Goal: Task Accomplishment & Management: Manage account settings

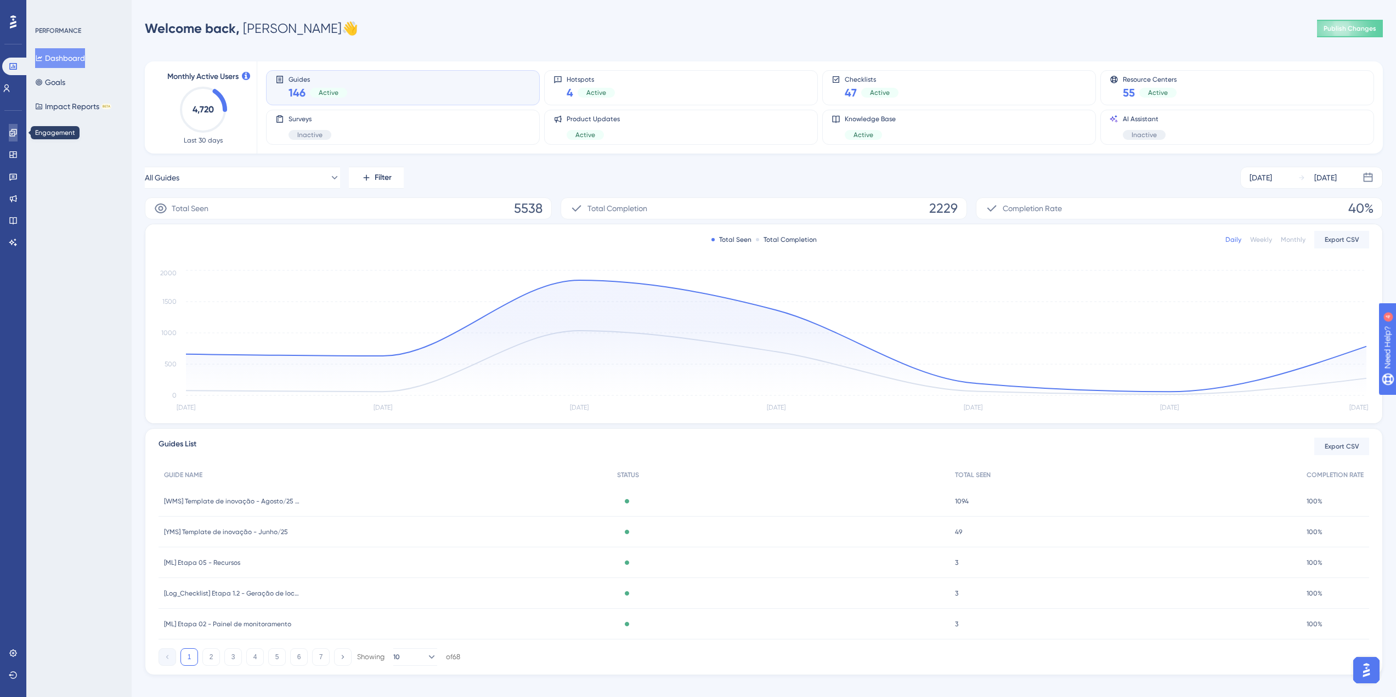
click at [10, 127] on link at bounding box center [13, 133] width 9 height 18
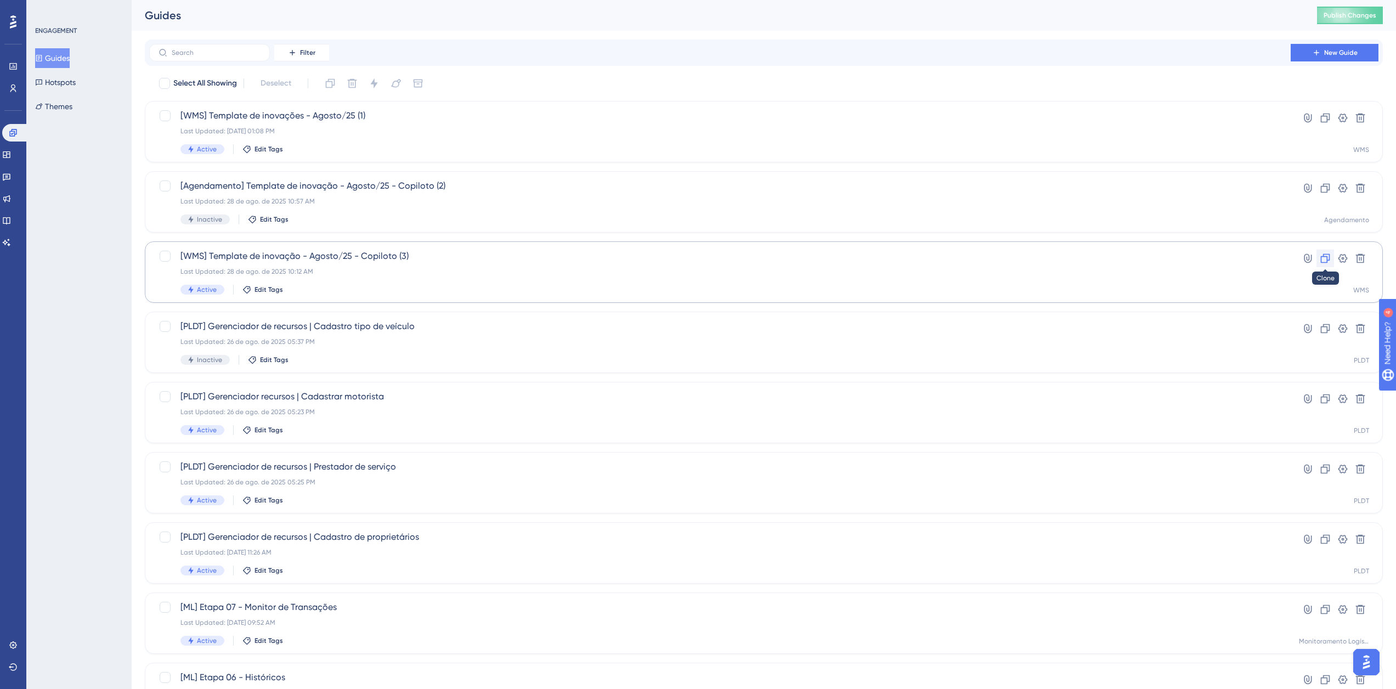
click at [1320, 257] on icon at bounding box center [1325, 258] width 11 height 11
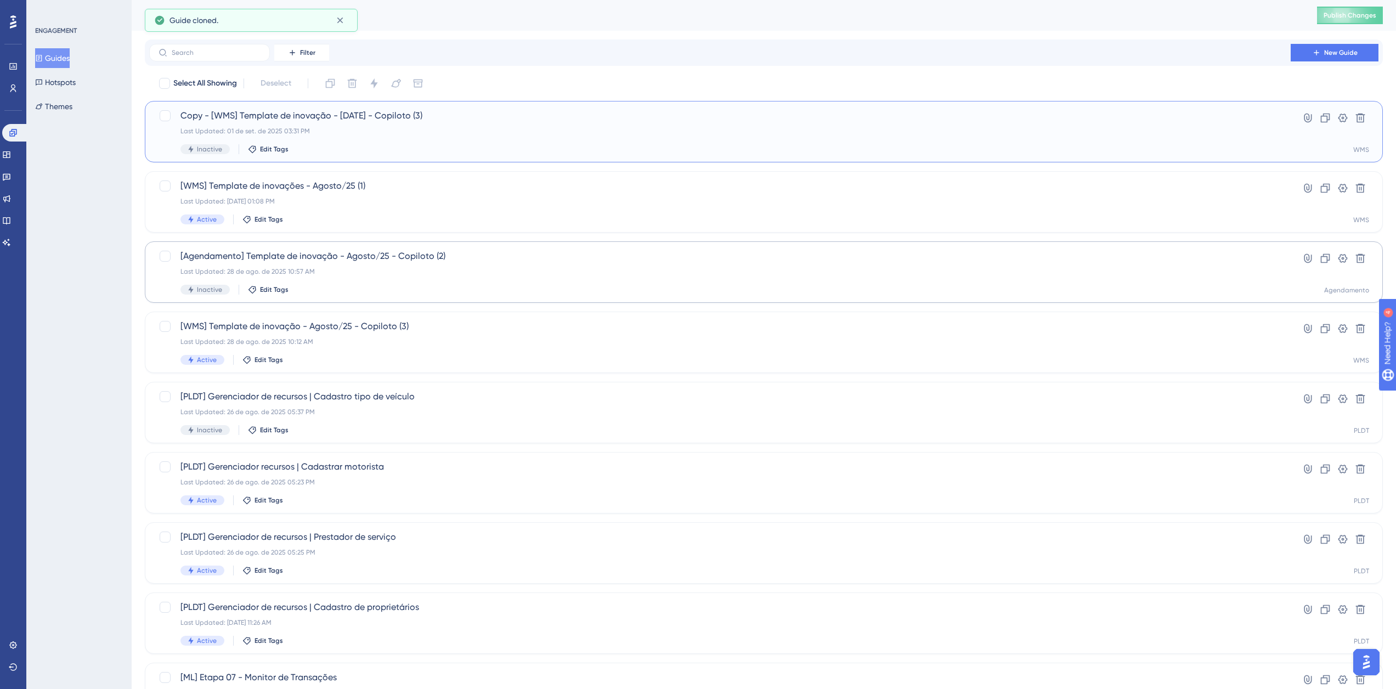
click at [383, 124] on div "Copy - [WMS] Template de inovação - Agosto/25 - Copiloto (3) Last Updated: 01 d…" at bounding box center [719, 131] width 1079 height 45
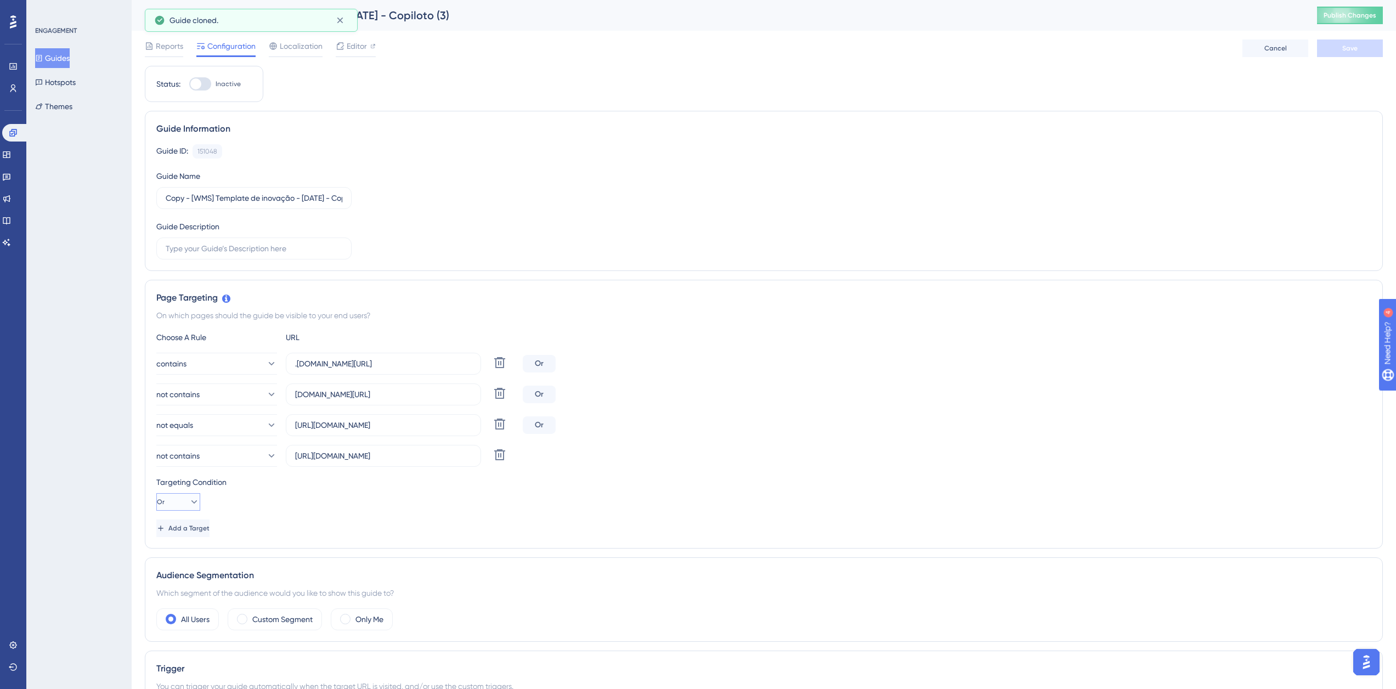
click at [191, 501] on icon at bounding box center [194, 501] width 6 height 3
click at [186, 536] on div "And And" at bounding box center [178, 533] width 21 height 22
drag, startPoint x: 189, startPoint y: 197, endPoint x: 142, endPoint y: 200, distance: 47.8
click at [145, 199] on div "Guide Information Guide ID: 151048 Copy Guide Name Copy - [WMS] Template de ino…" at bounding box center [764, 191] width 1238 height 160
drag, startPoint x: 280, startPoint y: 201, endPoint x: 303, endPoint y: 208, distance: 24.3
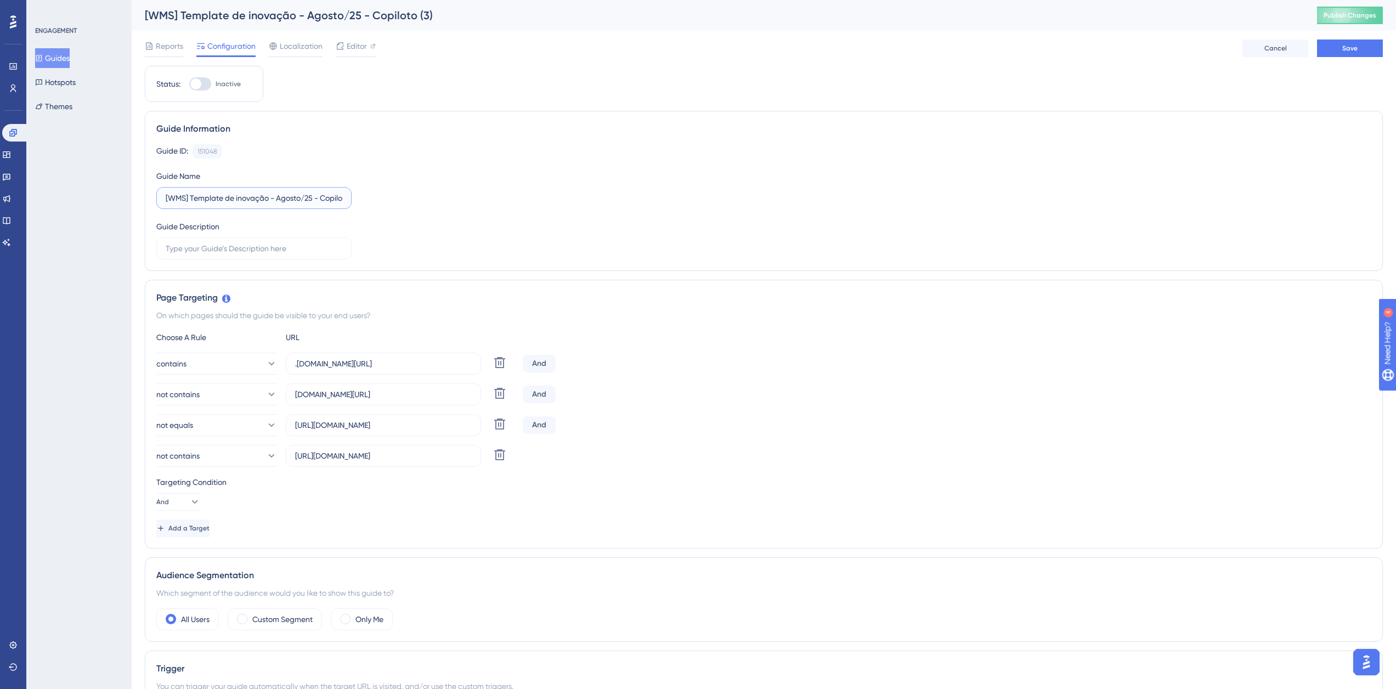
click at [303, 208] on label "[WMS] Template de inovação - Agosto/25 - Copiloto (3)" at bounding box center [253, 198] width 195 height 22
drag, startPoint x: 335, startPoint y: 195, endPoint x: 363, endPoint y: 196, distance: 28.0
click at [363, 196] on div "Guide ID: 151048 Copy Guide Name [WMS] Template de inovação - Setembro/25 - Cop…" at bounding box center [763, 201] width 1215 height 115
click at [338, 198] on input "[WMS] Template de inovação - Setembro/25 - Copiloto (3)" at bounding box center [254, 198] width 177 height 12
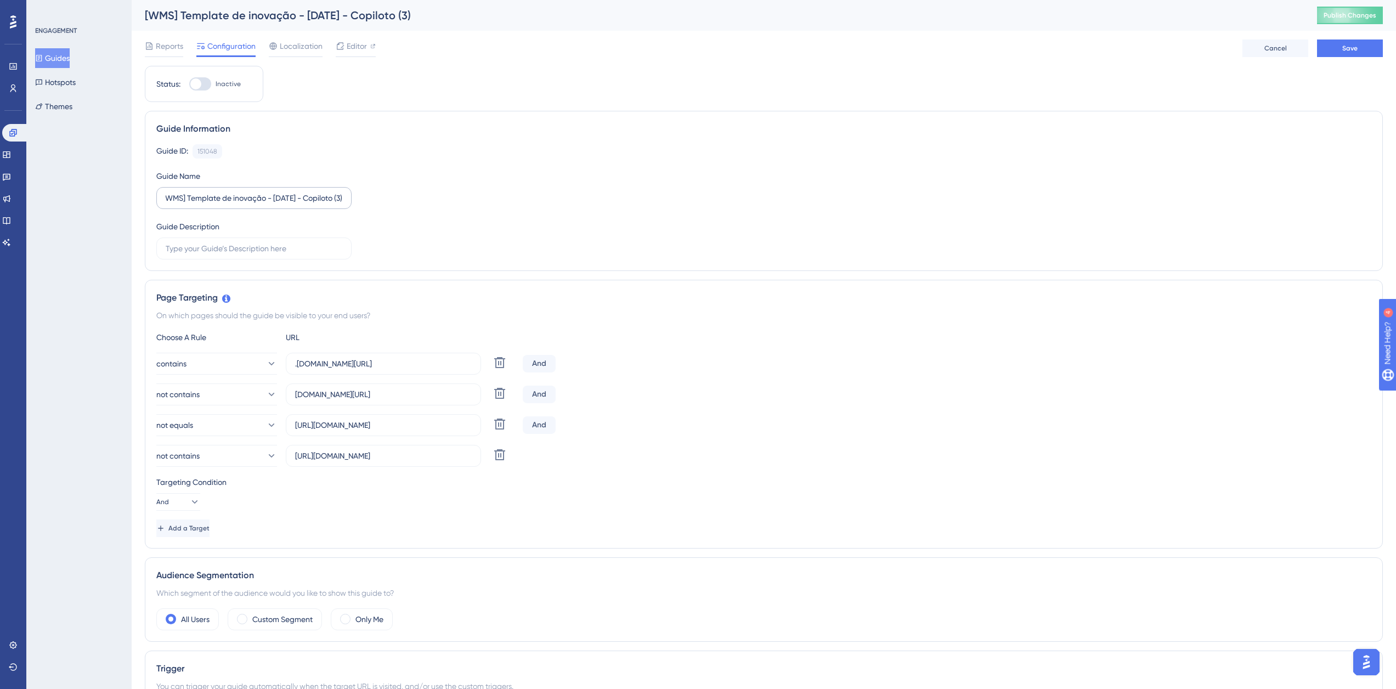
click at [342, 198] on label "[WMS] Template de inovação - Setembro/25 - Copiloto (3)" at bounding box center [253, 198] width 195 height 22
click at [342, 198] on input "[WMS] Template de inovação - Setembro/25 - Copiloto (3)" at bounding box center [254, 198] width 177 height 12
click at [1329, 41] on button "Save" at bounding box center [1350, 48] width 66 height 18
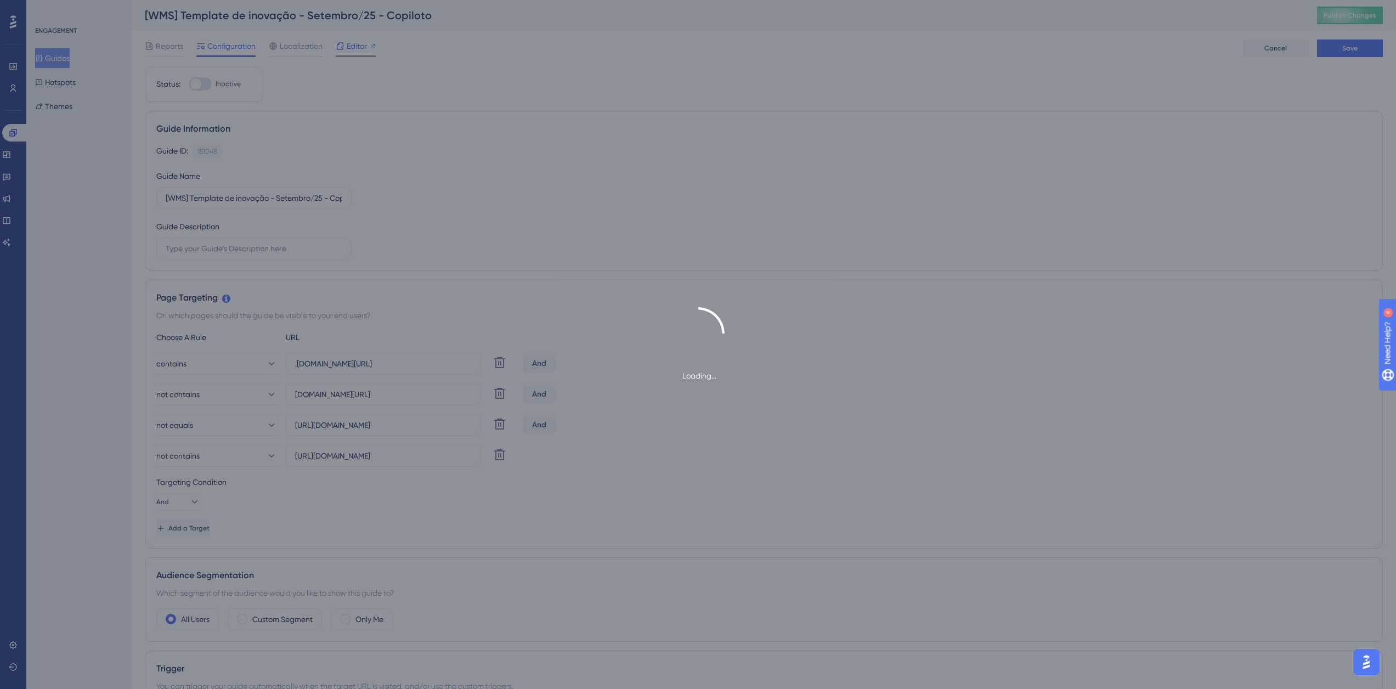
type input "[WMS] Template de inovação - Setembro/25 - Copiloto"
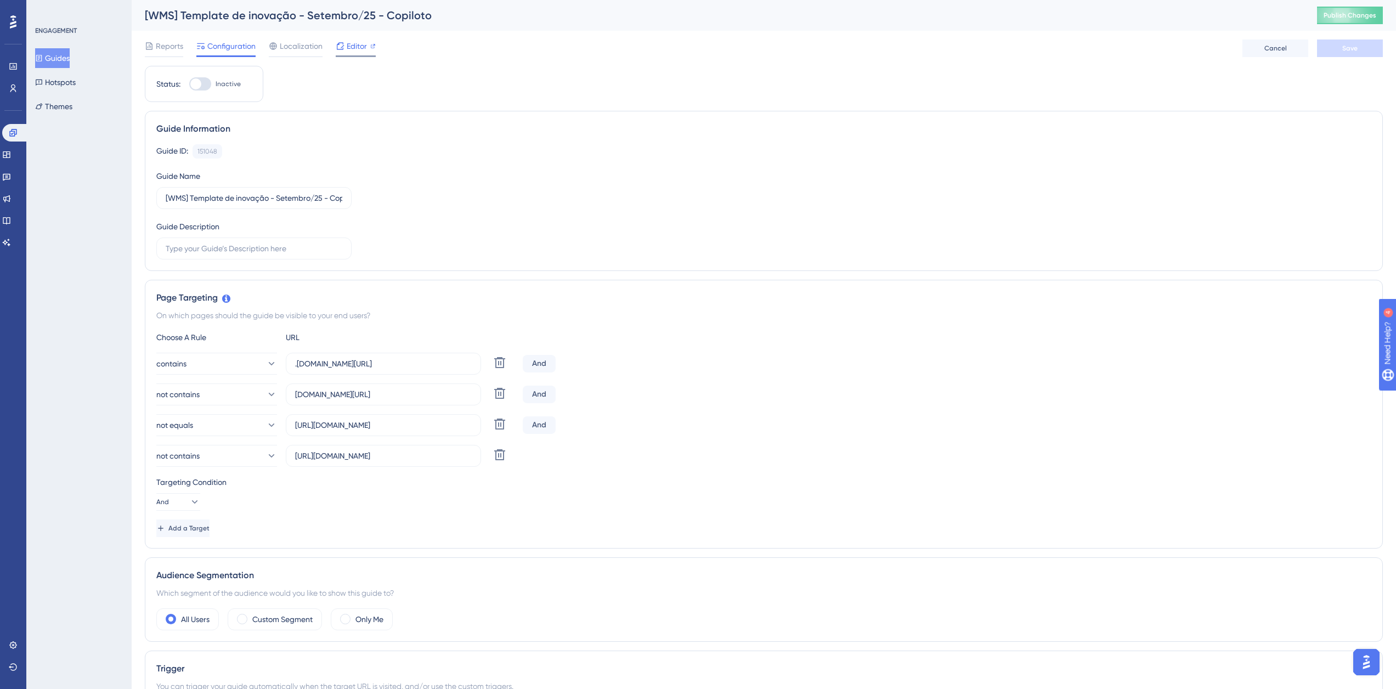
click at [361, 51] on span "Editor" at bounding box center [357, 45] width 20 height 13
click at [60, 54] on button "Guides" at bounding box center [52, 58] width 35 height 20
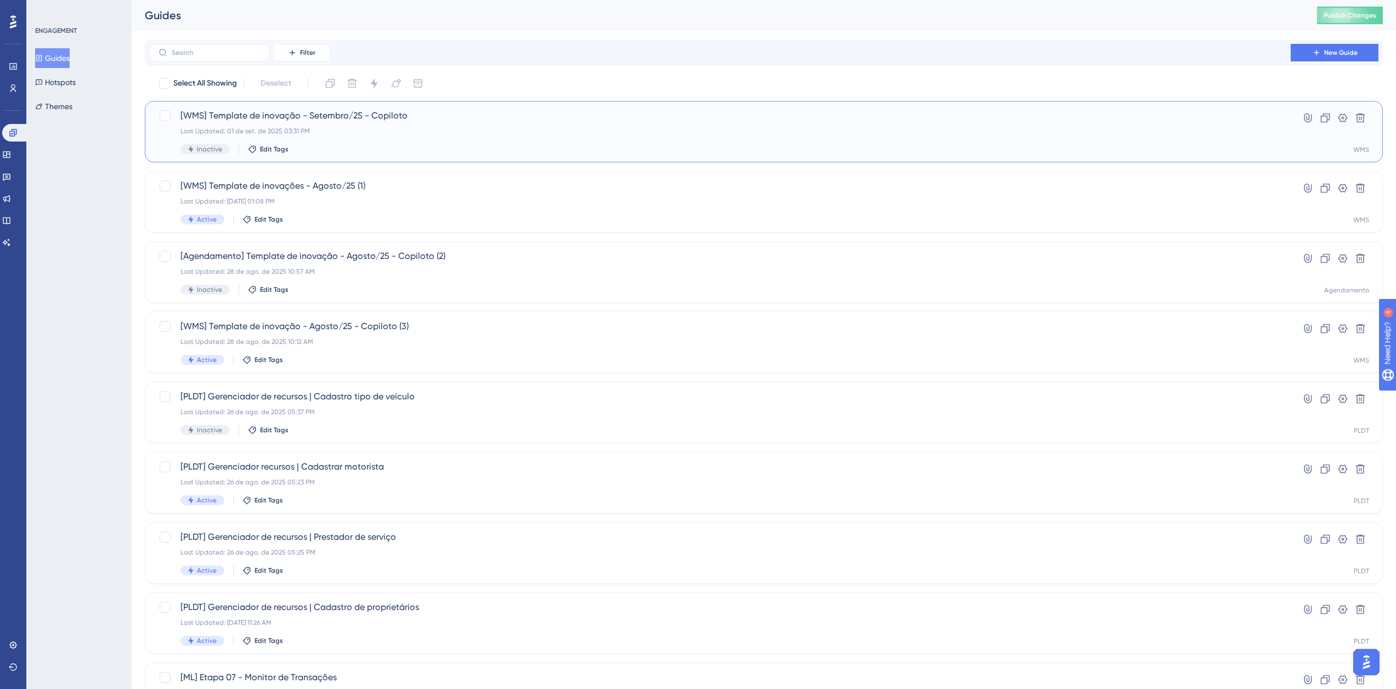
click at [460, 117] on span "[WMS] Template de inovação - Setembro/25 - Copiloto" at bounding box center [719, 115] width 1079 height 13
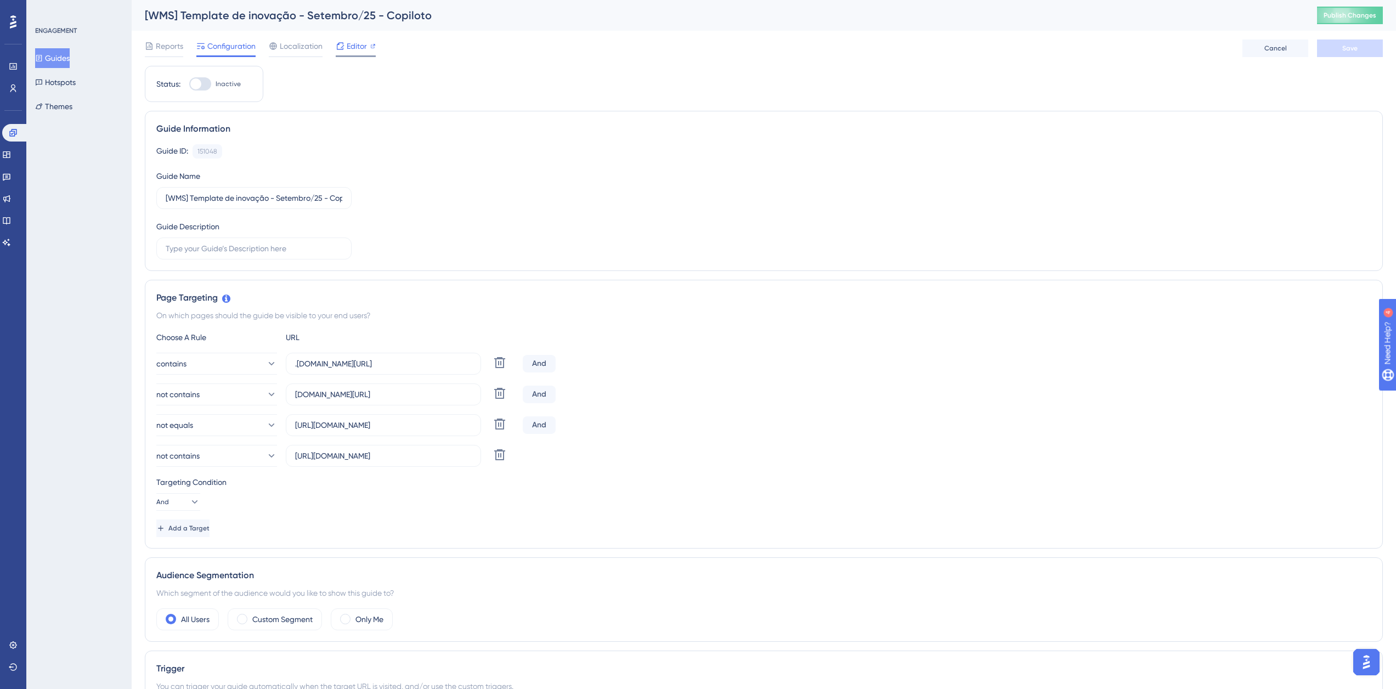
click at [353, 50] on span "Editor" at bounding box center [357, 45] width 20 height 13
click at [353, 47] on span "Editor" at bounding box center [357, 45] width 20 height 13
click at [56, 49] on button "Guides" at bounding box center [52, 58] width 35 height 20
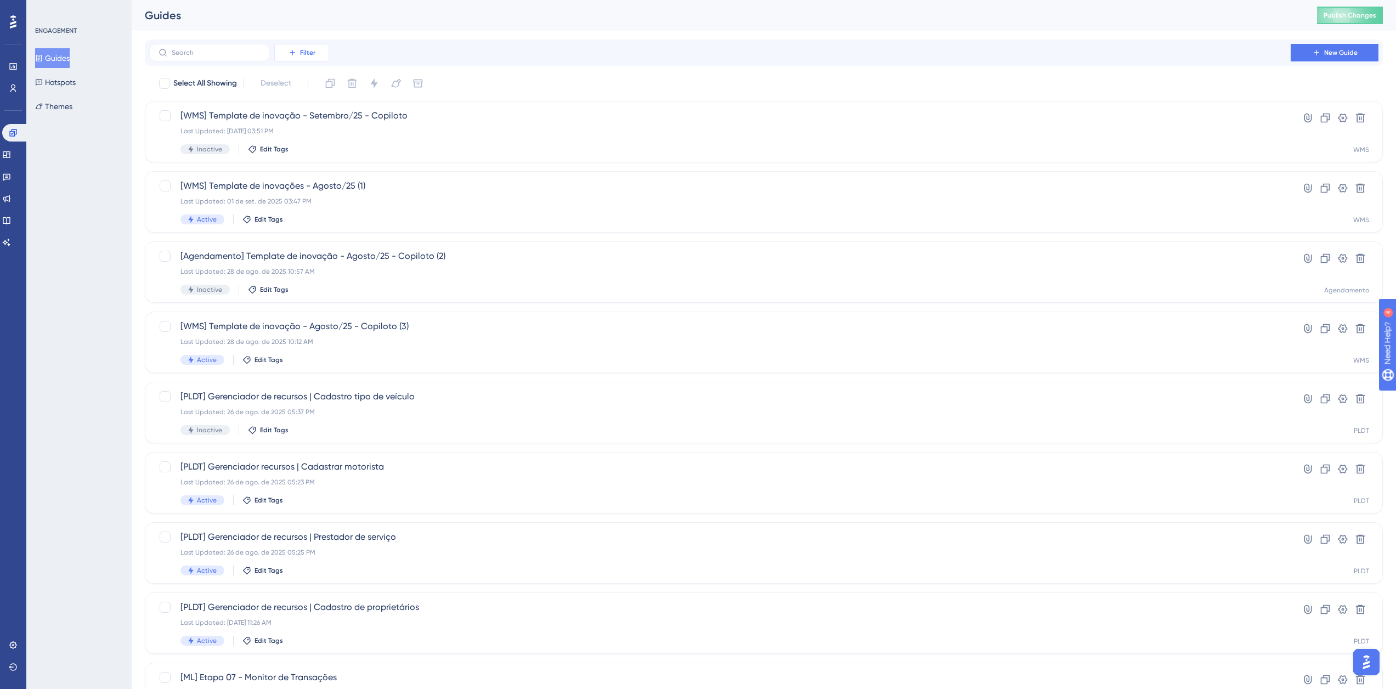
click at [293, 49] on icon at bounding box center [292, 52] width 9 height 9
click at [319, 124] on span "Containers" at bounding box center [309, 127] width 38 height 13
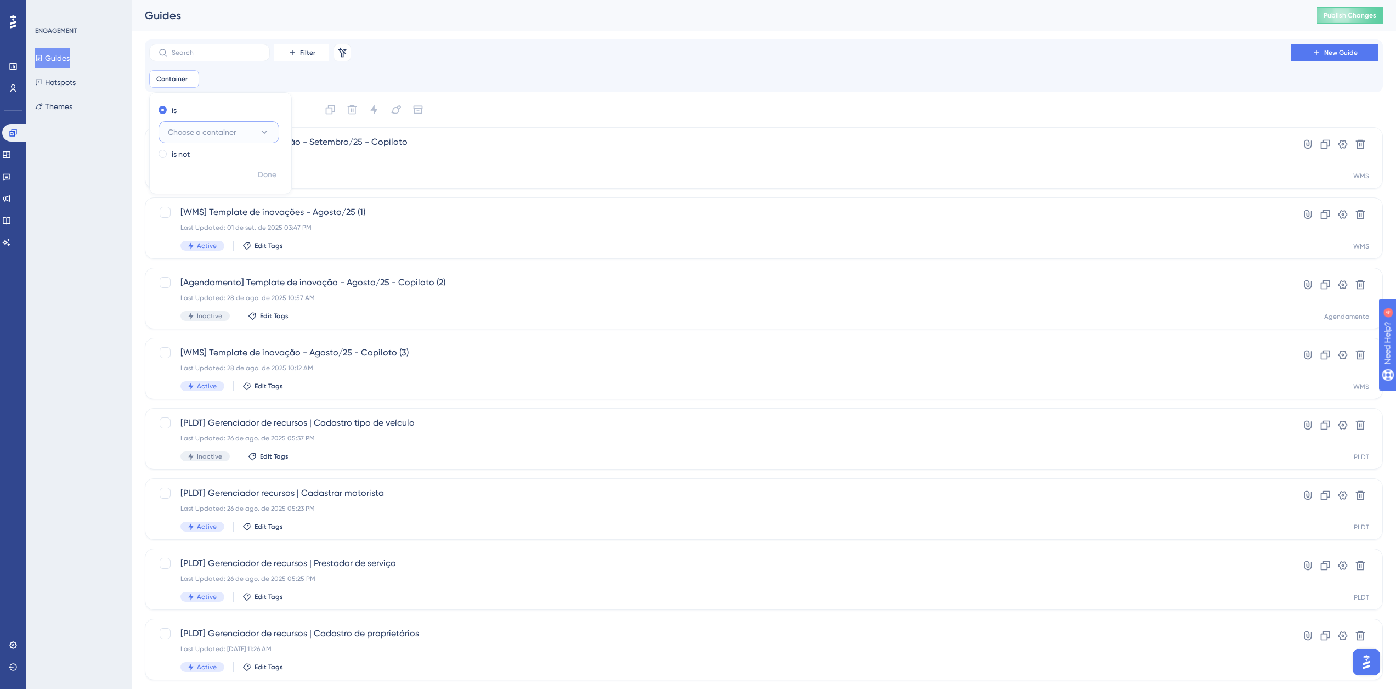
click at [264, 136] on icon at bounding box center [264, 132] width 11 height 11
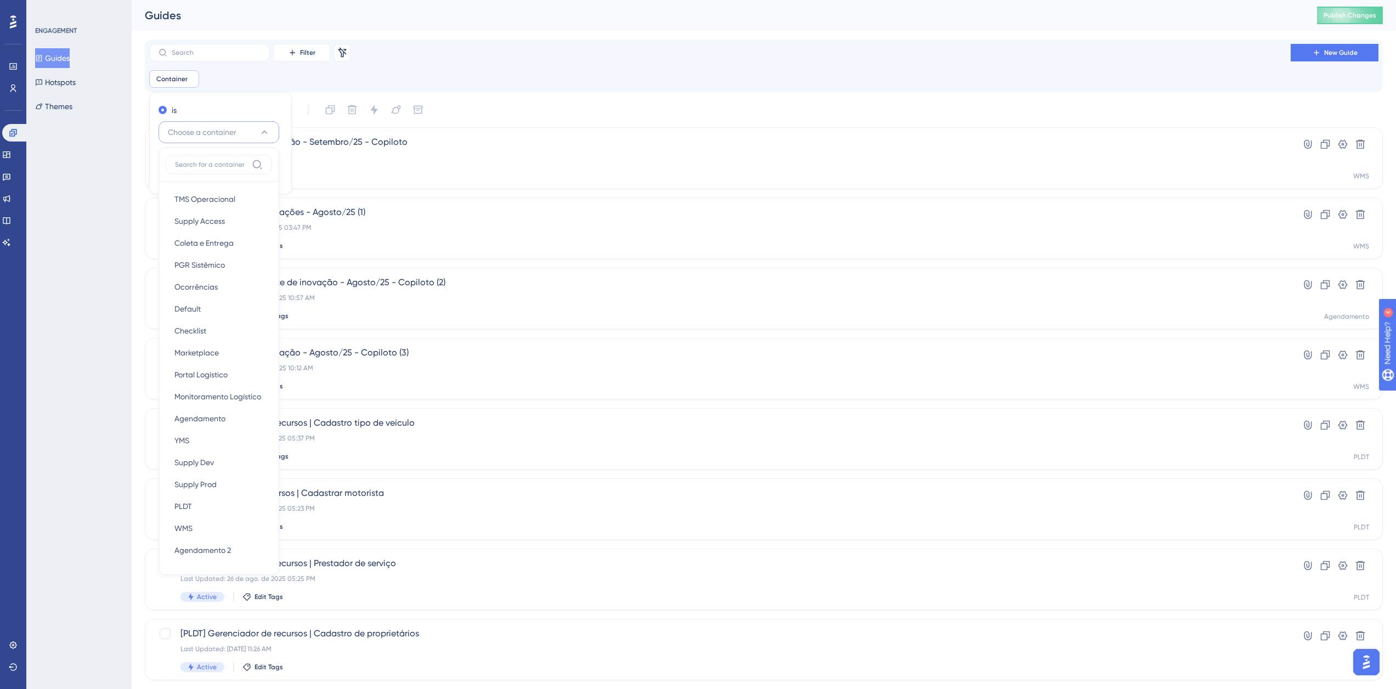
scroll to position [13, 0]
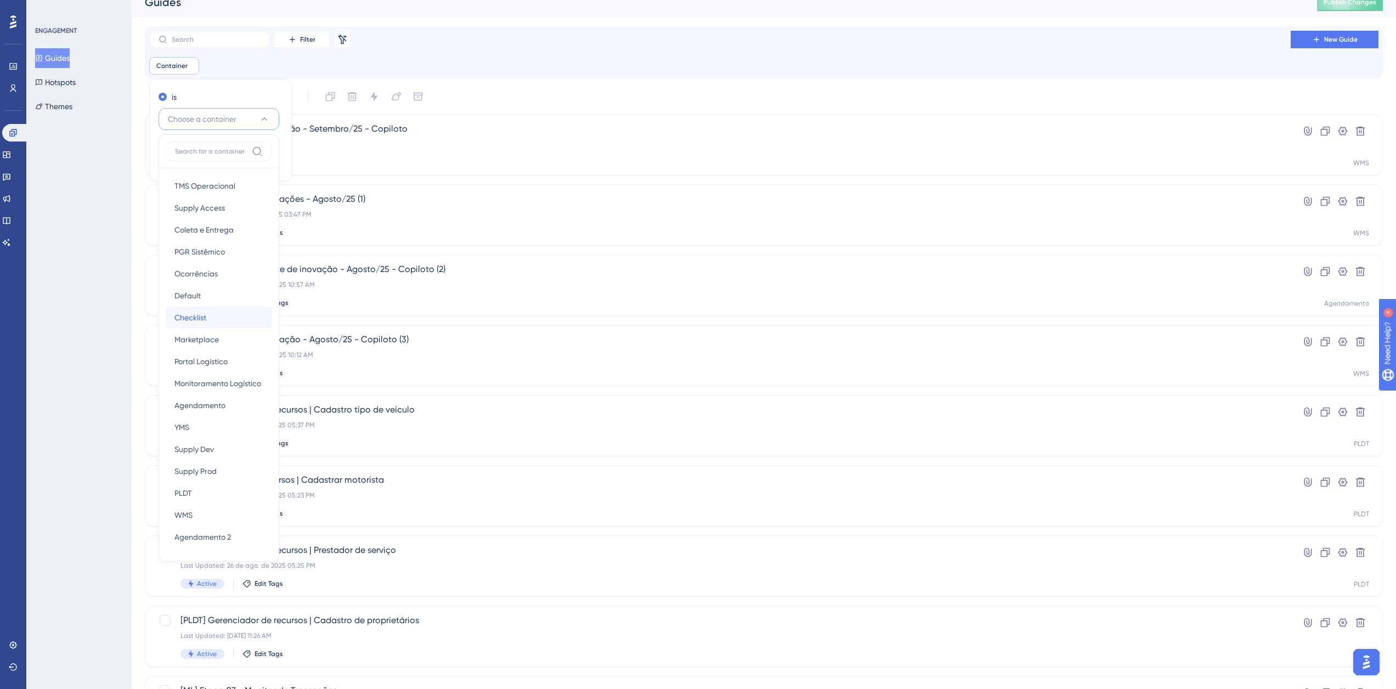
click at [212, 315] on div "Checklist Checklist" at bounding box center [218, 318] width 89 height 22
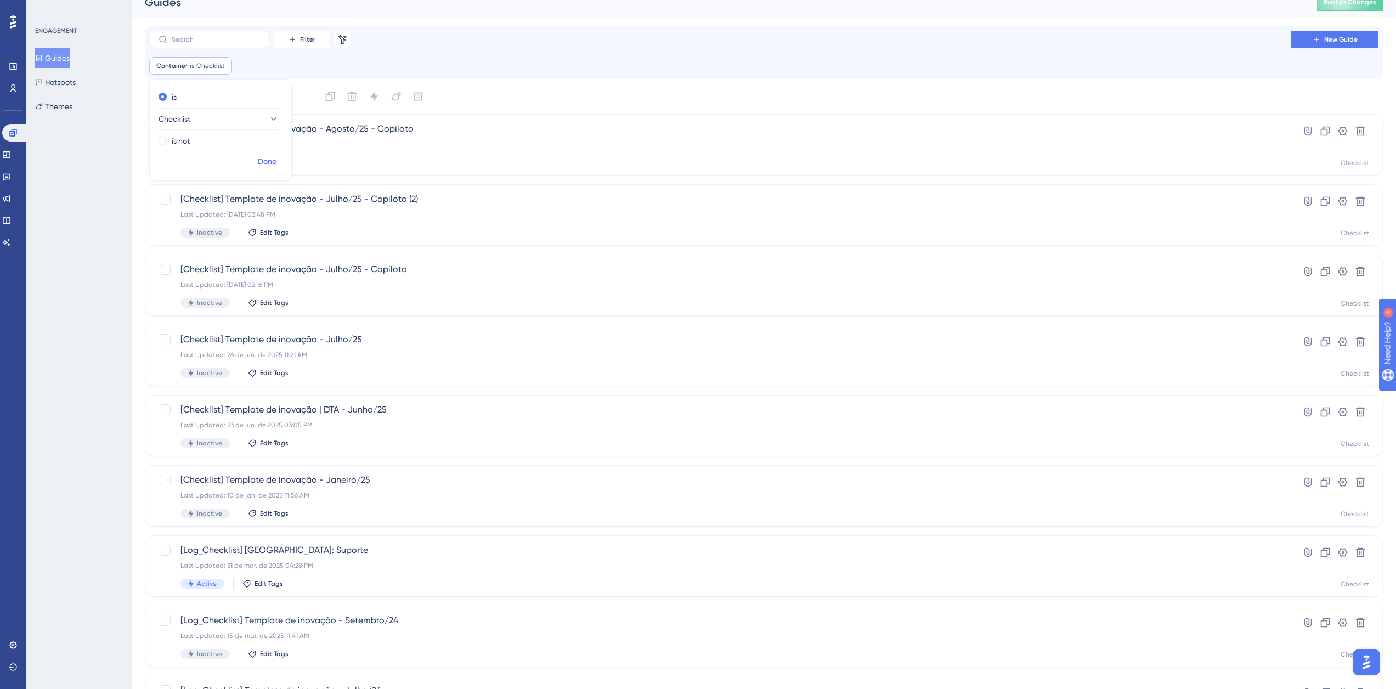
click at [268, 166] on span "Done" at bounding box center [267, 161] width 19 height 13
click at [1327, 130] on icon at bounding box center [1325, 131] width 9 height 9
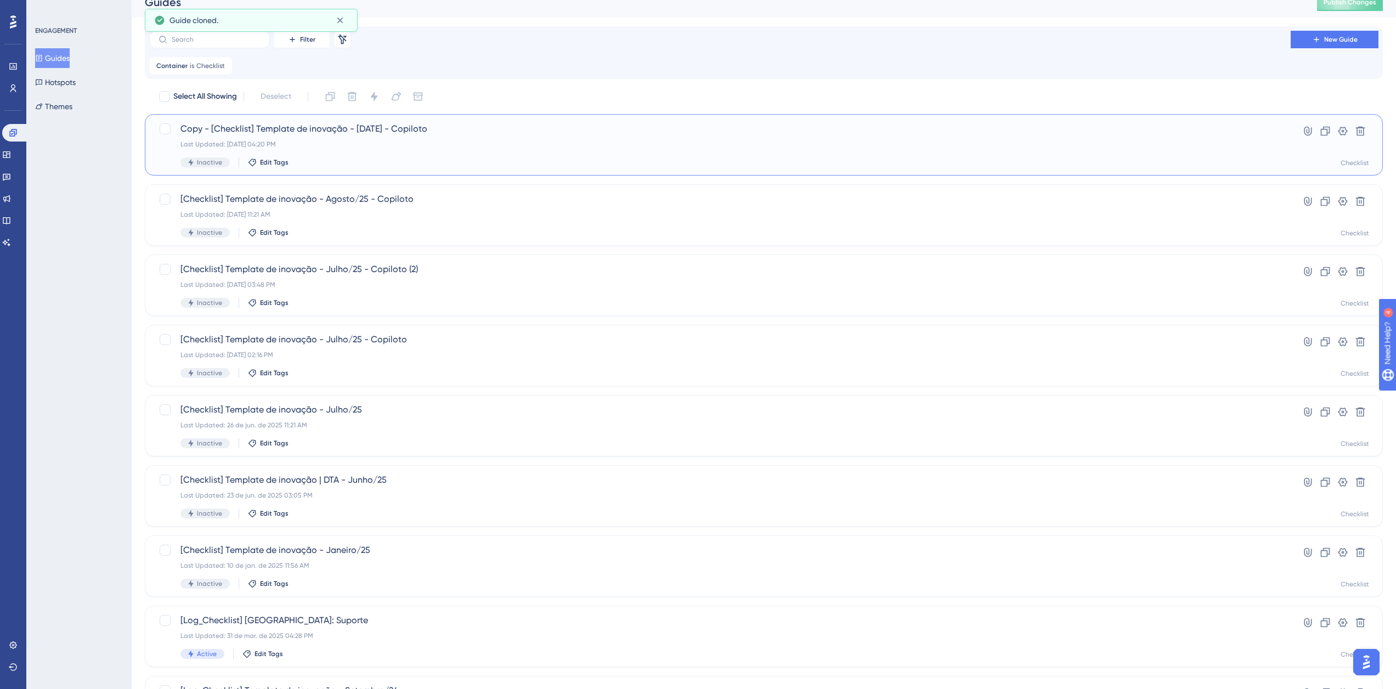
click at [264, 130] on span "Copy - [Checklist] Template de inovação - Agosto/25 - Copiloto" at bounding box center [719, 128] width 1079 height 13
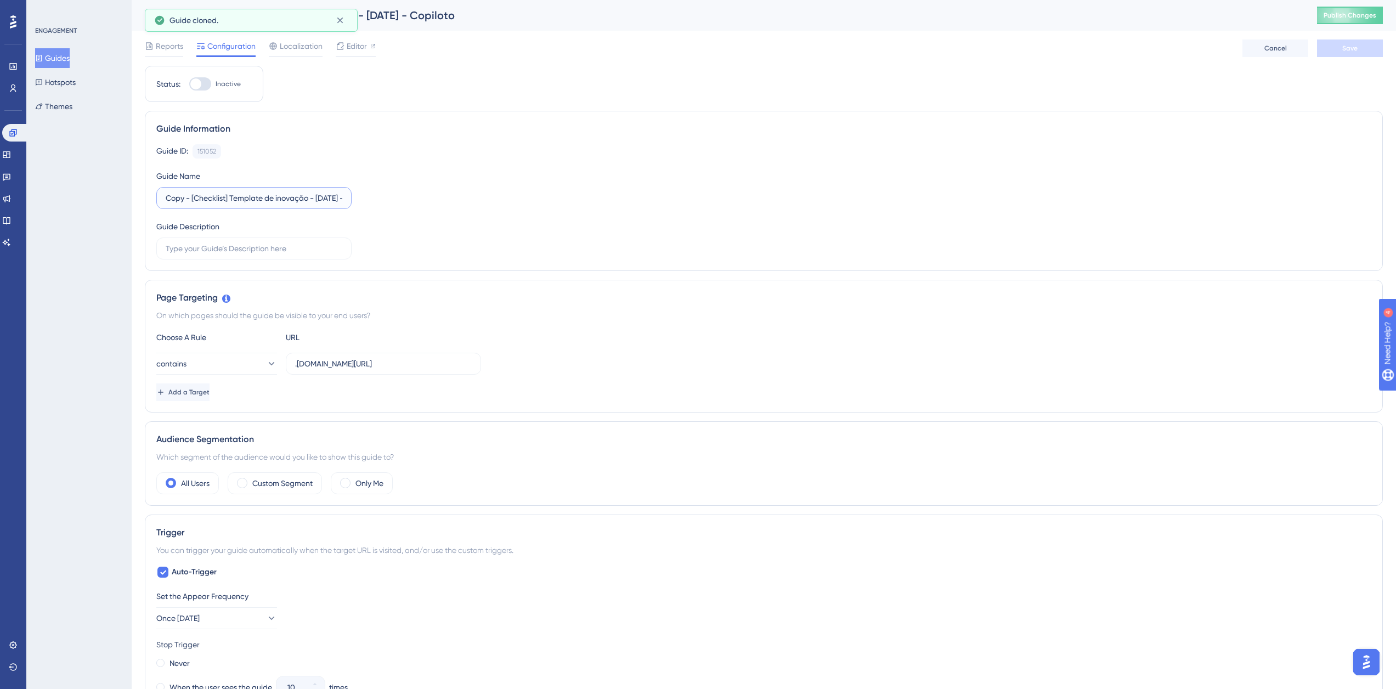
drag, startPoint x: 190, startPoint y: 197, endPoint x: 125, endPoint y: 202, distance: 65.5
click at [132, 202] on div "Performance Users Engagement Widgets Feedback Product Updates Knowledge Base AI…" at bounding box center [764, 630] width 1264 height 1260
drag, startPoint x: 291, startPoint y: 195, endPoint x: 314, endPoint y: 198, distance: 23.7
click at [314, 198] on input "[Checklist] Template de inovação - Agosto/25 - Copiloto" at bounding box center [254, 198] width 177 height 12
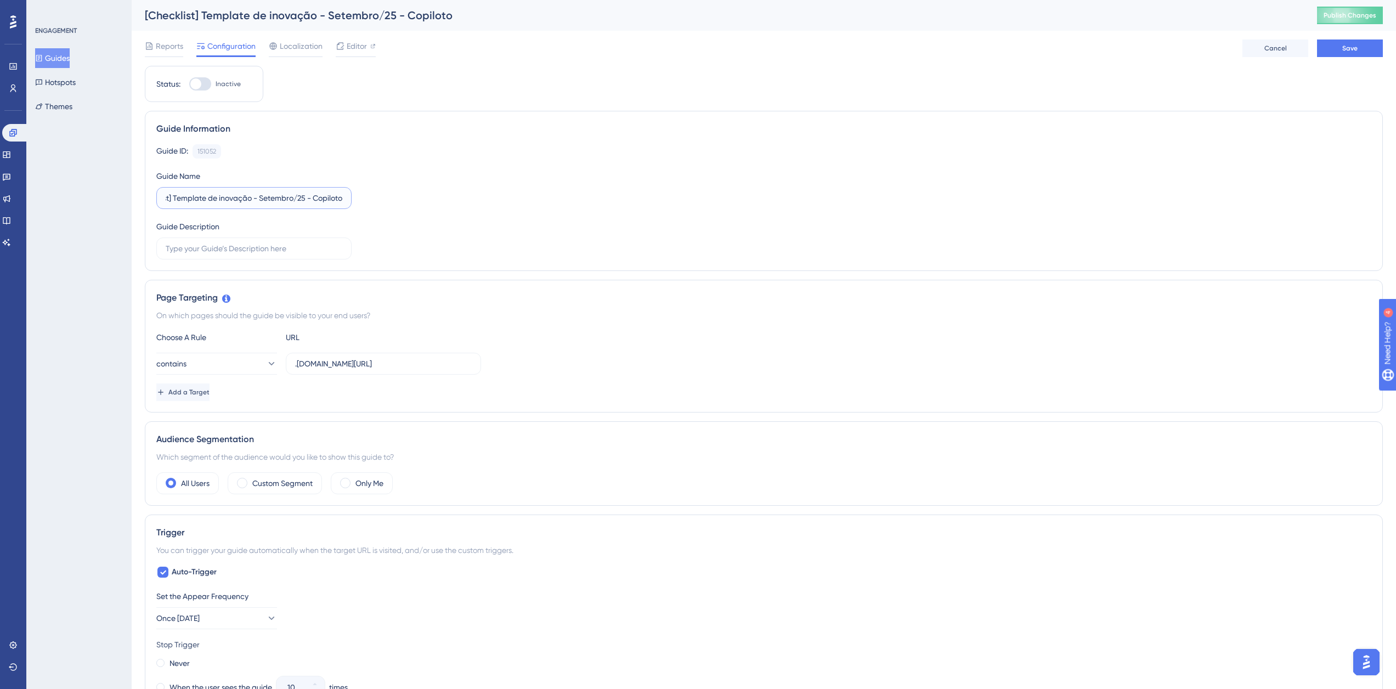
drag, startPoint x: 325, startPoint y: 194, endPoint x: 350, endPoint y: 195, distance: 25.3
click at [350, 195] on label "[Checklist] Template de inovação - Setembro/25 - Copiloto" at bounding box center [253, 198] width 195 height 22
type input "[Checklist] Template de inovação - Setembro/25 - Copiloto"
click at [1332, 49] on button "Save" at bounding box center [1350, 48] width 66 height 18
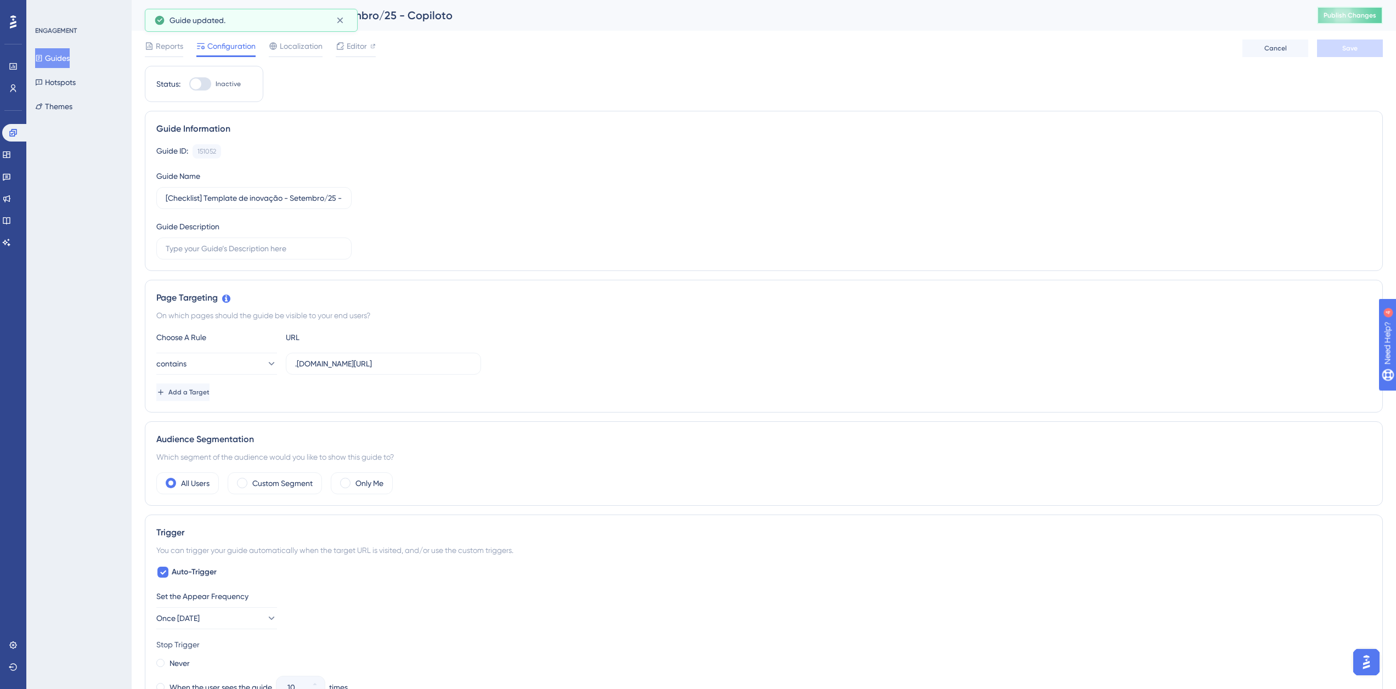
click at [1348, 22] on button "Publish Changes" at bounding box center [1350, 16] width 66 height 18
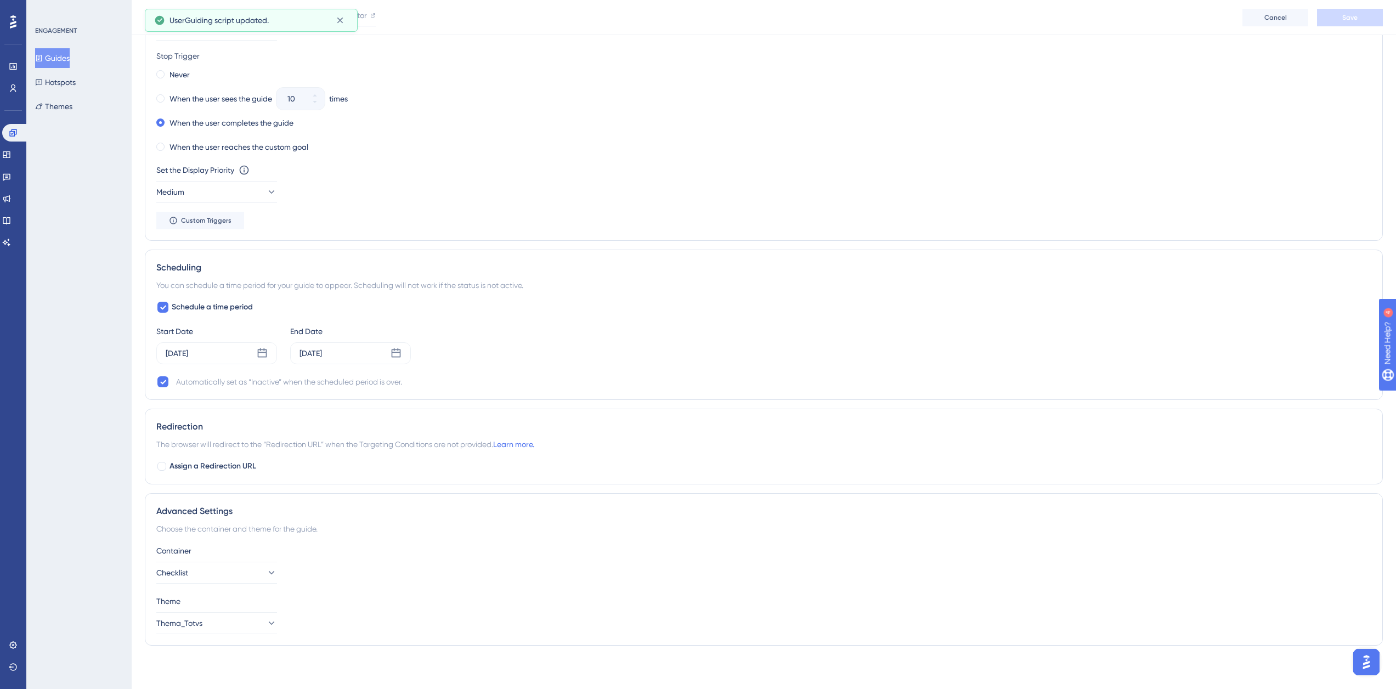
scroll to position [593, 0]
click at [268, 354] on div "Aug 11 2025" at bounding box center [216, 353] width 121 height 22
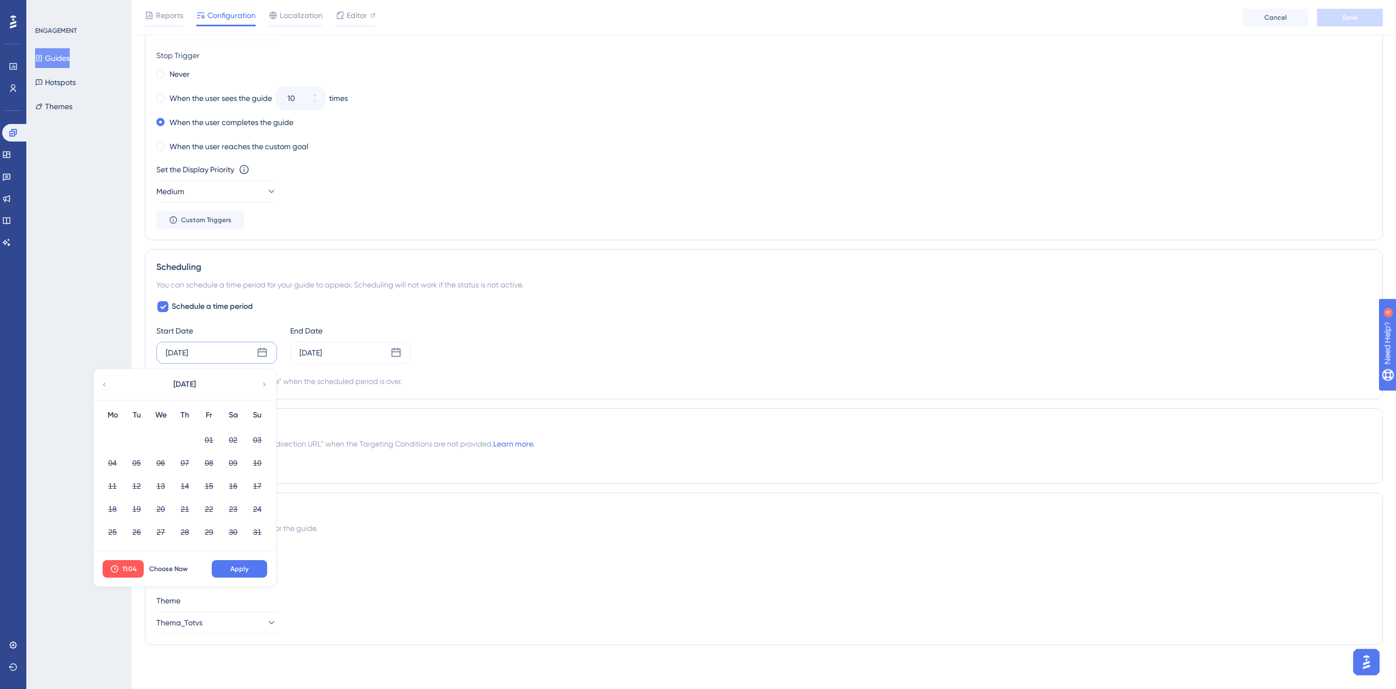
click at [263, 377] on div "August 2025" at bounding box center [184, 384] width 181 height 31
click at [264, 381] on icon at bounding box center [265, 385] width 8 height 10
click at [166, 571] on span "Choose Now" at bounding box center [168, 568] width 38 height 9
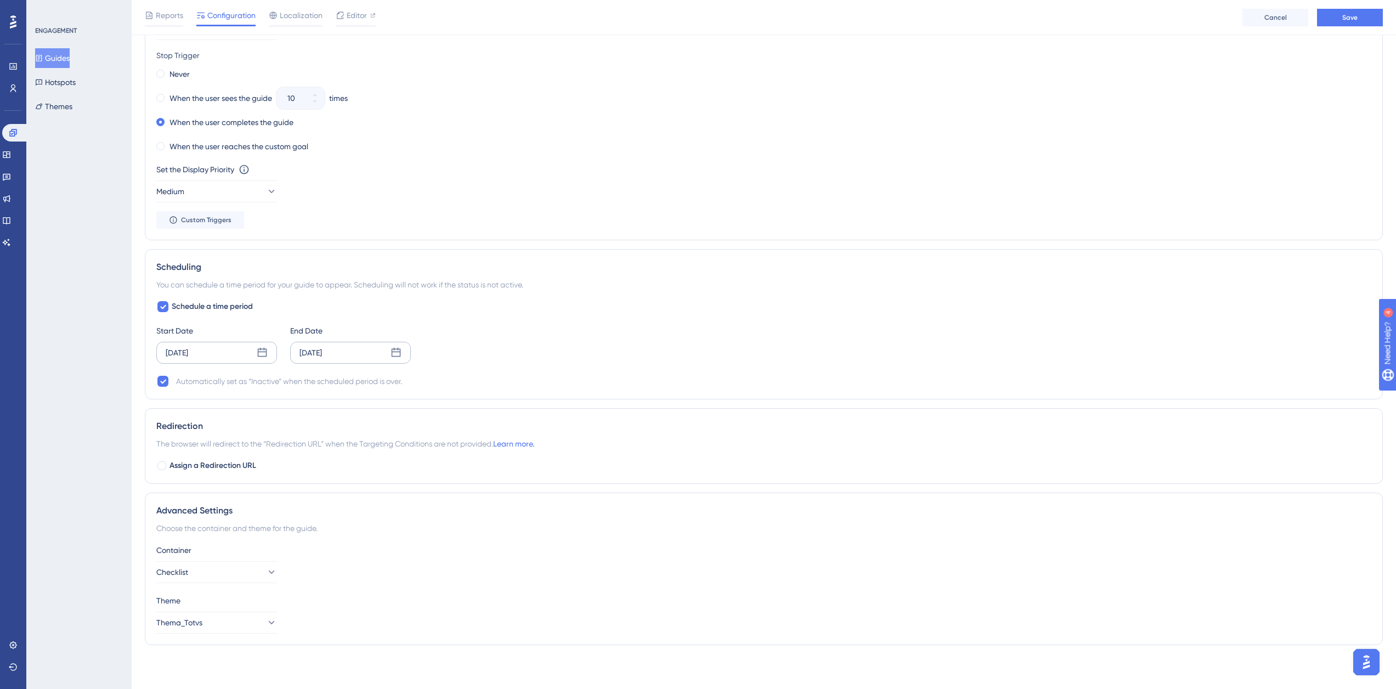
click at [397, 347] on div "Aug 17 2025" at bounding box center [350, 353] width 121 height 22
click at [398, 385] on icon at bounding box center [398, 385] width 8 height 10
click at [270, 461] on button "09" at bounding box center [270, 463] width 19 height 19
click at [365, 568] on span "Apply" at bounding box center [373, 568] width 18 height 9
click at [1369, 18] on button "Save" at bounding box center [1350, 18] width 66 height 18
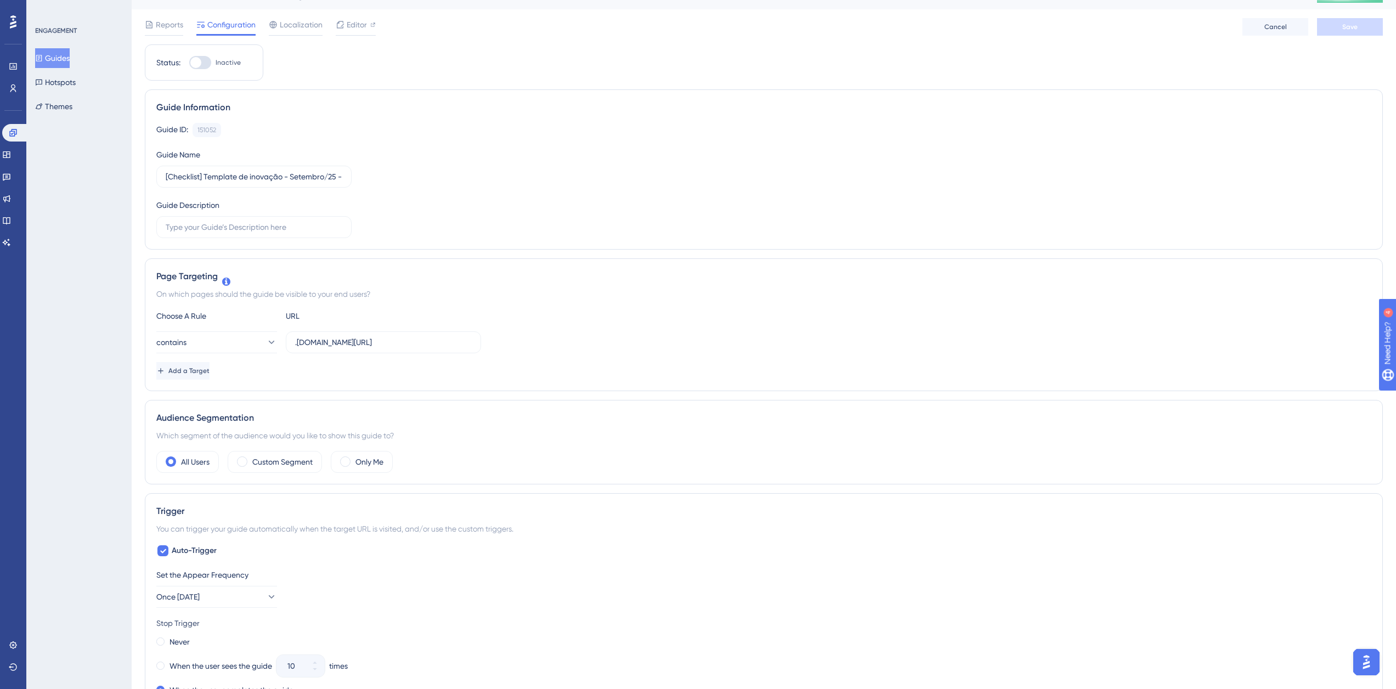
scroll to position [0, 0]
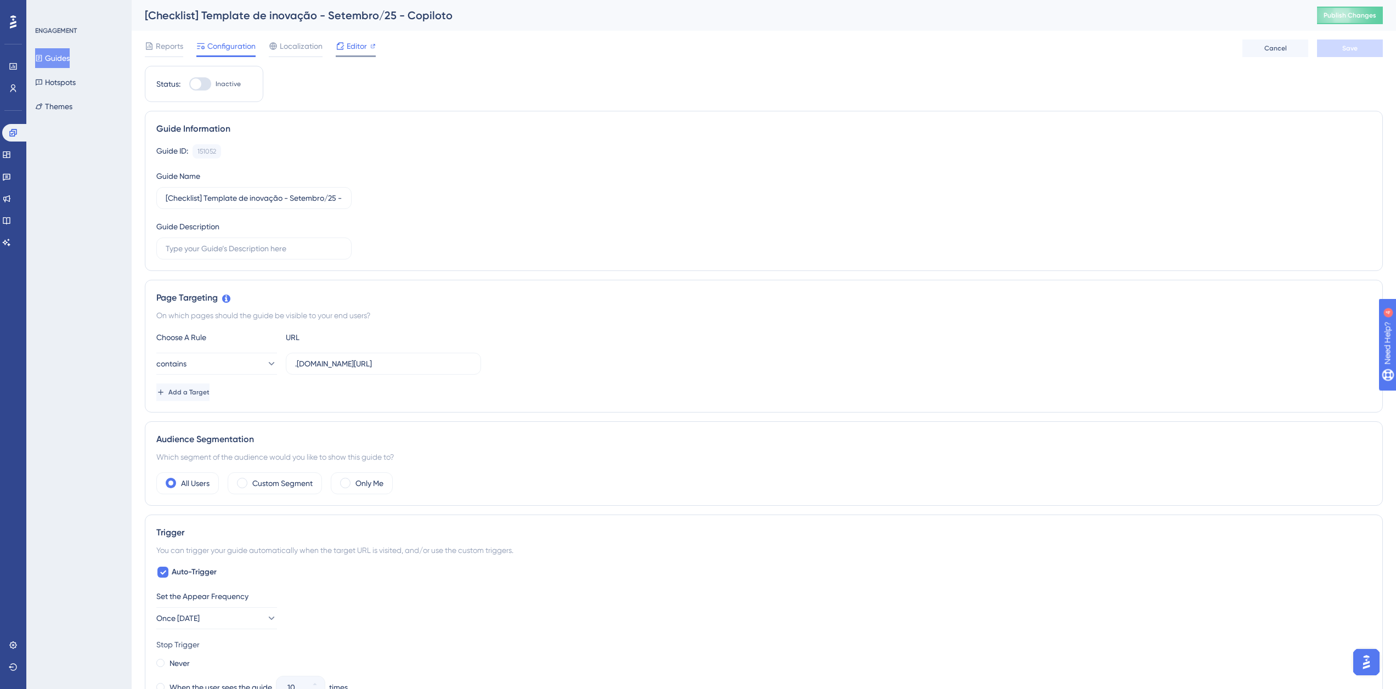
click at [342, 43] on icon at bounding box center [340, 46] width 9 height 9
click at [70, 55] on button "Guides" at bounding box center [52, 58] width 35 height 20
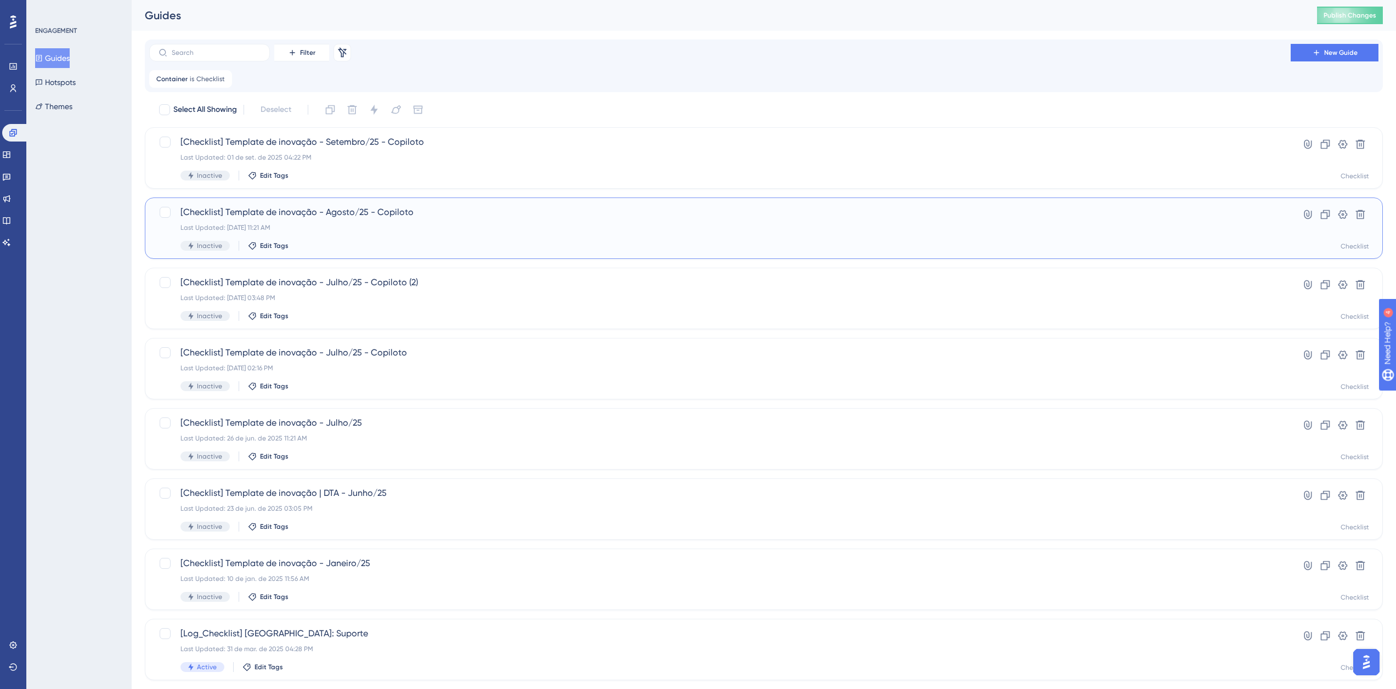
click at [476, 225] on div "Last Updated: 11 de ago. de 2025 11:21 AM" at bounding box center [719, 227] width 1079 height 9
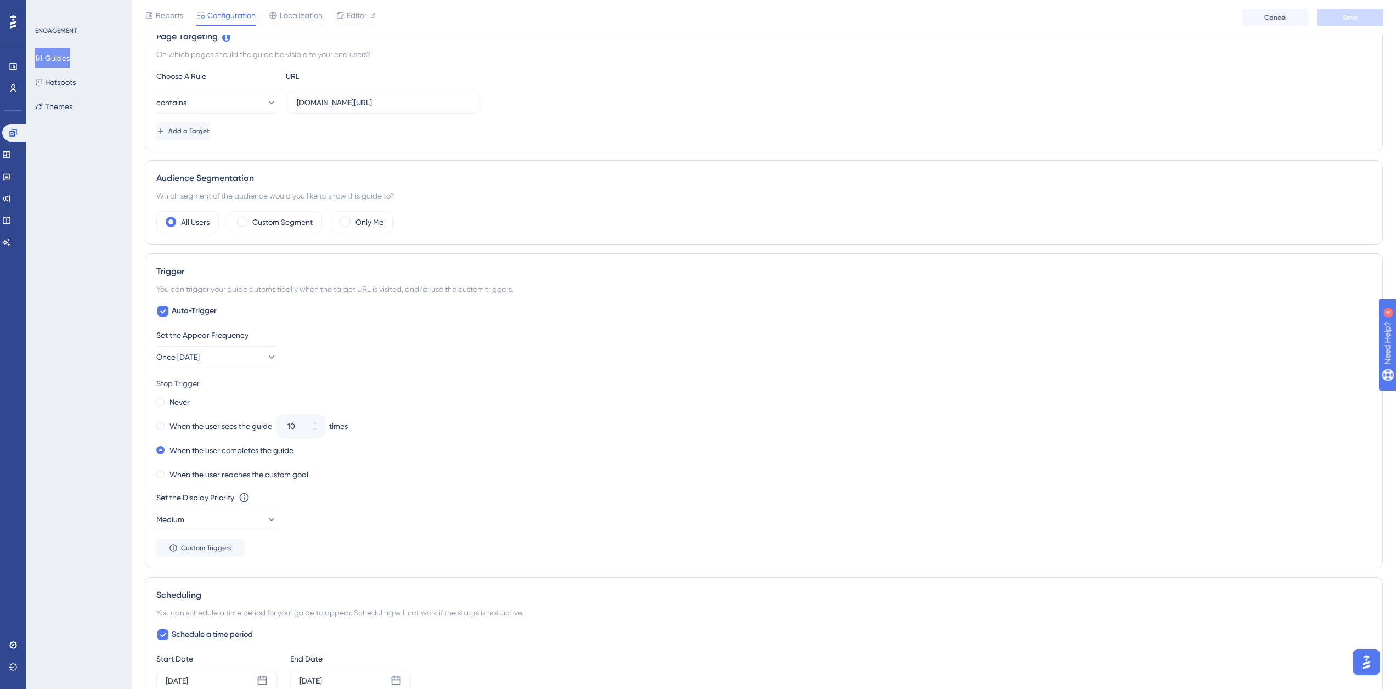
scroll to position [494, 0]
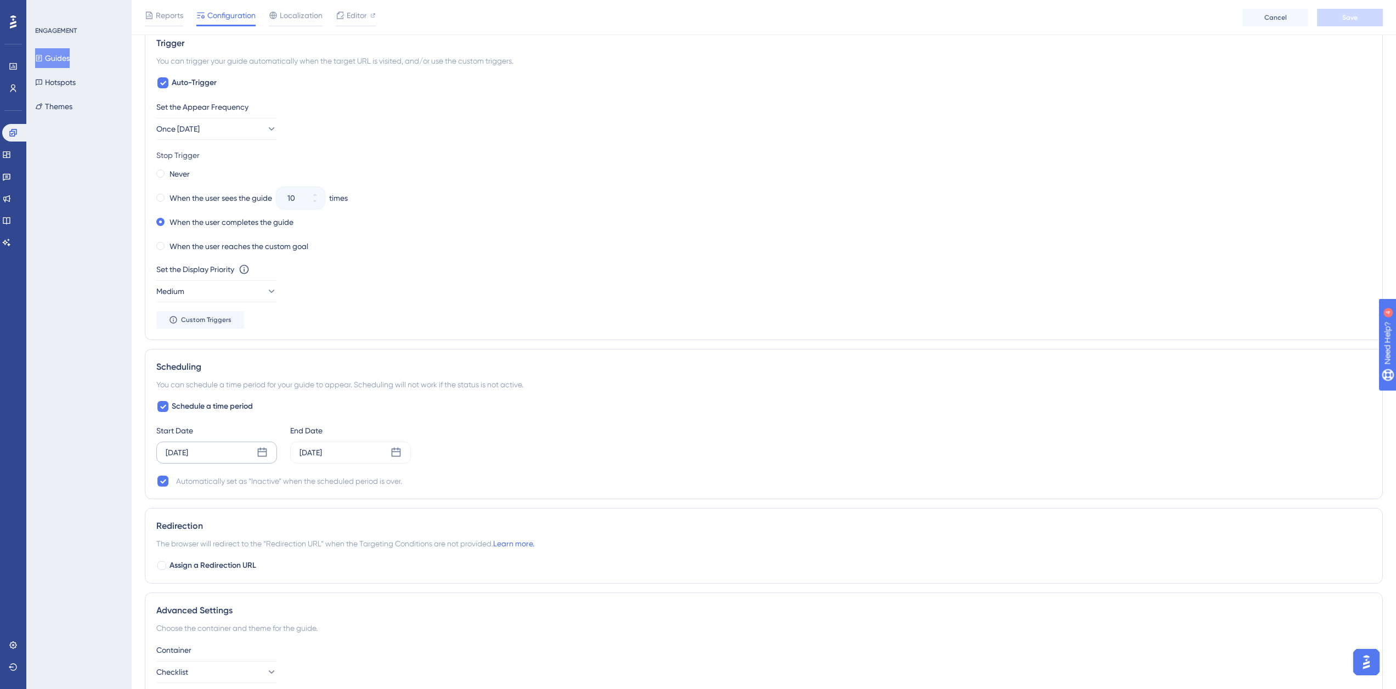
click at [239, 449] on div "Aug 11 2025" at bounding box center [216, 453] width 121 height 22
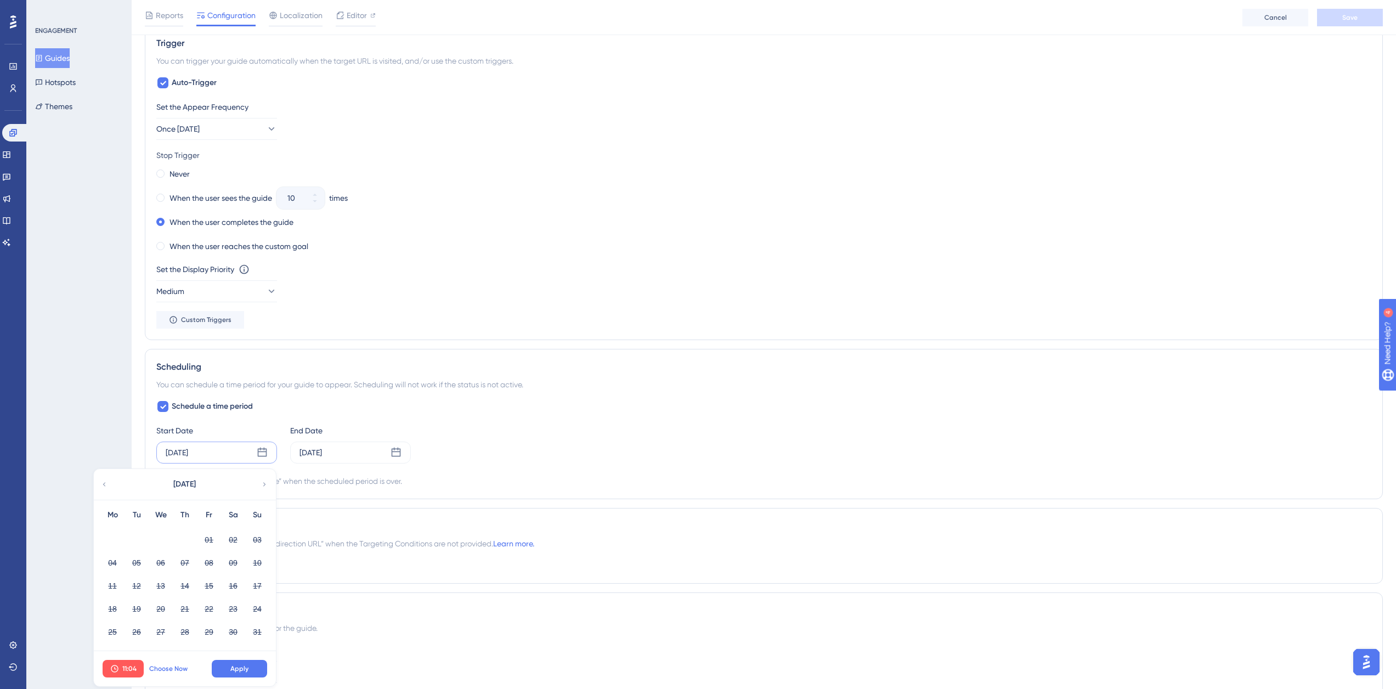
click at [173, 672] on span "Choose Now" at bounding box center [168, 668] width 38 height 9
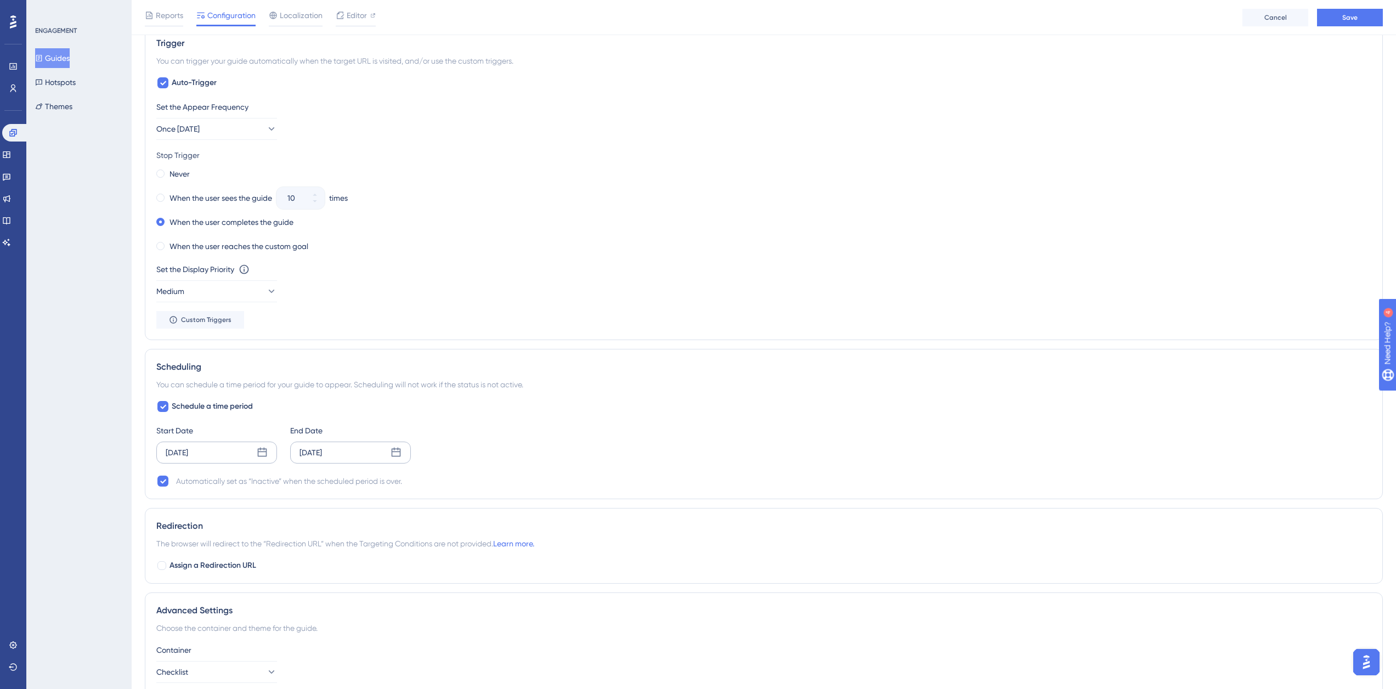
click at [391, 445] on div "Aug 17 2025" at bounding box center [350, 453] width 121 height 22
click at [400, 484] on icon at bounding box center [398, 484] width 8 height 10
click at [276, 562] on button "09" at bounding box center [270, 562] width 19 height 19
click at [367, 670] on span "Apply" at bounding box center [373, 668] width 18 height 9
click at [1376, 20] on button "Save" at bounding box center [1350, 18] width 66 height 18
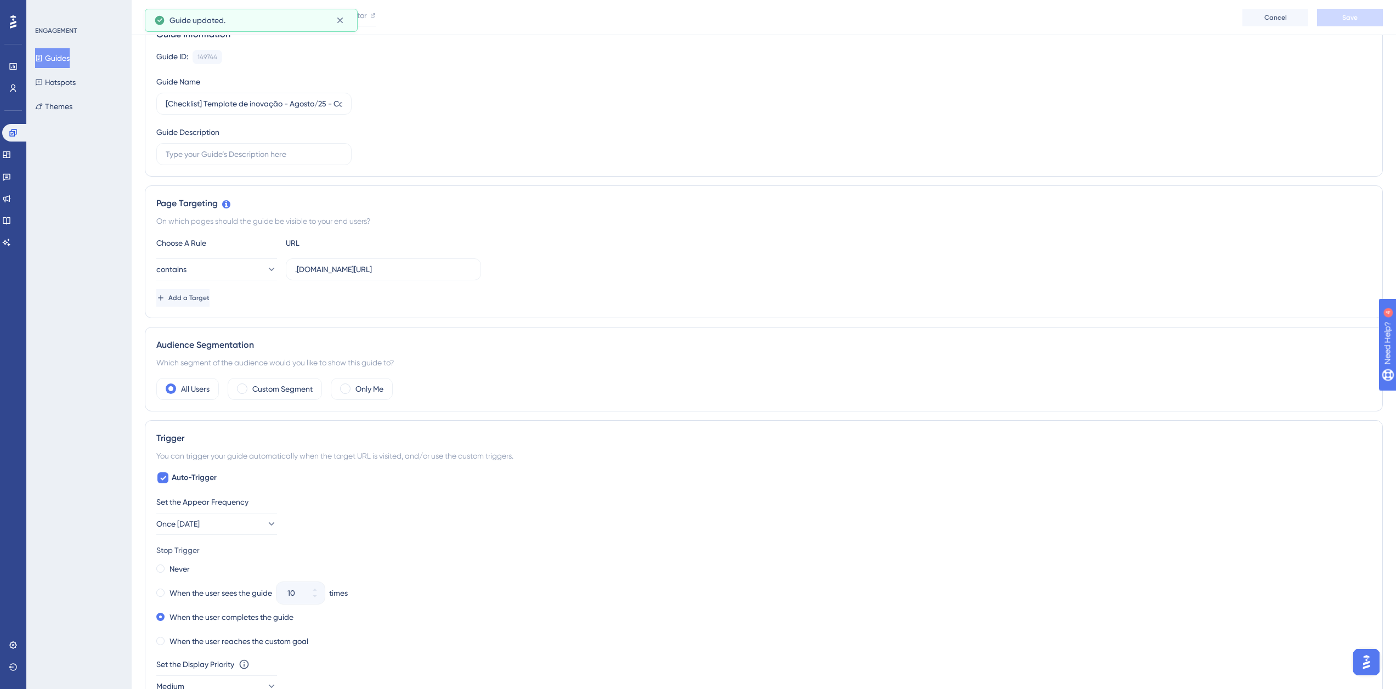
scroll to position [0, 0]
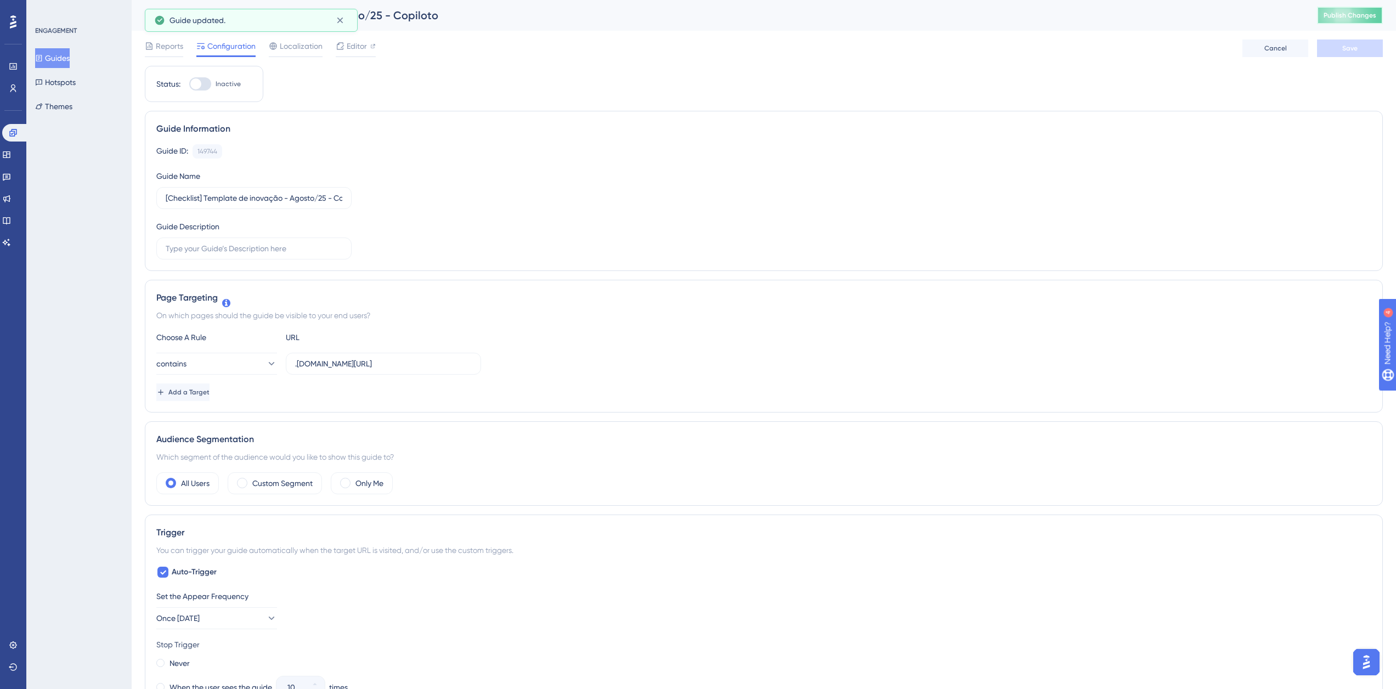
click at [1376, 20] on button "Publish Changes" at bounding box center [1350, 16] width 66 height 18
click at [61, 52] on button "Guides" at bounding box center [52, 58] width 35 height 20
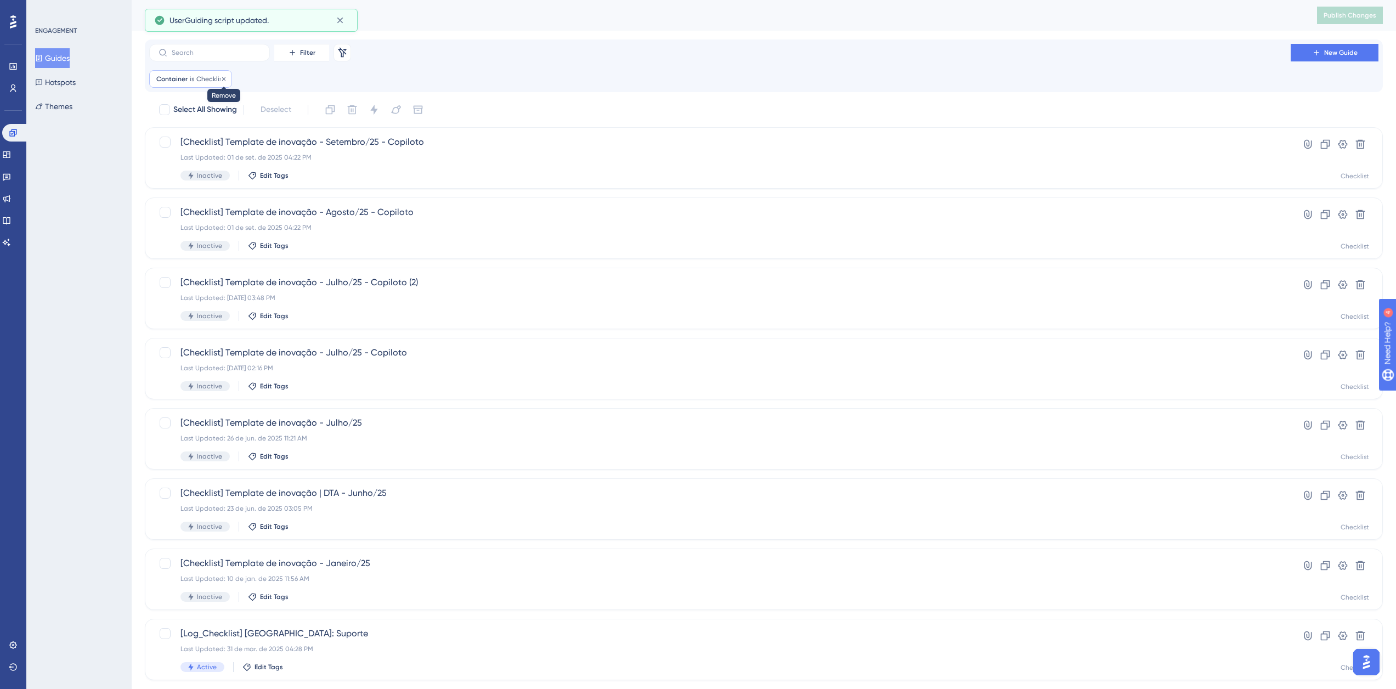
click at [222, 80] on icon at bounding box center [223, 79] width 7 height 7
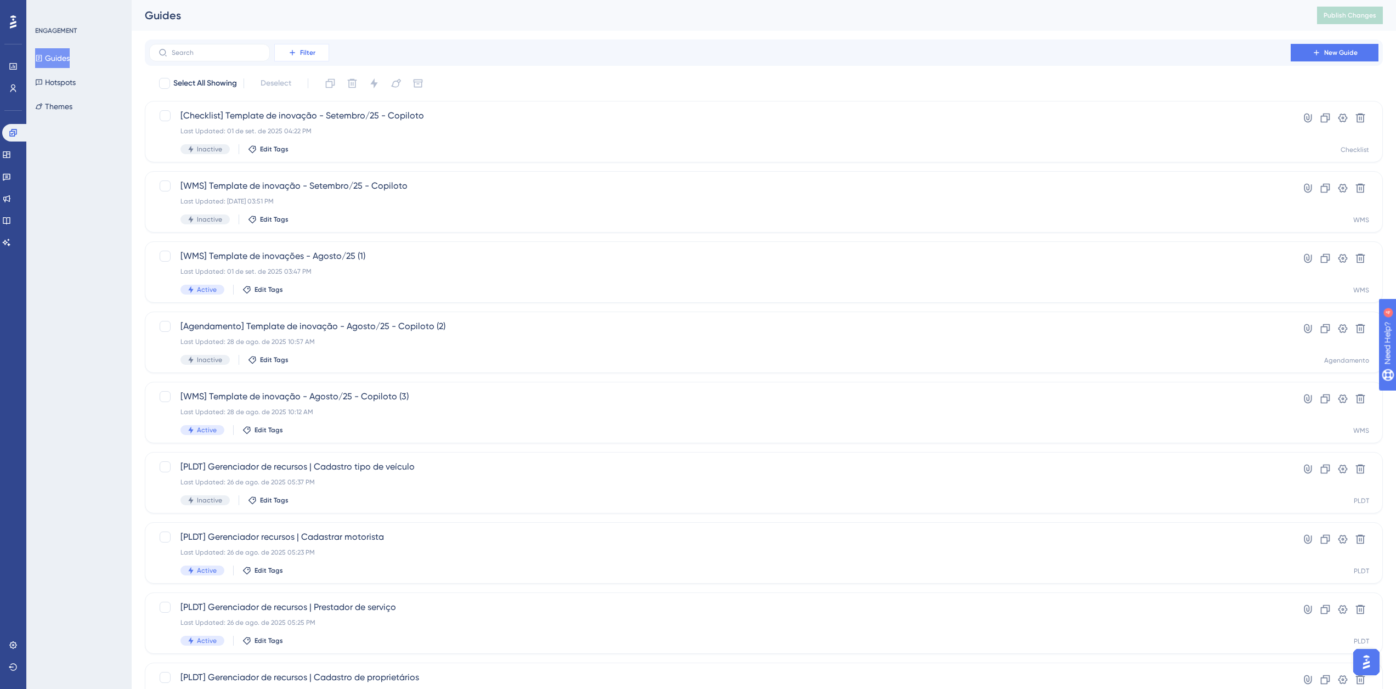
click at [320, 49] on button "Filter" at bounding box center [301, 53] width 55 height 18
click at [321, 120] on div "Containers Containers" at bounding box center [312, 128] width 45 height 22
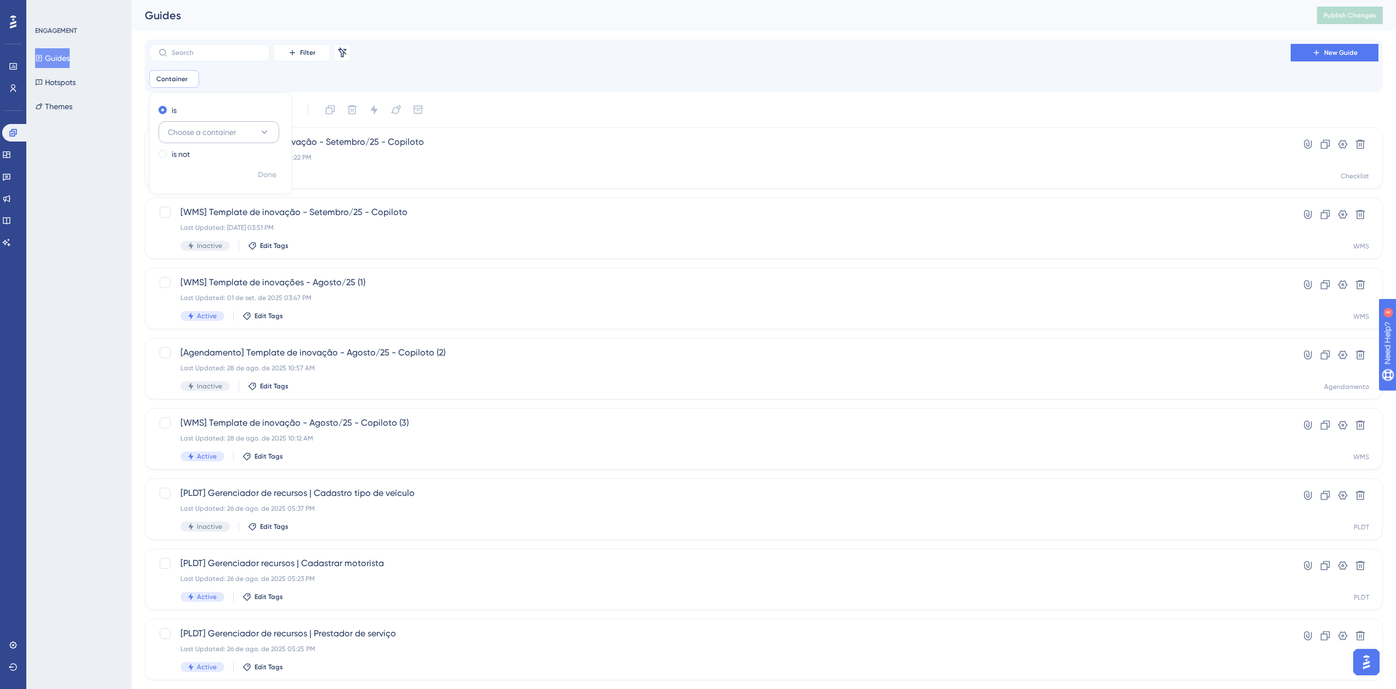
click at [252, 124] on button "Choose a container" at bounding box center [219, 132] width 121 height 22
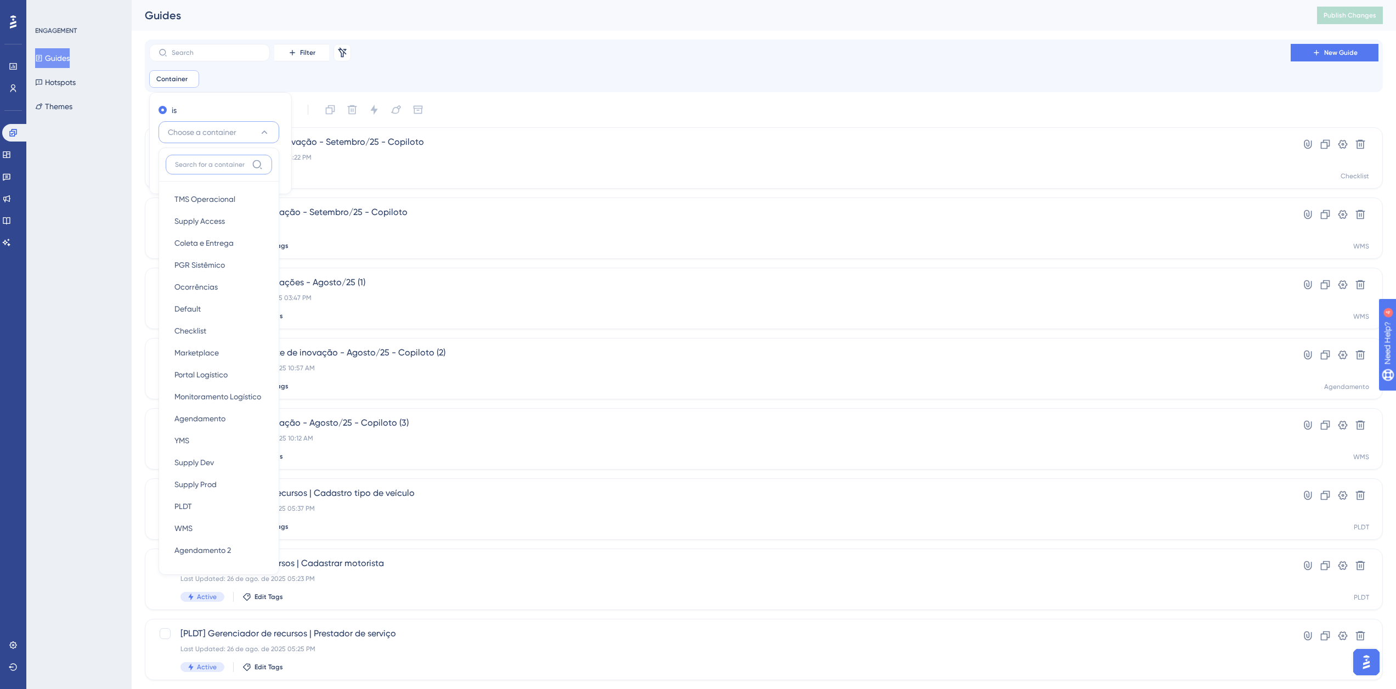
scroll to position [17, 0]
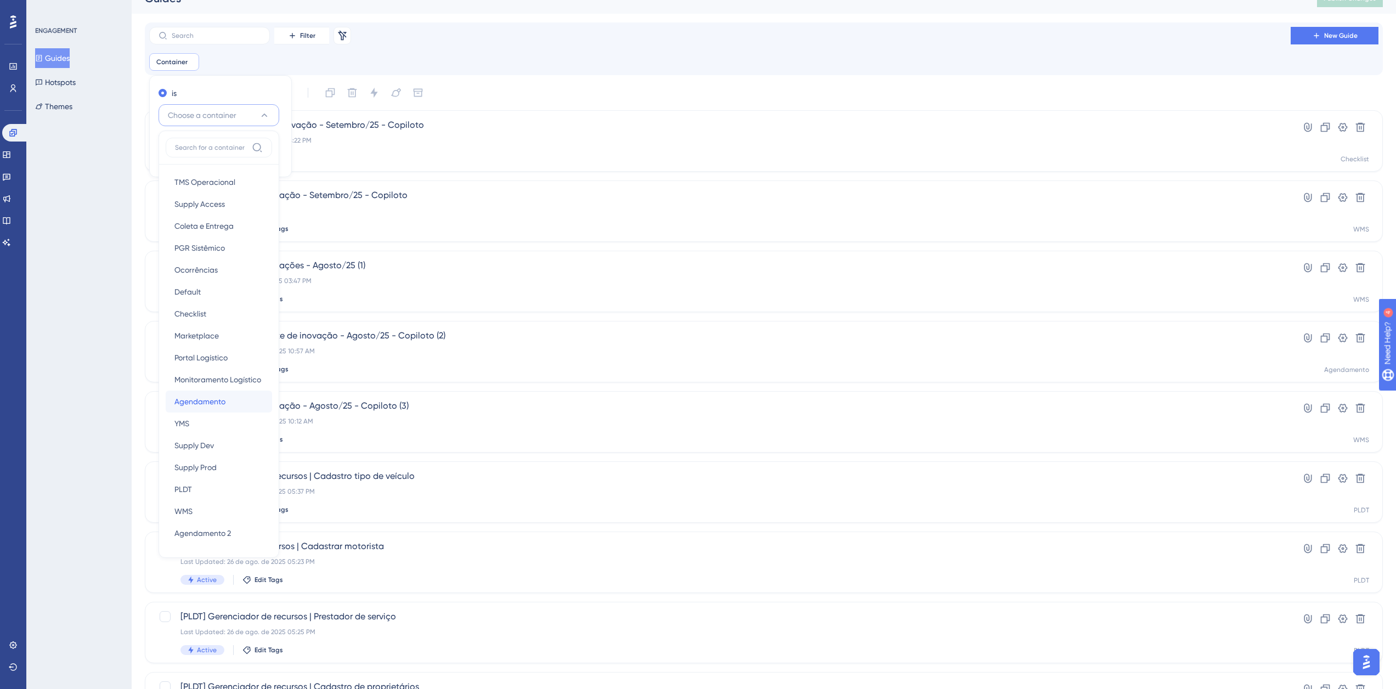
click at [234, 399] on div "Agendamento Agendamento" at bounding box center [218, 402] width 89 height 22
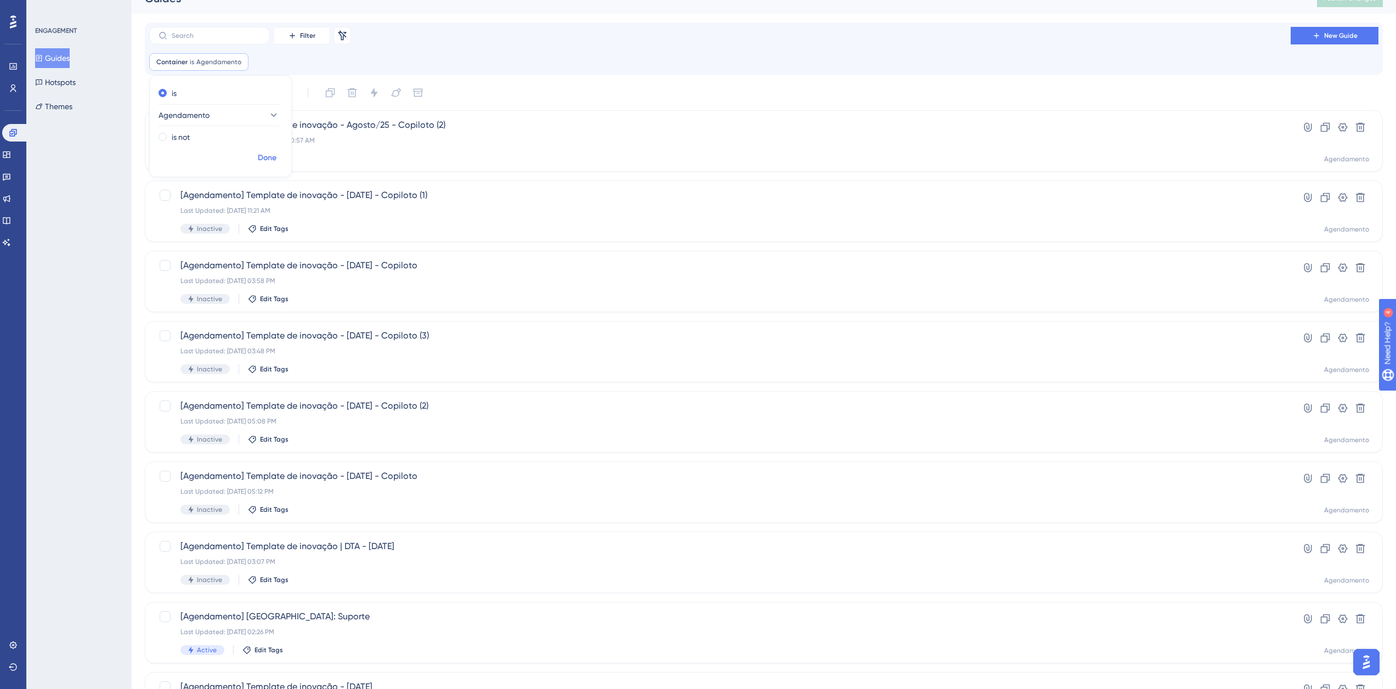
click at [275, 162] on span "Done" at bounding box center [267, 157] width 19 height 13
click at [1319, 130] on button at bounding box center [1325, 127] width 18 height 18
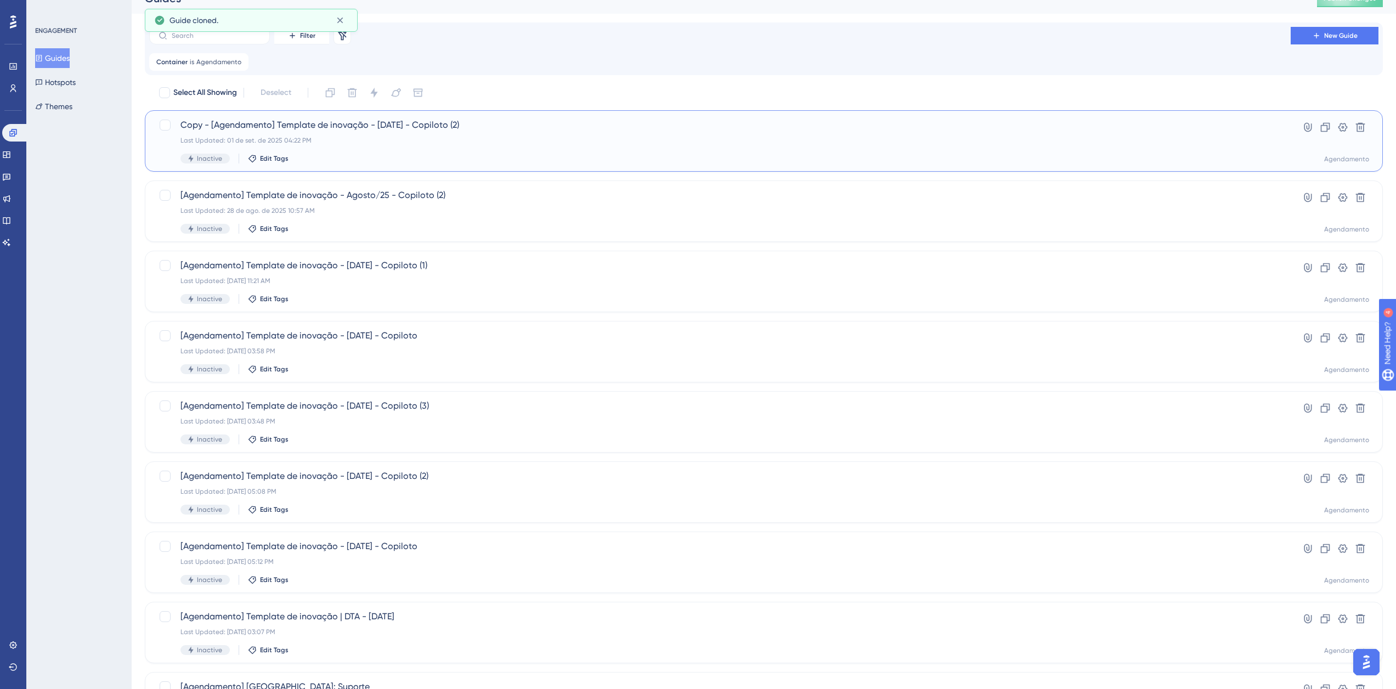
click at [226, 126] on span "Copy - [Agendamento] Template de inovação - Agosto/25 - Copiloto (2)" at bounding box center [719, 124] width 1079 height 13
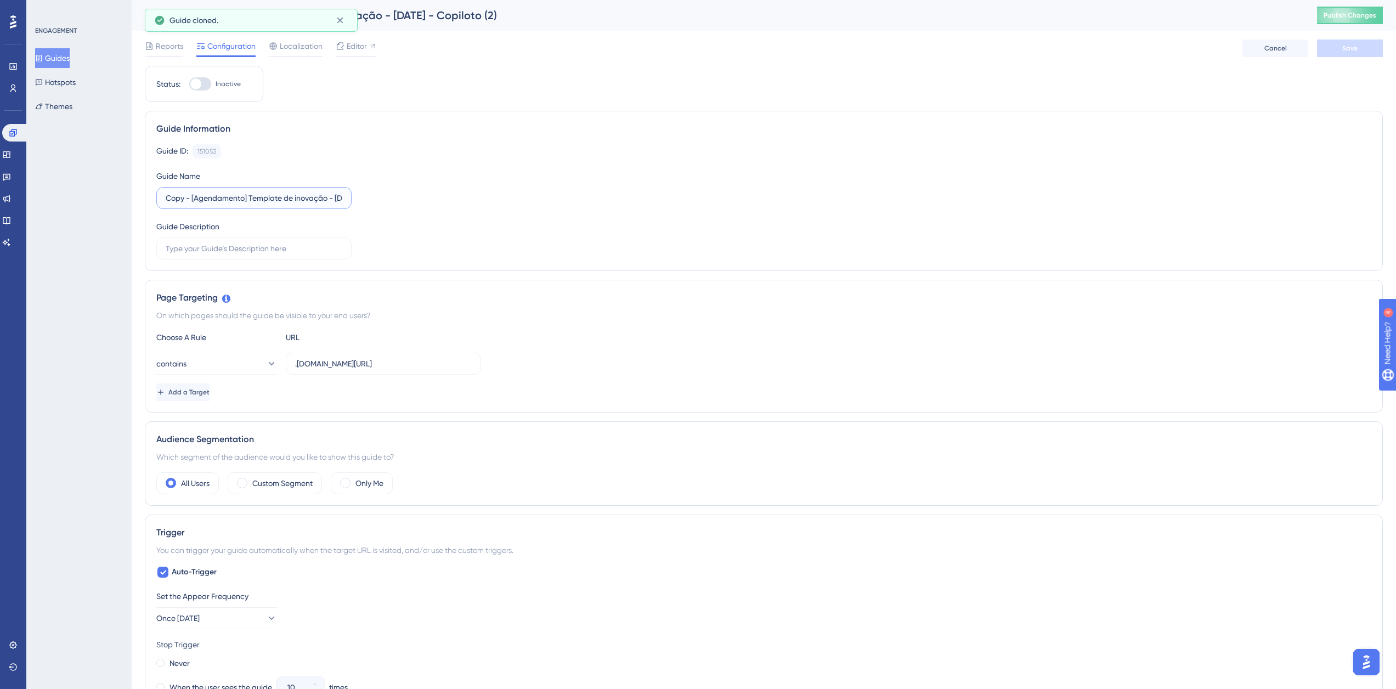
drag, startPoint x: 191, startPoint y: 197, endPoint x: 143, endPoint y: 198, distance: 48.8
click at [144, 199] on div "Performance Users Engagement Widgets Feedback Product Updates Knowledge Base AI…" at bounding box center [764, 630] width 1264 height 1260
drag, startPoint x: 312, startPoint y: 201, endPoint x: 286, endPoint y: 207, distance: 26.5
click at [286, 207] on label "[Agendamento] Template de inovação - Agosto/25 - Copiloto (2)" at bounding box center [253, 198] width 195 height 22
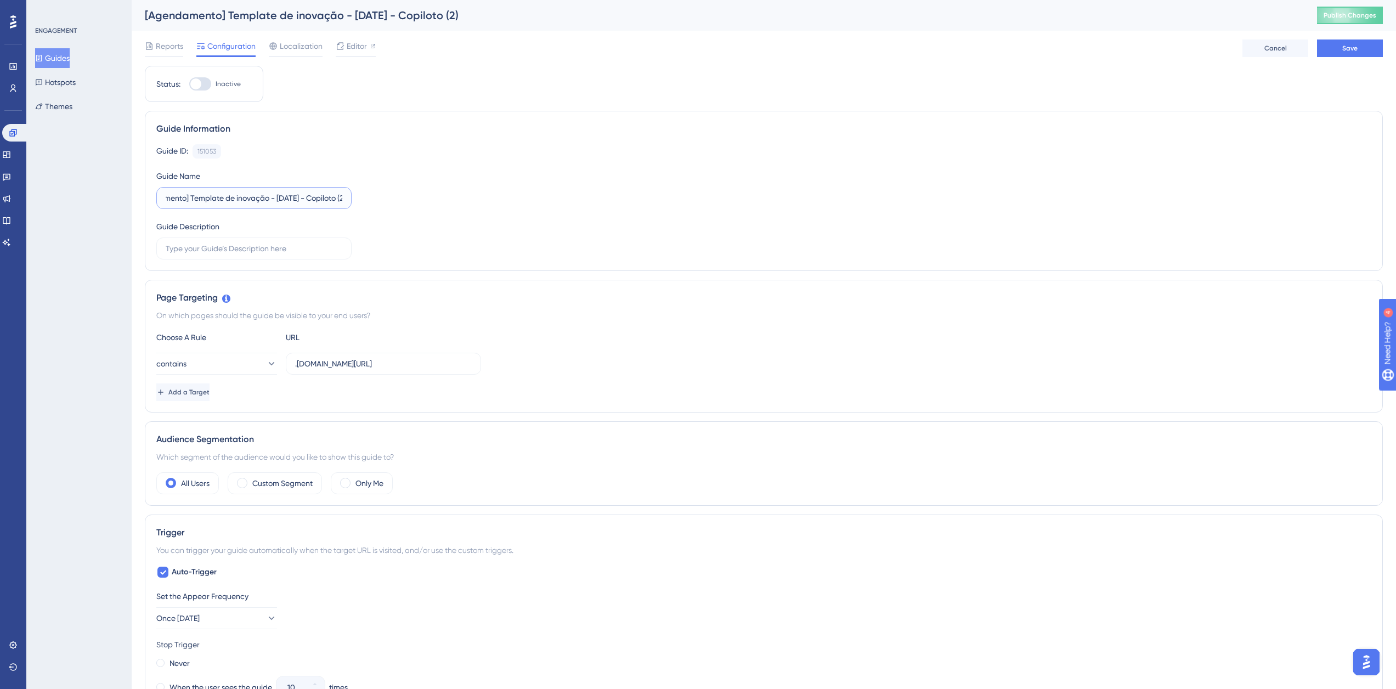
scroll to position [0, 63]
drag, startPoint x: 276, startPoint y: 196, endPoint x: 358, endPoint y: 197, distance: 82.3
click at [358, 197] on div "Guide ID: 151053 Copy Guide Name [Agendamento] Template de inovação - Setembro/…" at bounding box center [763, 201] width 1215 height 115
click at [346, 198] on label "[Agendamento] Template de inovação - Setembro/25 - Copiloto (2)" at bounding box center [253, 198] width 195 height 22
click at [342, 198] on input "[Agendamento] Template de inovação - Setembro/25 - Copiloto (2)" at bounding box center [254, 198] width 177 height 12
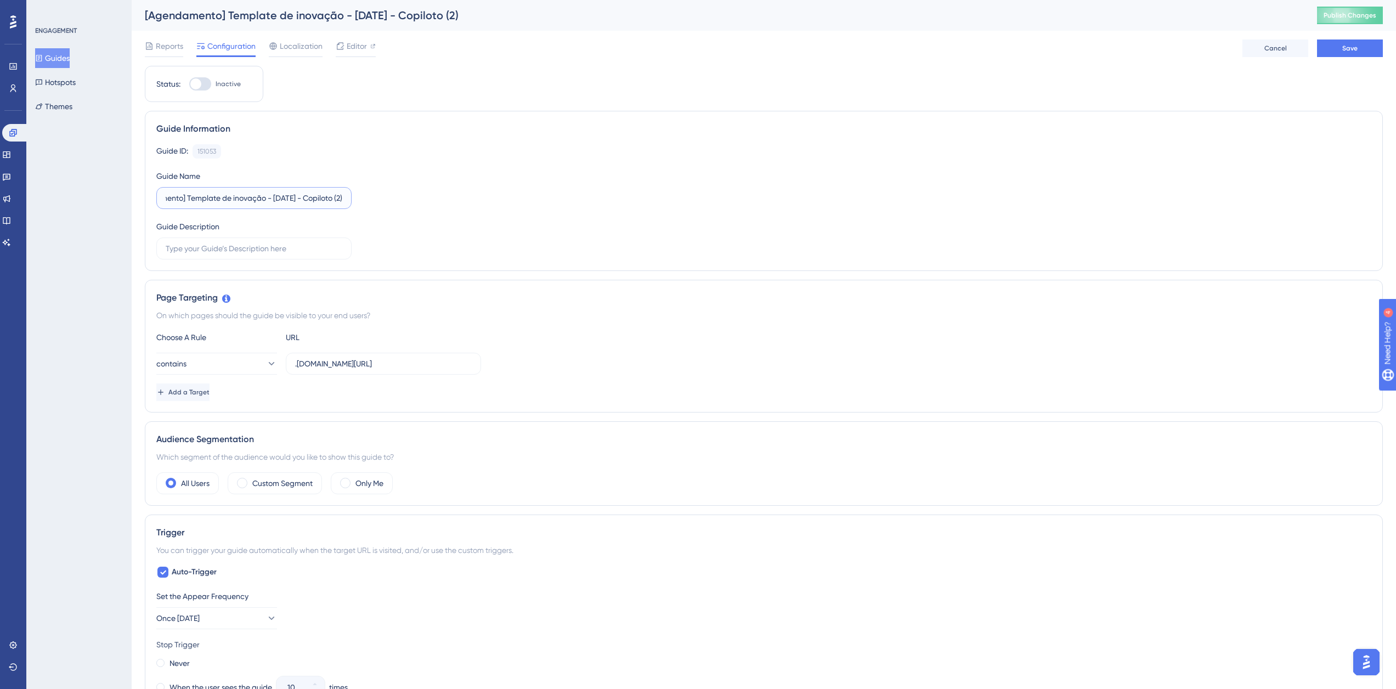
scroll to position [0, 0]
click at [332, 199] on input "[Agendamento] Template de inovação - Setembro/25 - Copiloto (2)" at bounding box center [254, 198] width 177 height 12
drag, startPoint x: 316, startPoint y: 199, endPoint x: 357, endPoint y: 199, distance: 40.6
click at [360, 199] on div "Guide ID: 151053 Copy Guide Name [Agendamento] Template de inovação - Setembro/…" at bounding box center [763, 201] width 1215 height 115
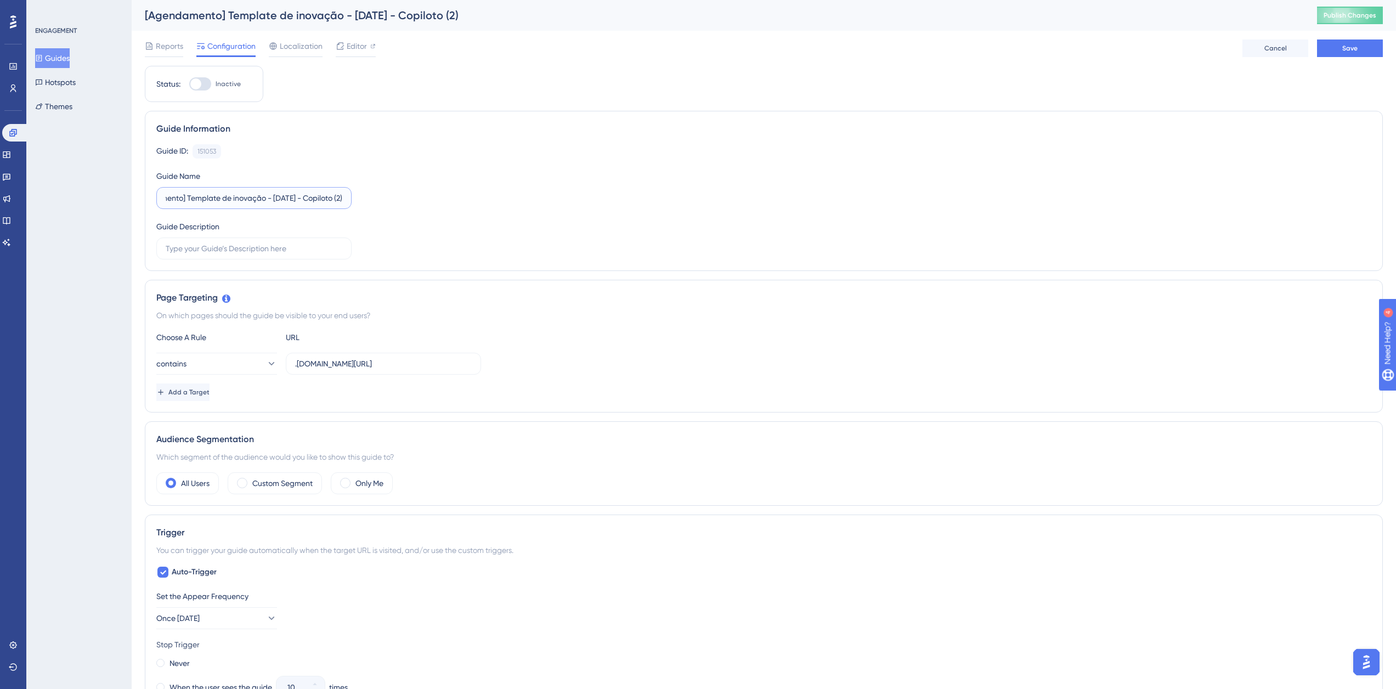
click at [336, 197] on input "[Agendamento] Template de inovação - Setembro/25 - Copiloto (2)" at bounding box center [254, 198] width 177 height 12
click at [342, 197] on label "[Agendamento] Template de inovação - Setembro/25 - Copiloto (2)" at bounding box center [253, 198] width 195 height 22
click at [342, 197] on input "[Agendamento] Template de inovação - Setembro/25 - Copiloto (2)" at bounding box center [254, 198] width 177 height 12
click at [1357, 49] on span "Save" at bounding box center [1349, 48] width 15 height 9
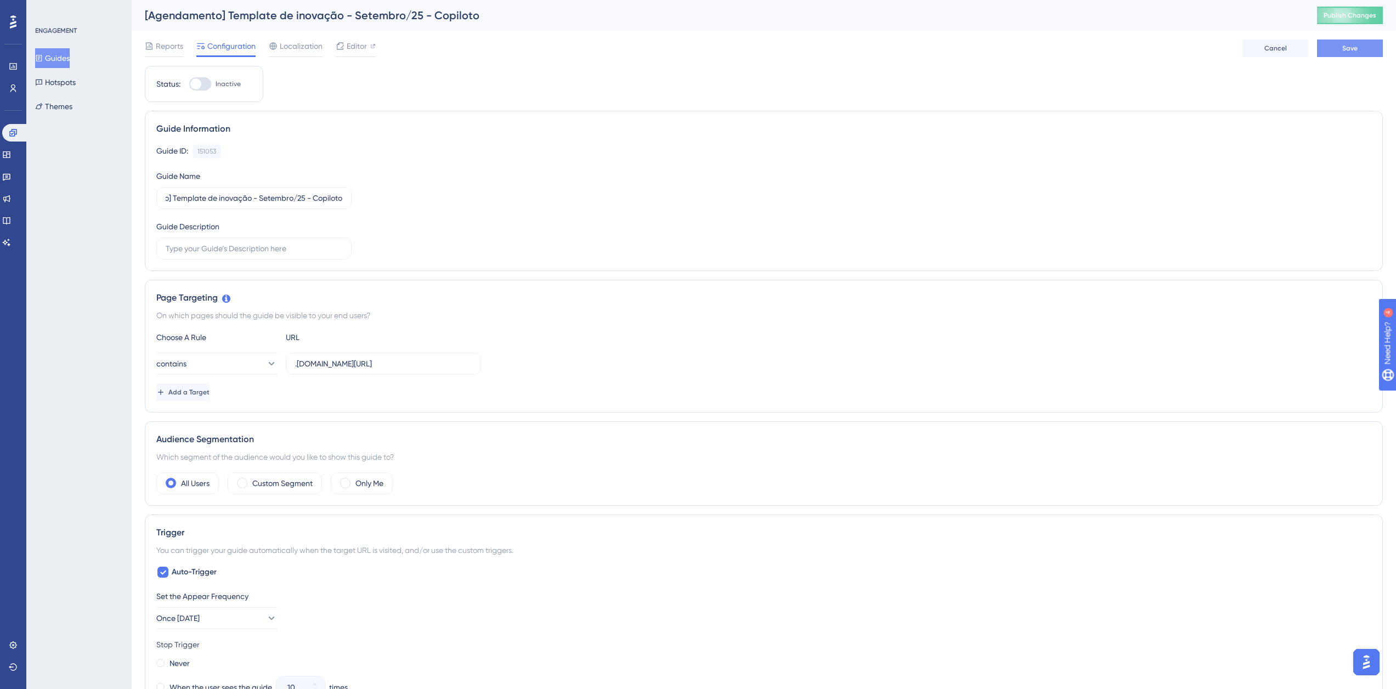
scroll to position [0, 0]
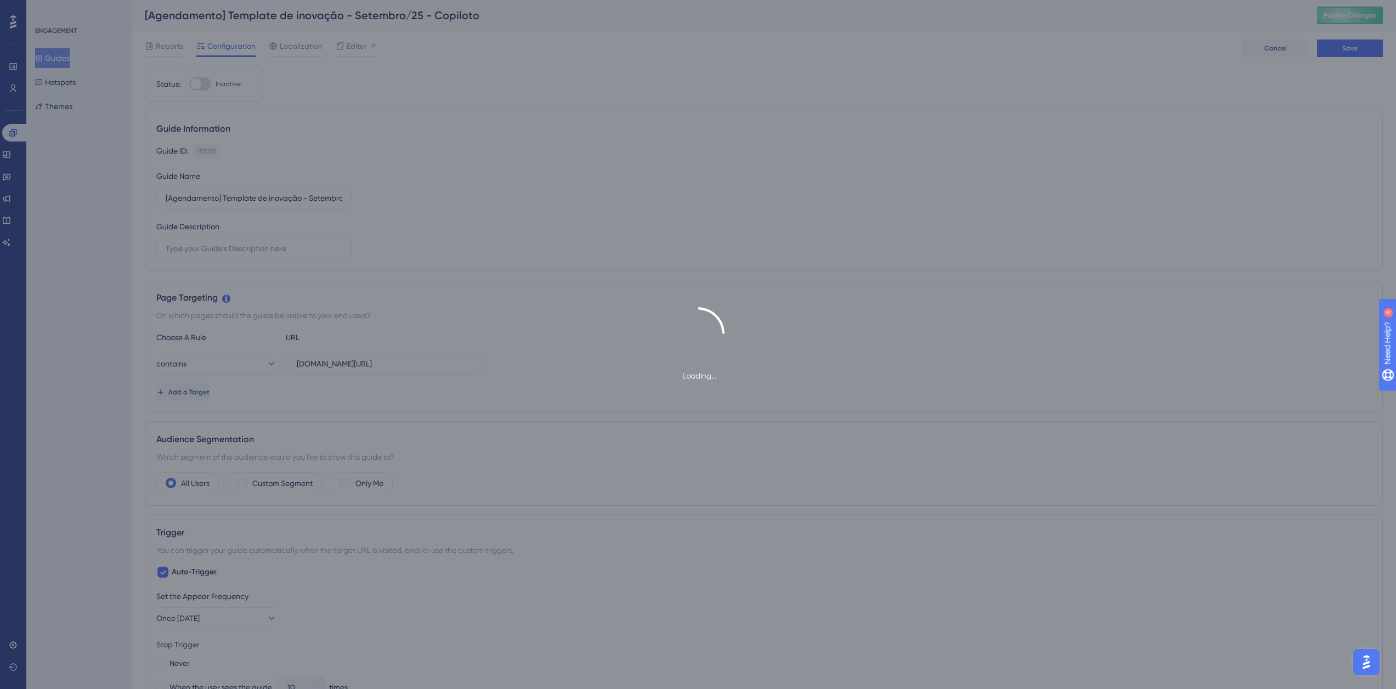
type input "[Agendamento] Template de inovação - Setembro/25 - Copiloto"
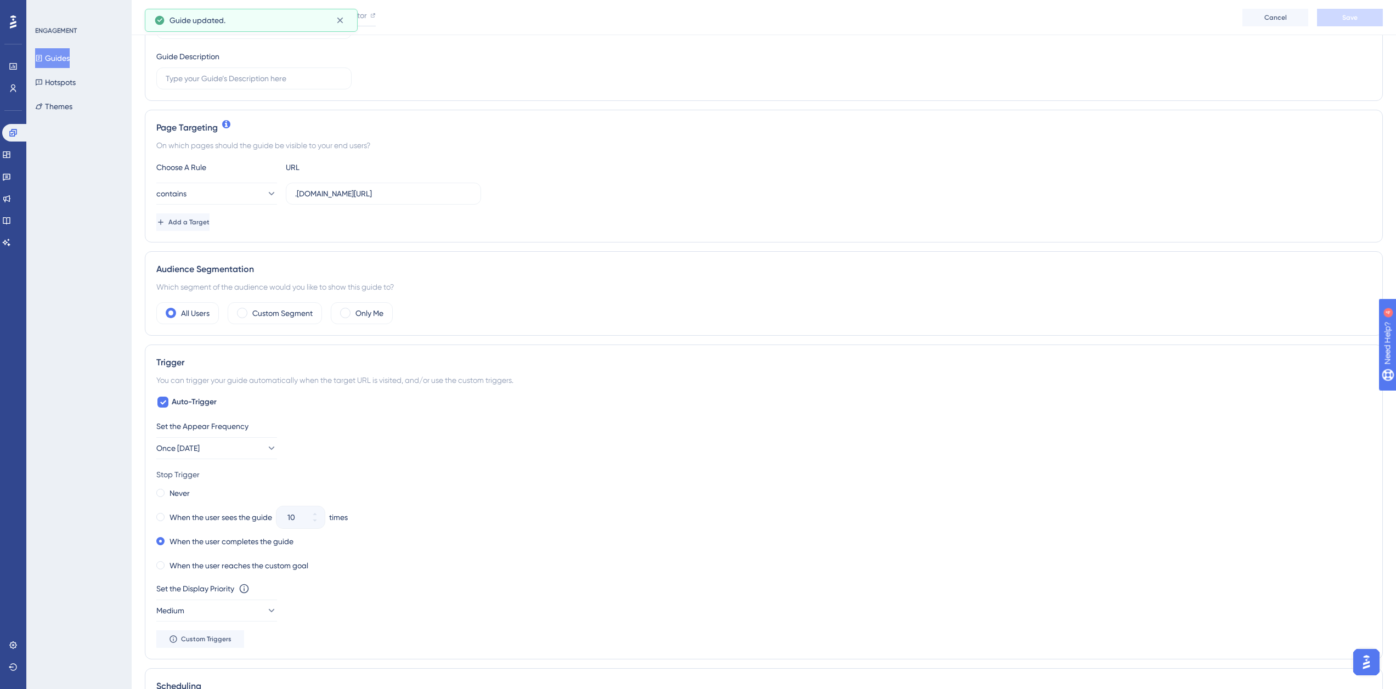
scroll to position [439, 0]
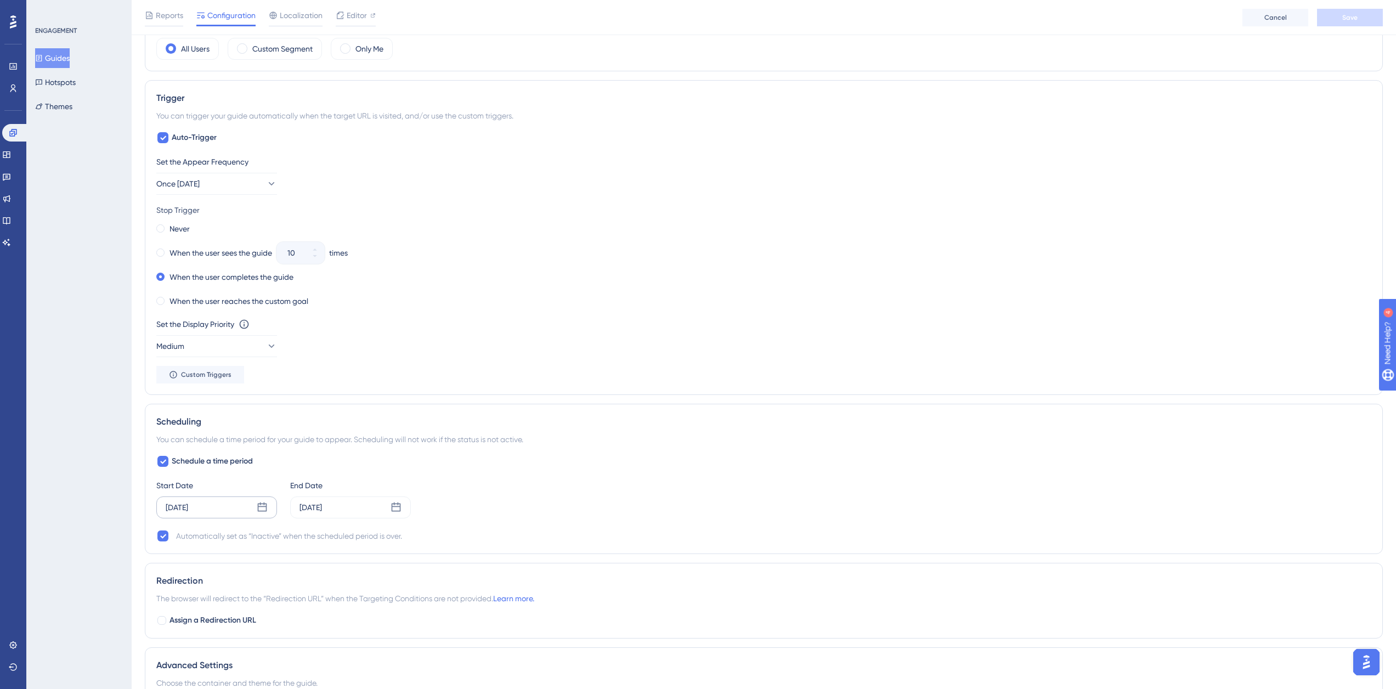
click at [274, 512] on div "Aug 11 2025" at bounding box center [216, 507] width 121 height 22
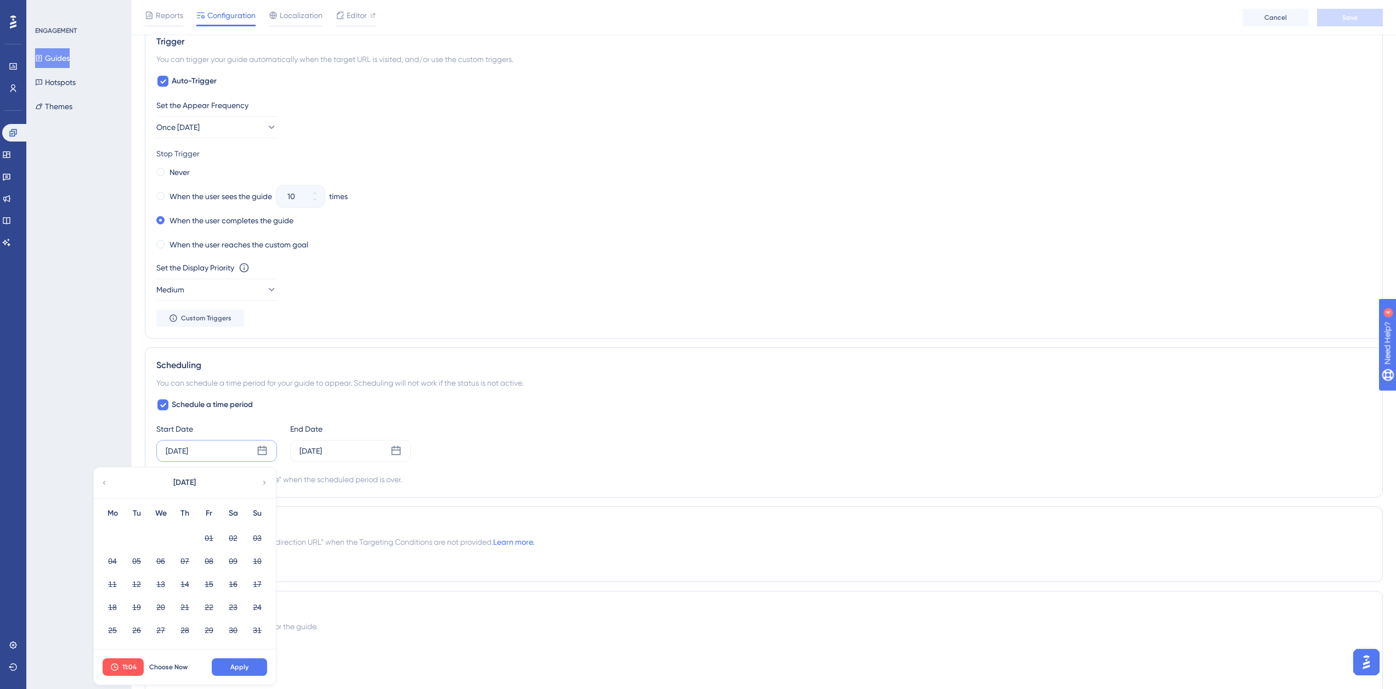
scroll to position [593, 0]
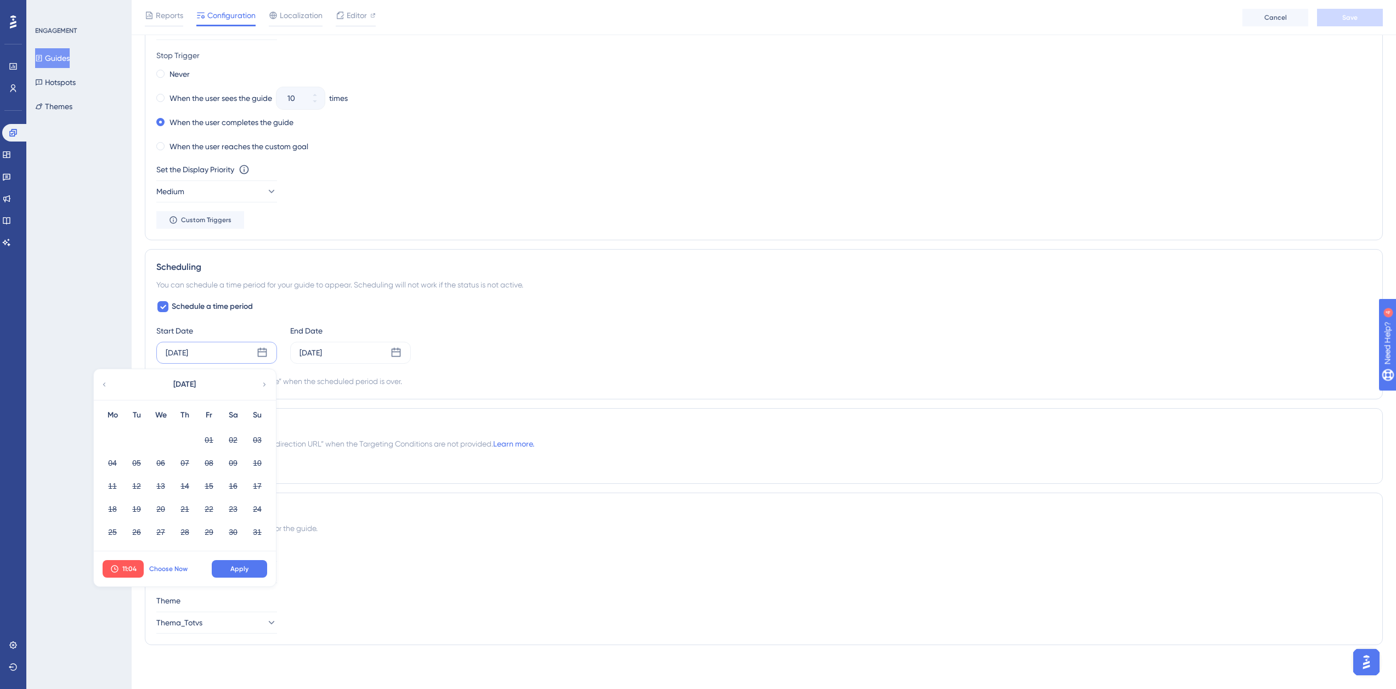
click at [161, 571] on span "Choose Now" at bounding box center [168, 568] width 38 height 9
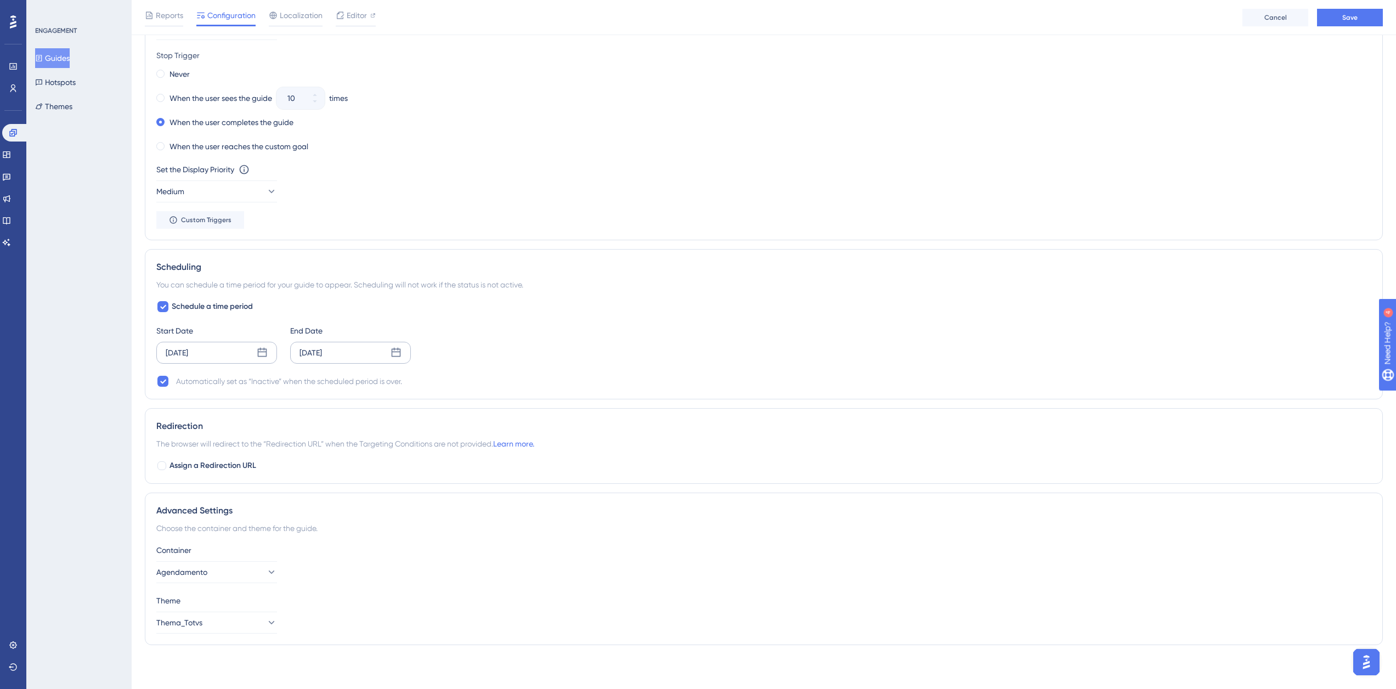
click at [397, 352] on icon at bounding box center [396, 352] width 9 height 9
click at [393, 381] on div "August 2025" at bounding box center [318, 384] width 181 height 31
click at [397, 384] on icon at bounding box center [398, 385] width 8 height 10
click at [271, 463] on button "09" at bounding box center [270, 463] width 19 height 19
click at [380, 571] on span "Apply" at bounding box center [373, 568] width 18 height 9
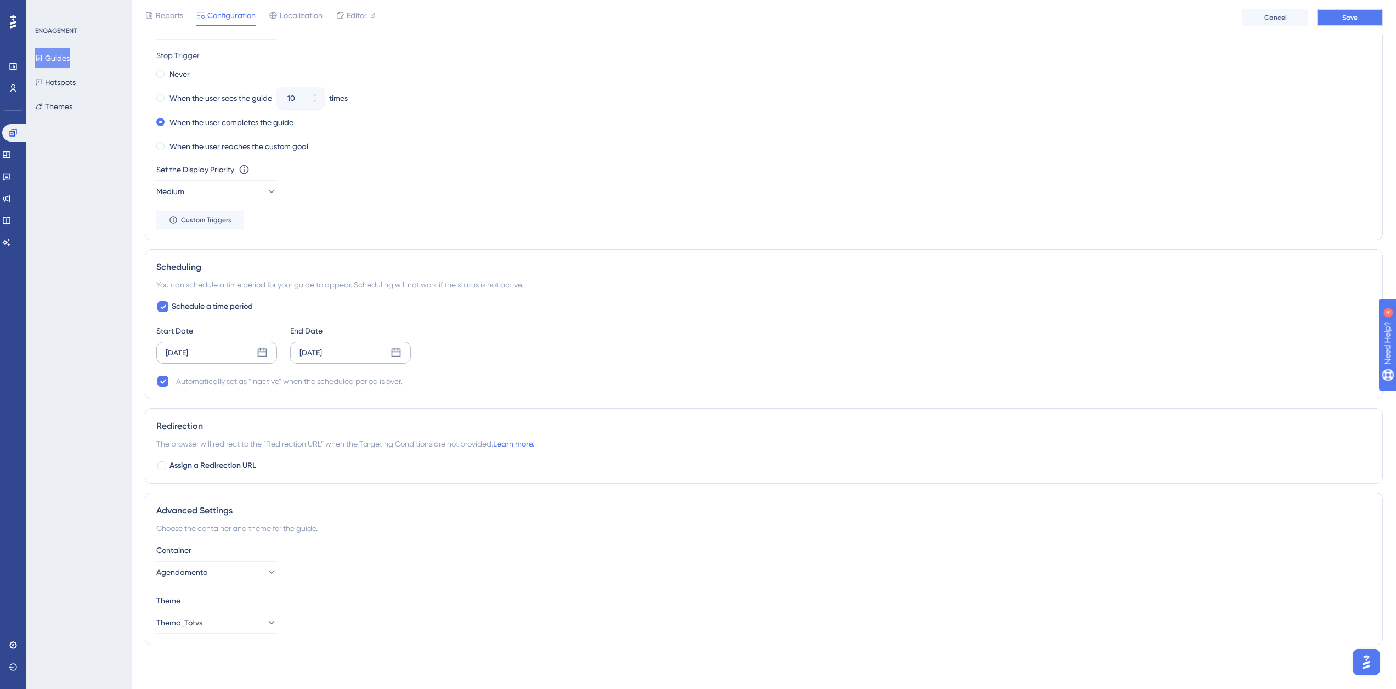
click at [1351, 18] on span "Save" at bounding box center [1349, 17] width 15 height 9
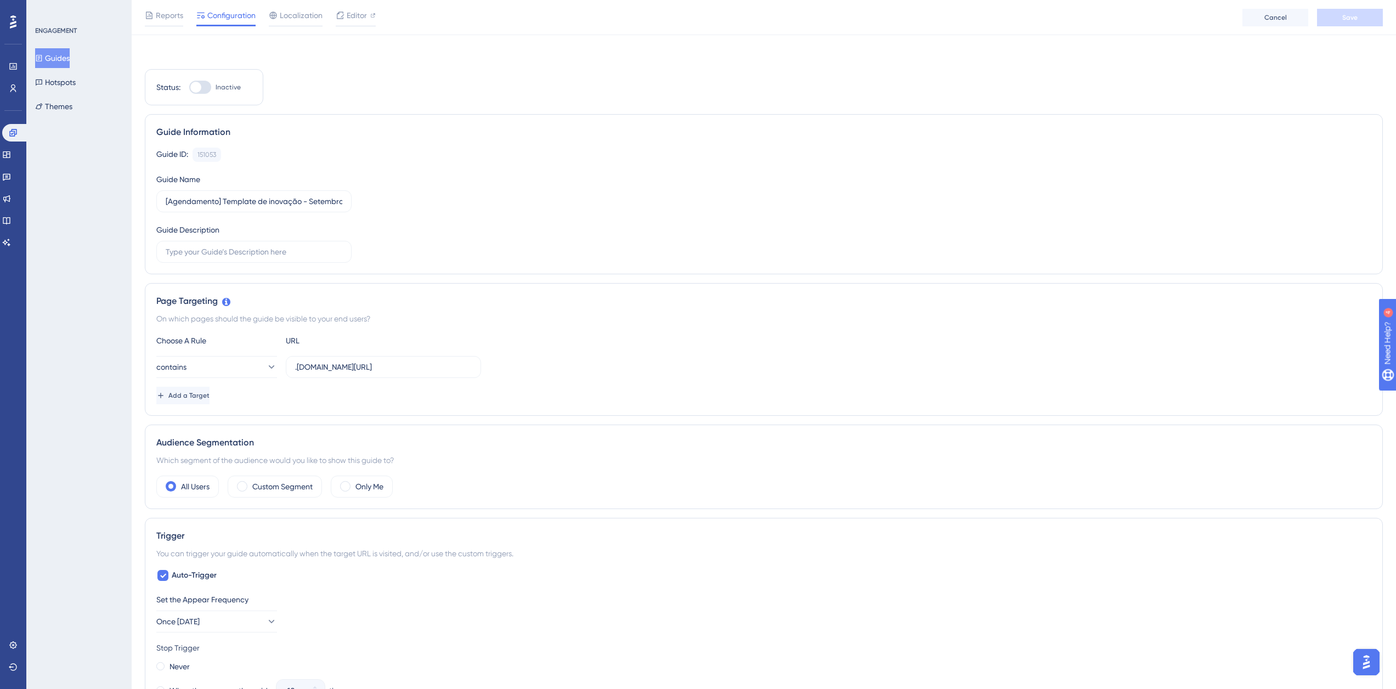
scroll to position [0, 0]
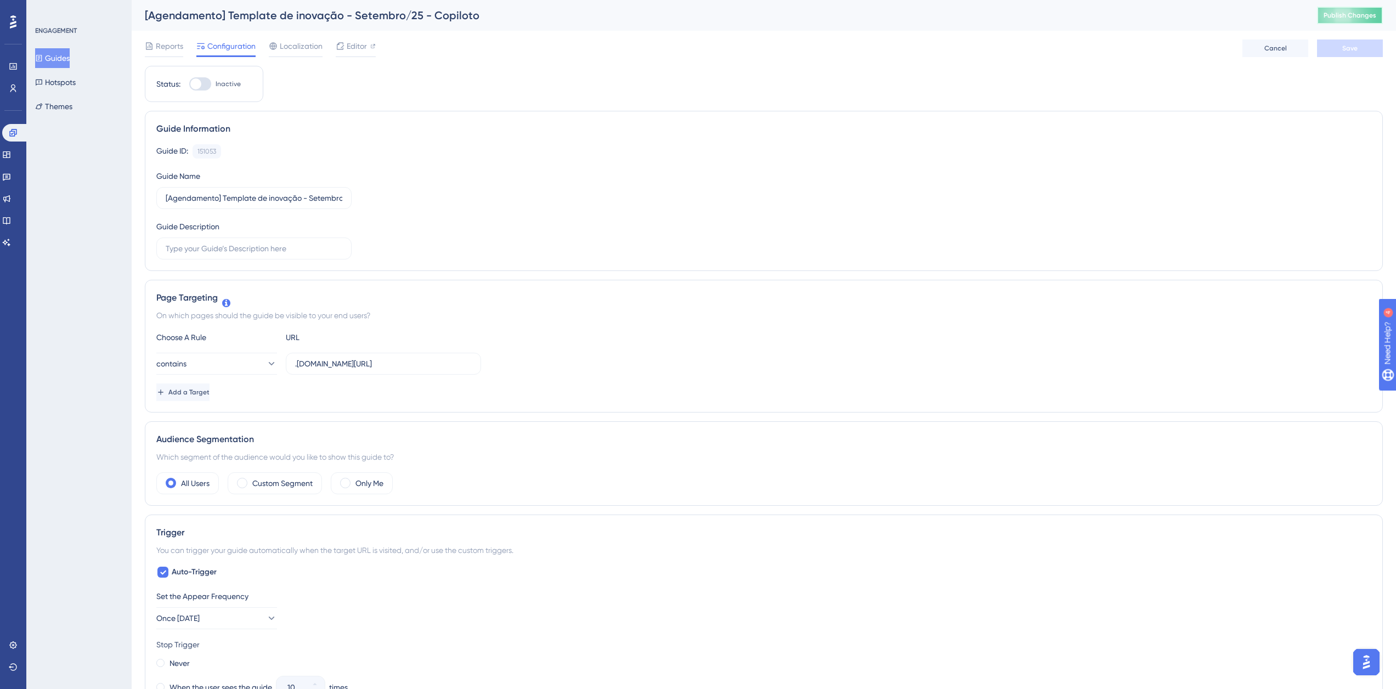
click at [1356, 17] on span "Publish Changes" at bounding box center [1349, 15] width 53 height 9
click at [69, 48] on div "ENGAGEMENT Guides Hotspots Themes" at bounding box center [79, 71] width 89 height 90
click at [68, 56] on button "Guides" at bounding box center [52, 58] width 35 height 20
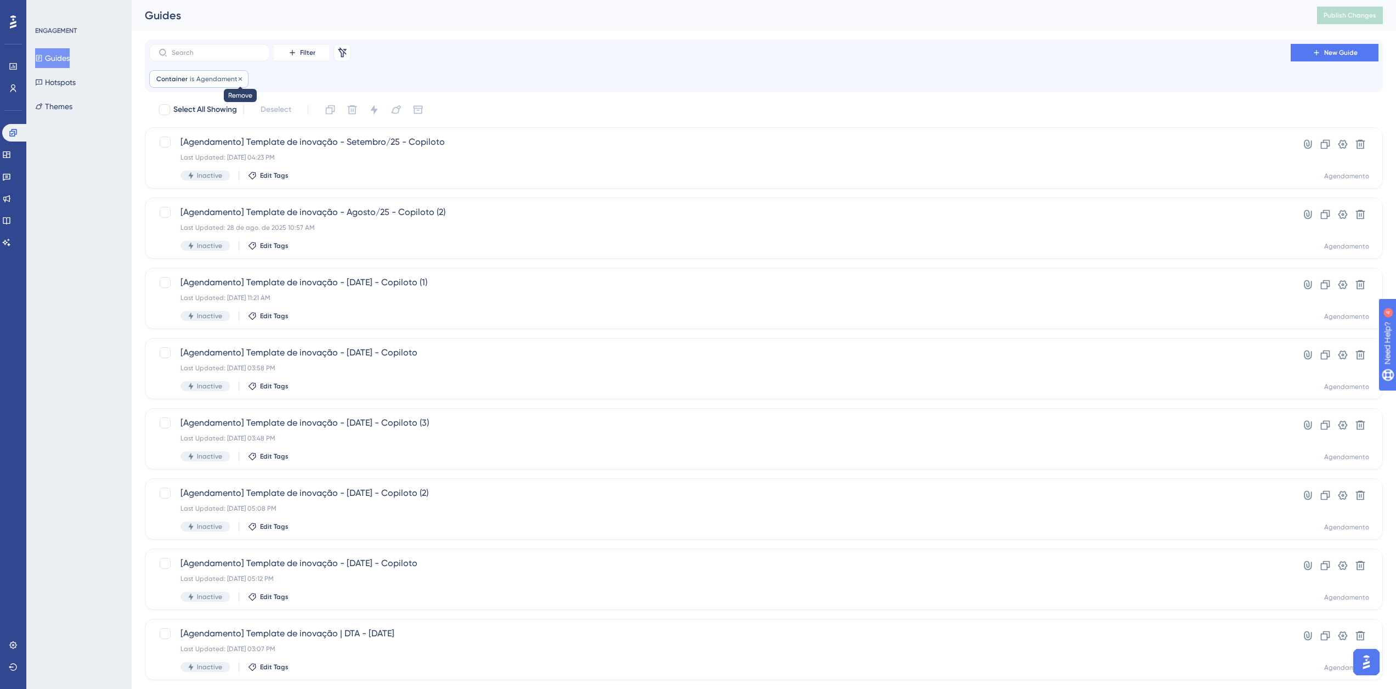
click at [238, 81] on icon at bounding box center [240, 79] width 7 height 7
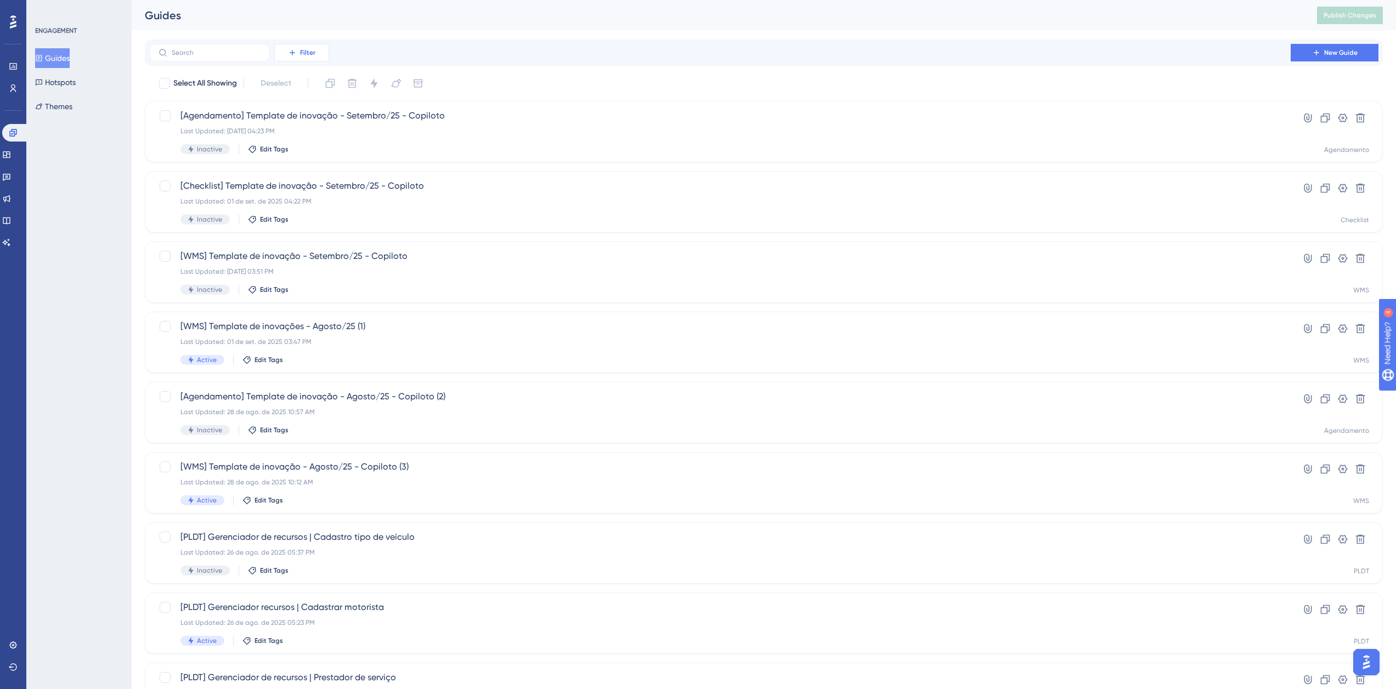
click at [313, 53] on span "Filter" at bounding box center [307, 52] width 15 height 9
click at [333, 125] on div "Containers Containers" at bounding box center [312, 128] width 45 height 22
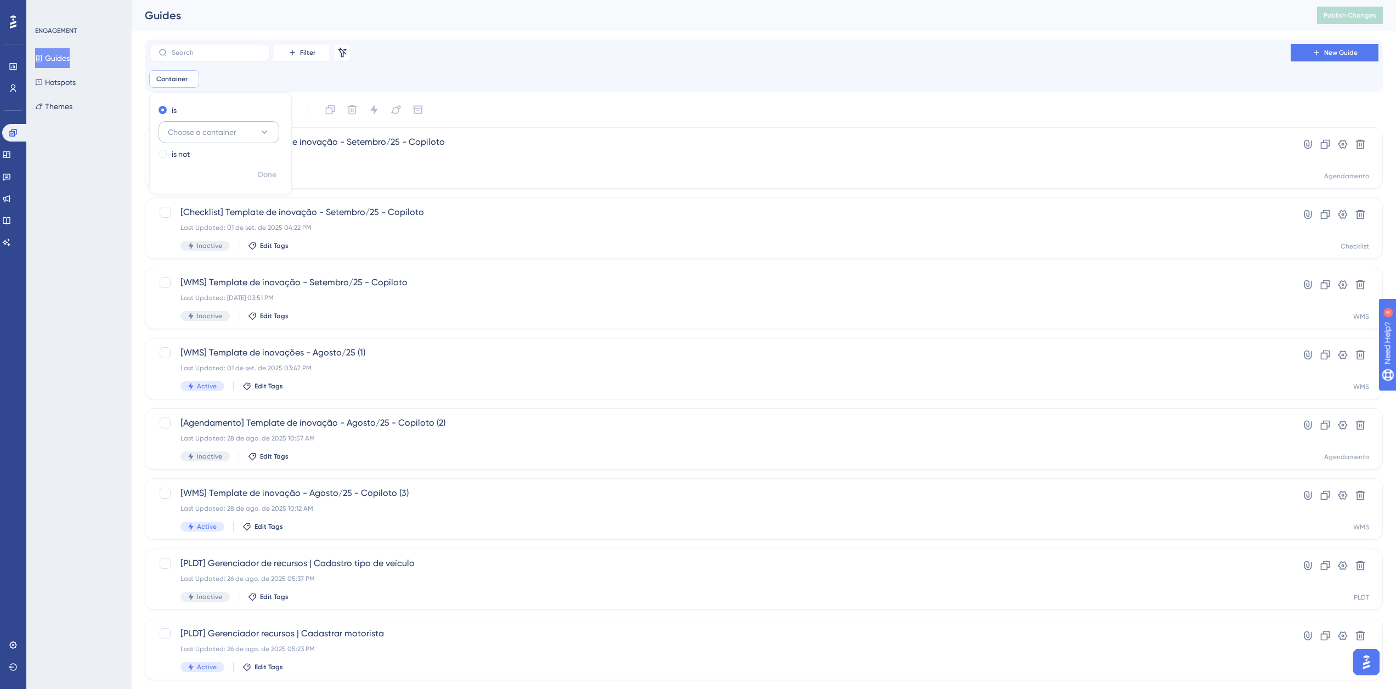
click at [267, 131] on icon at bounding box center [264, 132] width 11 height 11
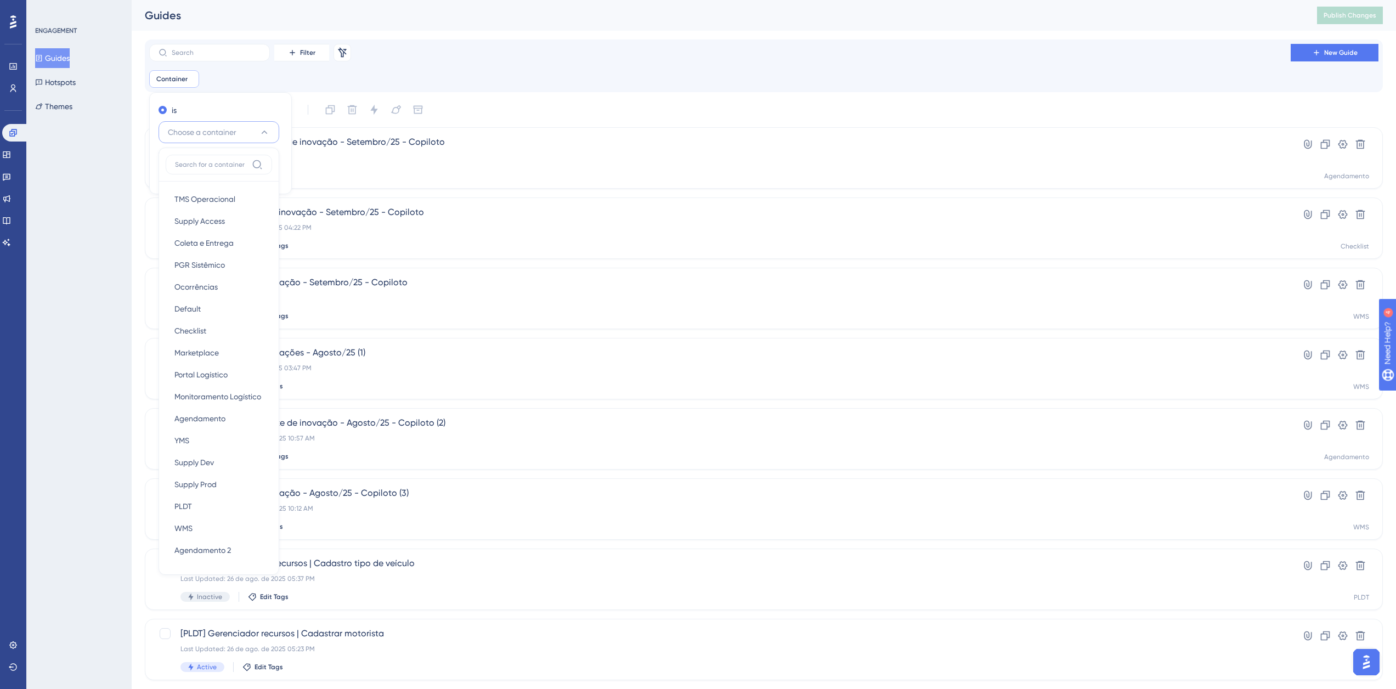
scroll to position [17, 0]
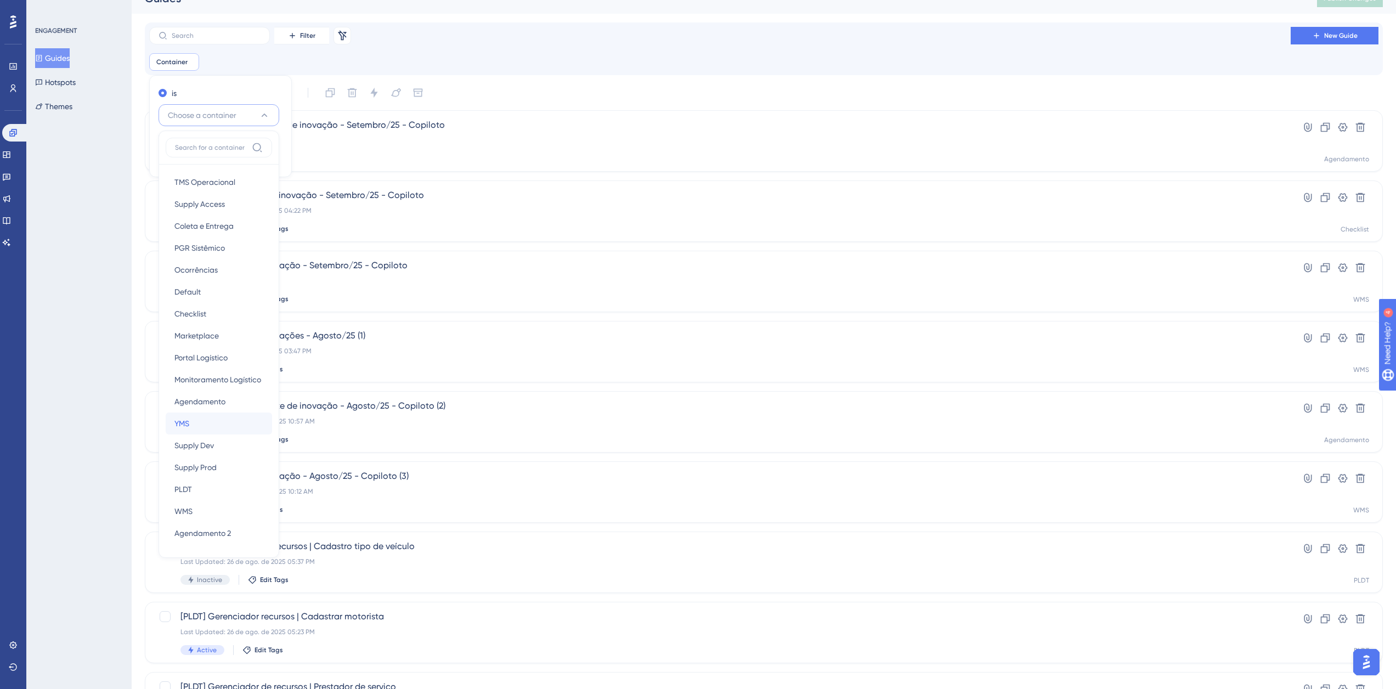
click at [213, 425] on div "YMS YMS" at bounding box center [218, 423] width 89 height 22
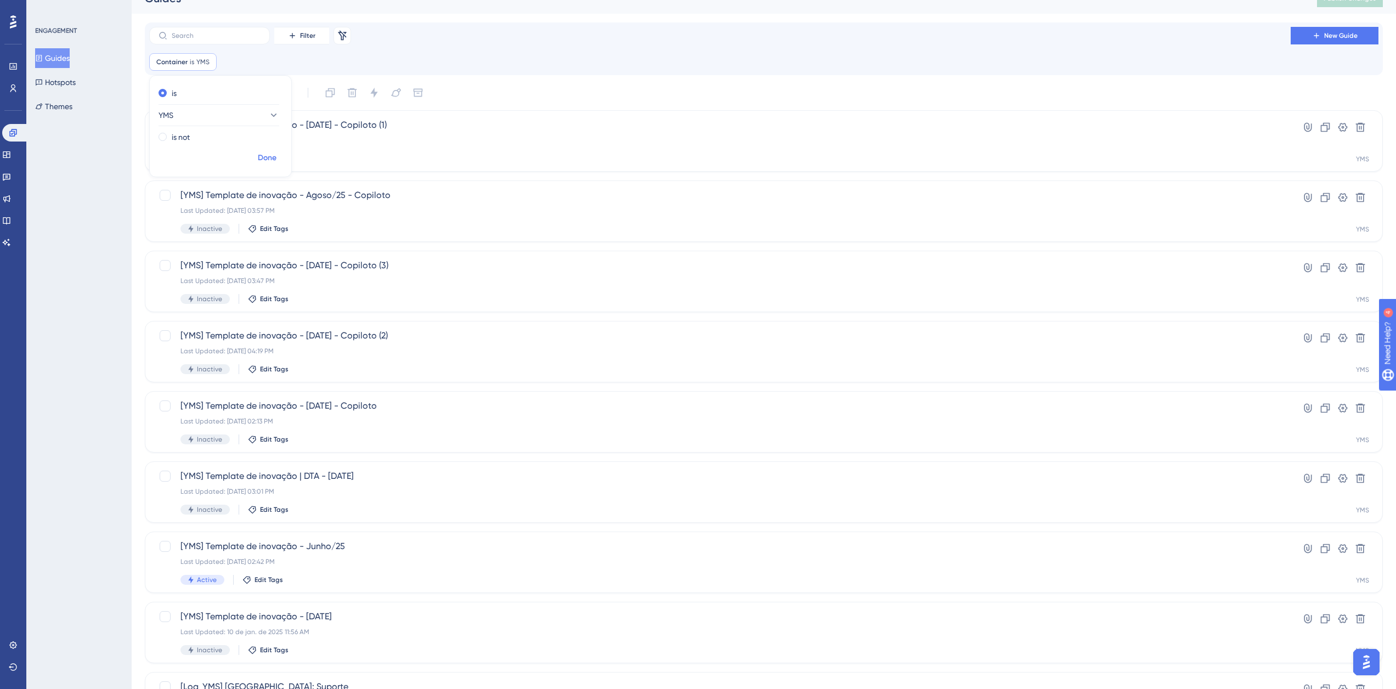
click at [269, 163] on span "Done" at bounding box center [267, 157] width 19 height 13
click at [1324, 127] on icon at bounding box center [1325, 127] width 11 height 11
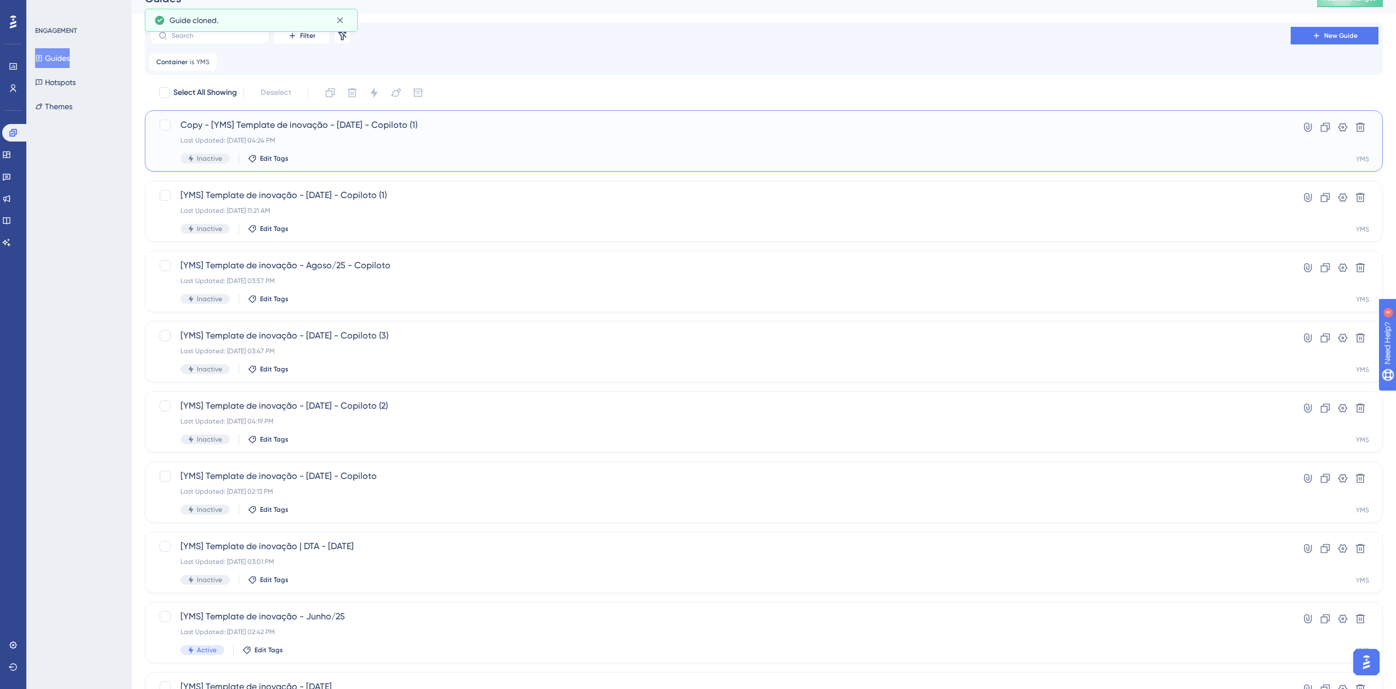
click at [222, 128] on span "Copy - [YMS] Template de inovação - Agosto/25 - Copiloto (1)" at bounding box center [719, 124] width 1079 height 13
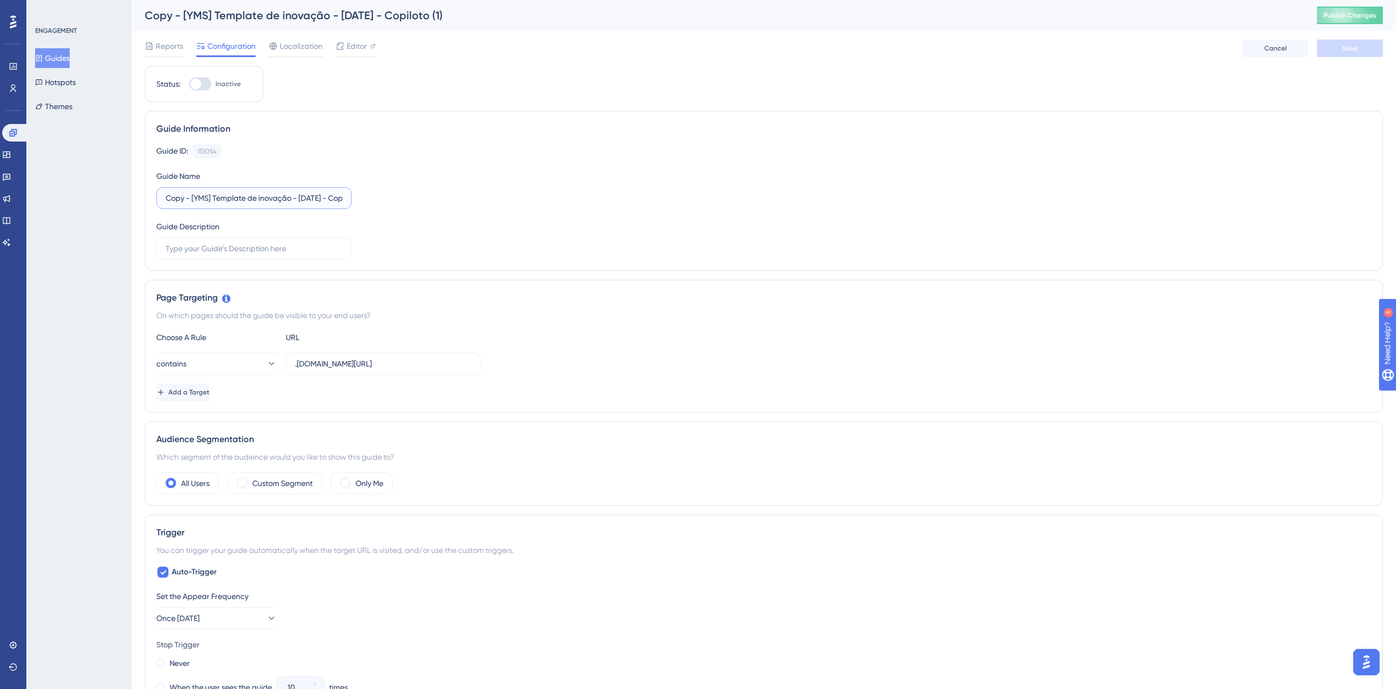
drag, startPoint x: 193, startPoint y: 195, endPoint x: 138, endPoint y: 199, distance: 54.5
click at [139, 199] on div "Performance Users Engagement Widgets Feedback Product Updates Knowledge Base AI…" at bounding box center [764, 630] width 1264 height 1260
drag, startPoint x: 319, startPoint y: 200, endPoint x: 358, endPoint y: 199, distance: 39.0
click at [358, 199] on div "Guide ID: 151054 Copy Guide Name [YMS] Template de inovação - Agosto/25 - Copil…" at bounding box center [763, 201] width 1215 height 115
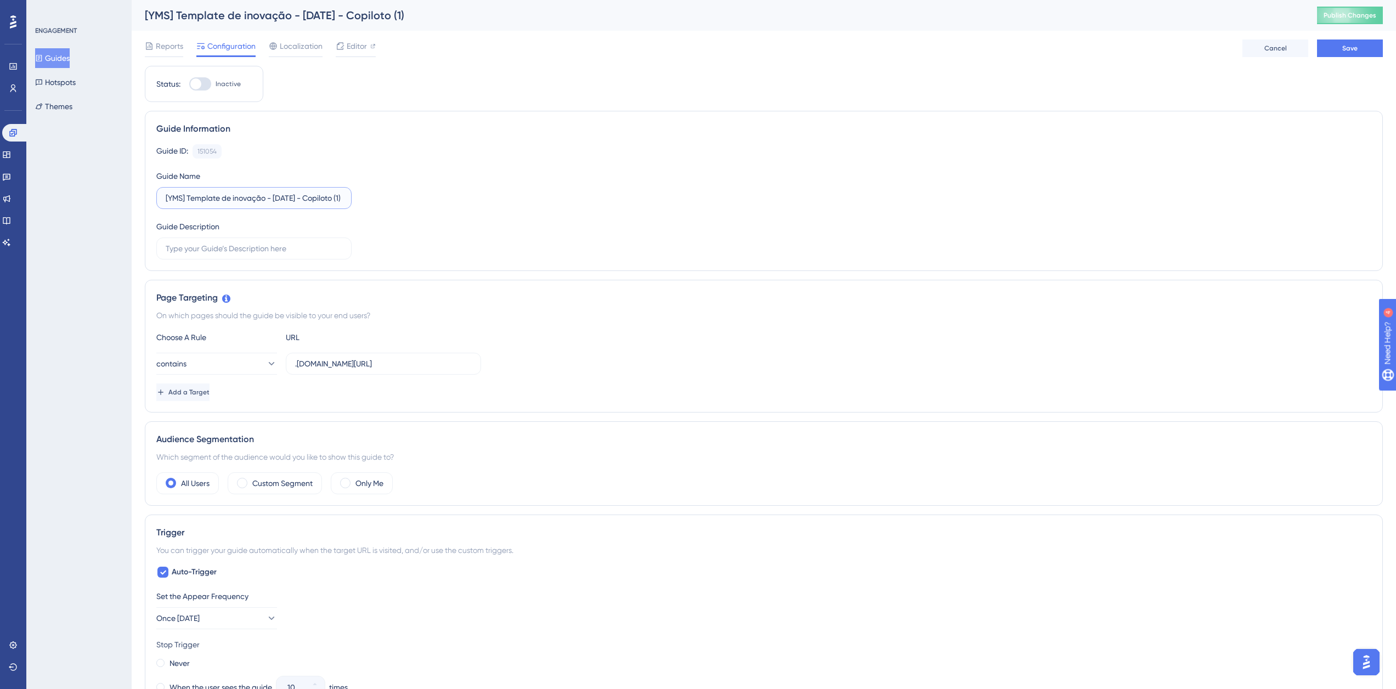
click at [259, 199] on input "[YMS] Template de inovação - Agosto/25 - Copiloto (1)" at bounding box center [254, 198] width 177 height 12
drag, startPoint x: 259, startPoint y: 199, endPoint x: 282, endPoint y: 199, distance: 23.6
click at [282, 199] on input "[YMS] Template de inovação - Agosto/25 - Copiloto (1)" at bounding box center [254, 198] width 177 height 12
drag, startPoint x: 316, startPoint y: 200, endPoint x: 352, endPoint y: 201, distance: 35.7
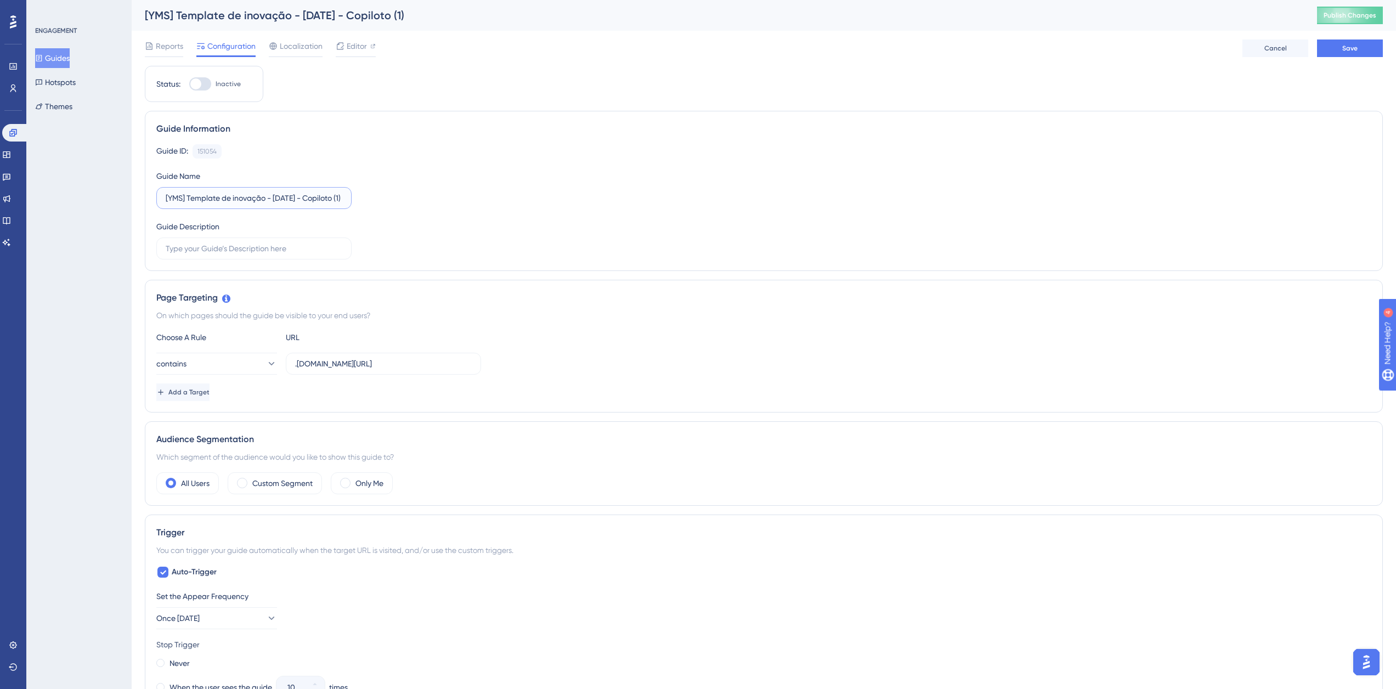
click at [352, 201] on div "Guide ID: 151054 Copy Guide Name [YMS] Template de inovação - Setembro/25 - Cop…" at bounding box center [763, 201] width 1215 height 115
click at [342, 194] on label "[YMS] Template de inovação - Setembro/25 - Copiloto (1)" at bounding box center [253, 198] width 195 height 22
click at [342, 194] on input "[YMS] Template de inovação - Setembro/25 - Copiloto (1)" at bounding box center [254, 198] width 177 height 12
click at [337, 196] on input "[YMS] Template de inovação - Setembro/25 - Copiloto (1)" at bounding box center [254, 198] width 177 height 12
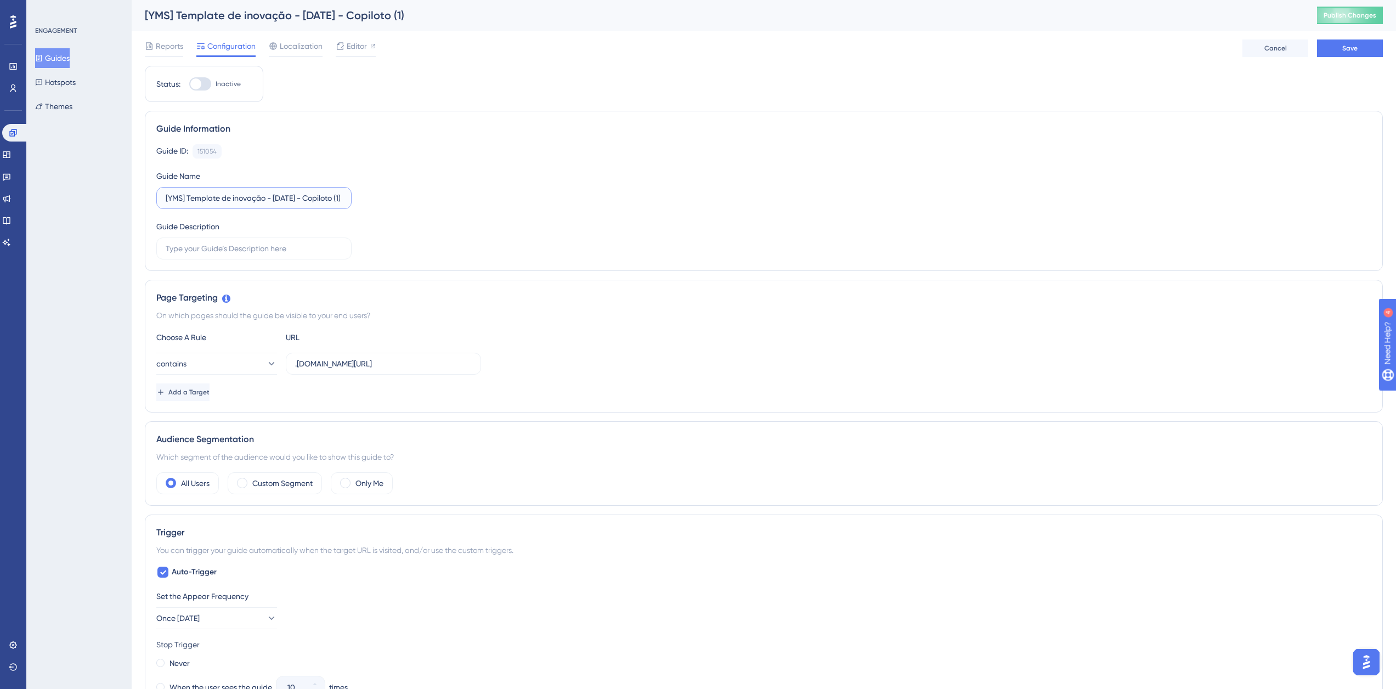
scroll to position [0, 25]
drag, startPoint x: 339, startPoint y: 196, endPoint x: 352, endPoint y: 197, distance: 12.6
click at [351, 197] on label "[YMS] Template de inovação - Setembro/25 - Copiloto (1)" at bounding box center [253, 198] width 195 height 22
click at [342, 199] on label "[YMS] Template de inovação - Setembro/25 - Copiloto (1)" at bounding box center [253, 198] width 195 height 22
click at [342, 199] on input "[YMS] Template de inovação - Setembro/25 - Copiloto (1)" at bounding box center [254, 198] width 177 height 12
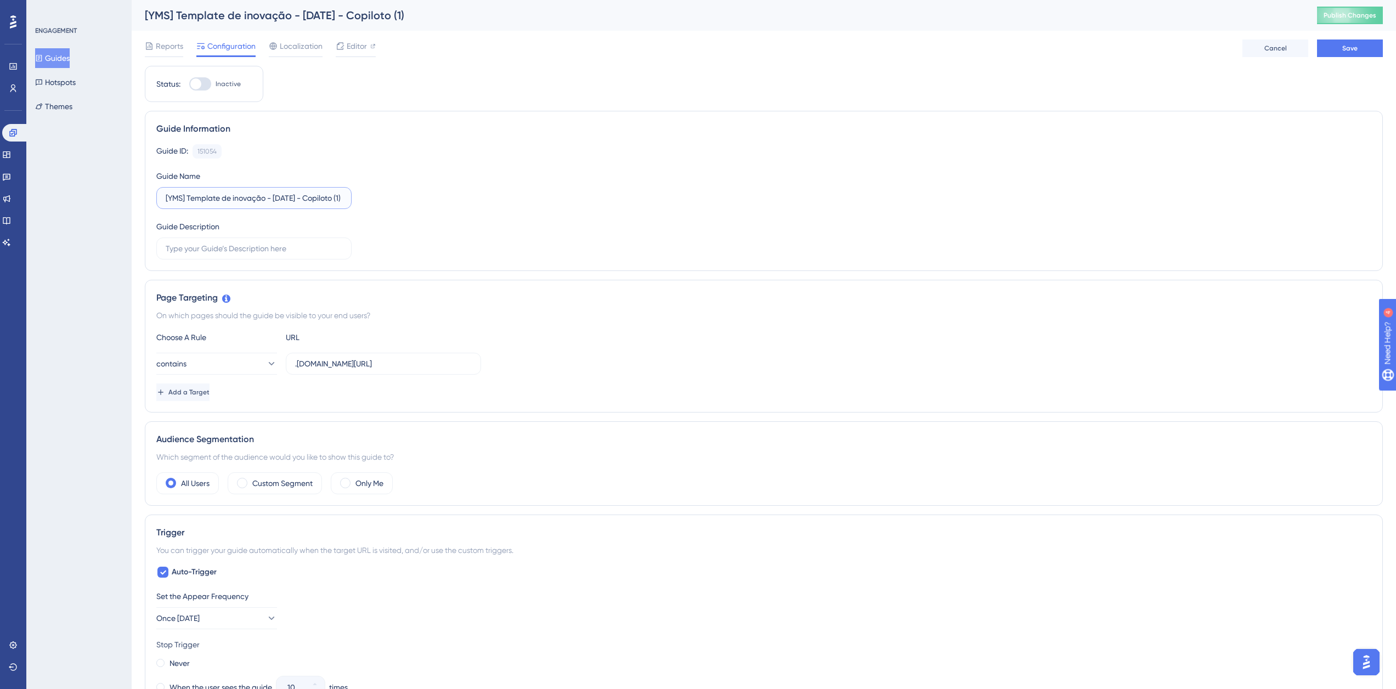
scroll to position [0, 0]
click at [333, 199] on input "[YMS] Template de inovação - Setembro/25 - Copiloto (1)" at bounding box center [254, 198] width 177 height 12
type input "[YMS] Template de inovação - Setembro/25 - Copiloto"
click at [1363, 42] on button "Save" at bounding box center [1350, 48] width 66 height 18
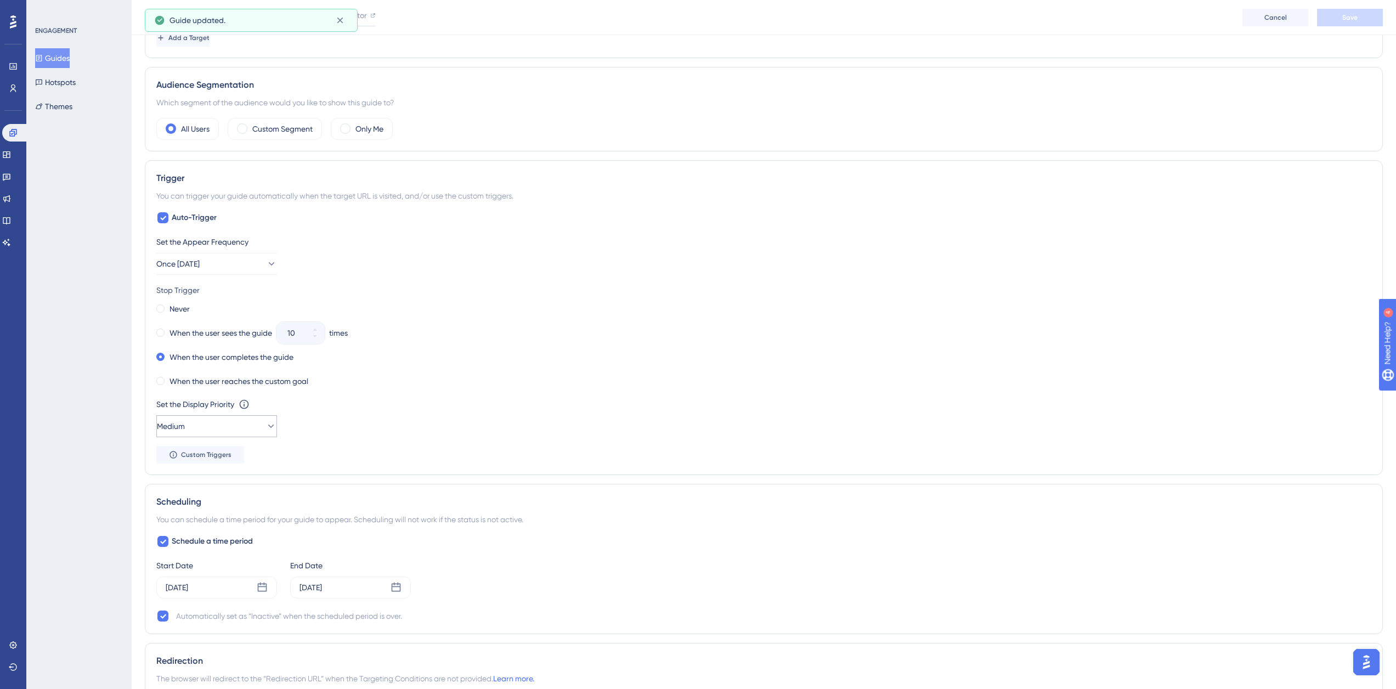
scroll to position [494, 0]
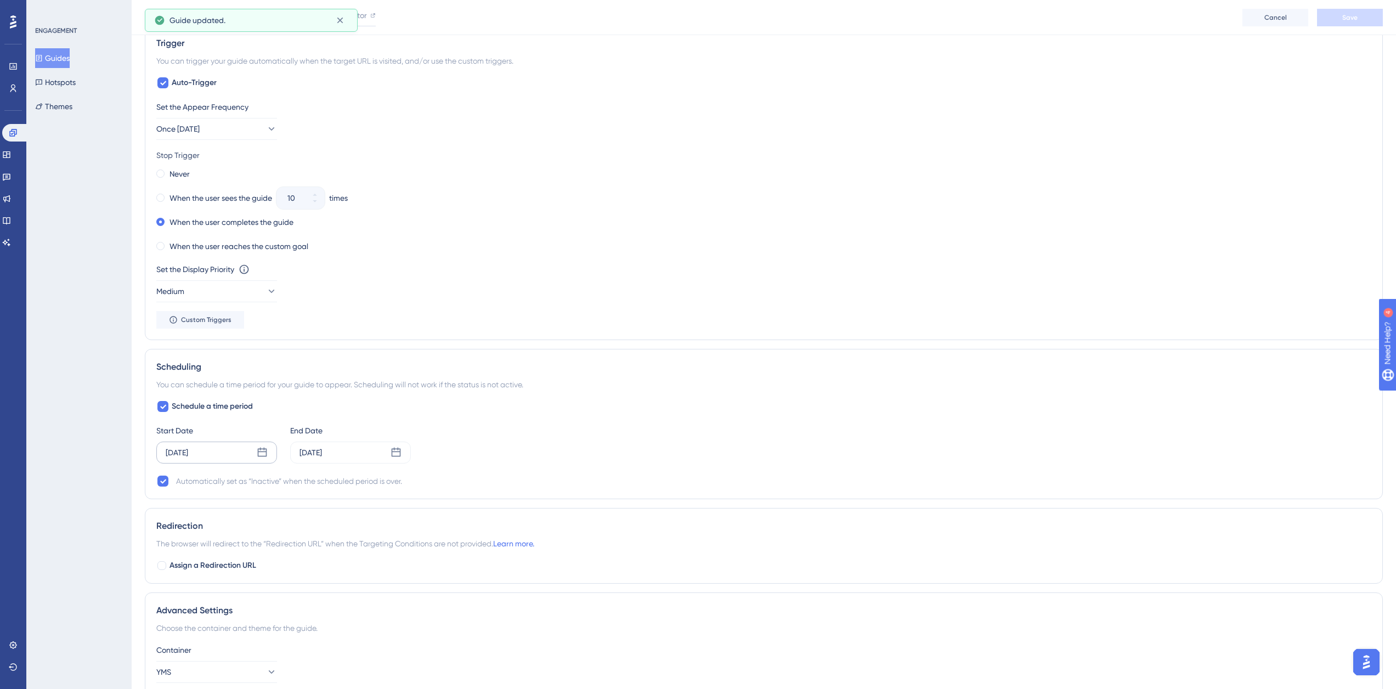
click at [266, 450] on icon at bounding box center [262, 452] width 9 height 9
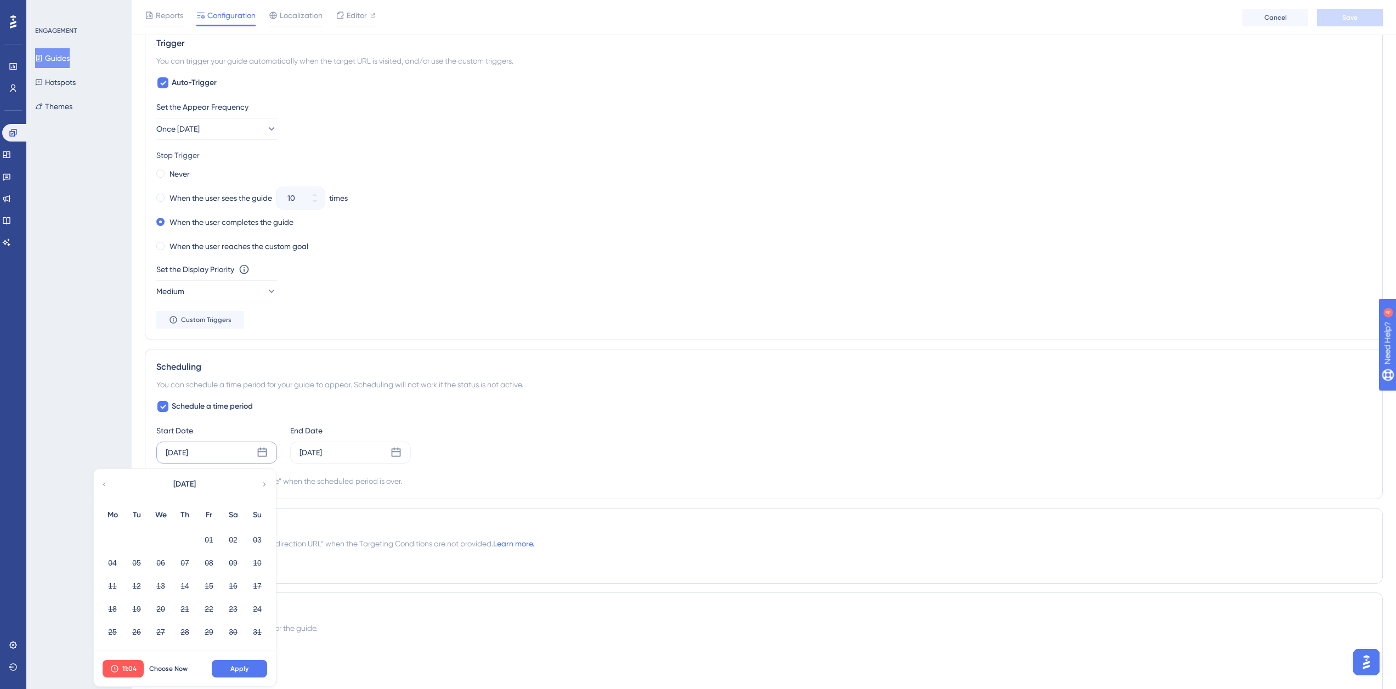
click at [265, 486] on icon at bounding box center [265, 484] width 8 height 10
click at [183, 666] on span "Choose Now" at bounding box center [168, 668] width 38 height 9
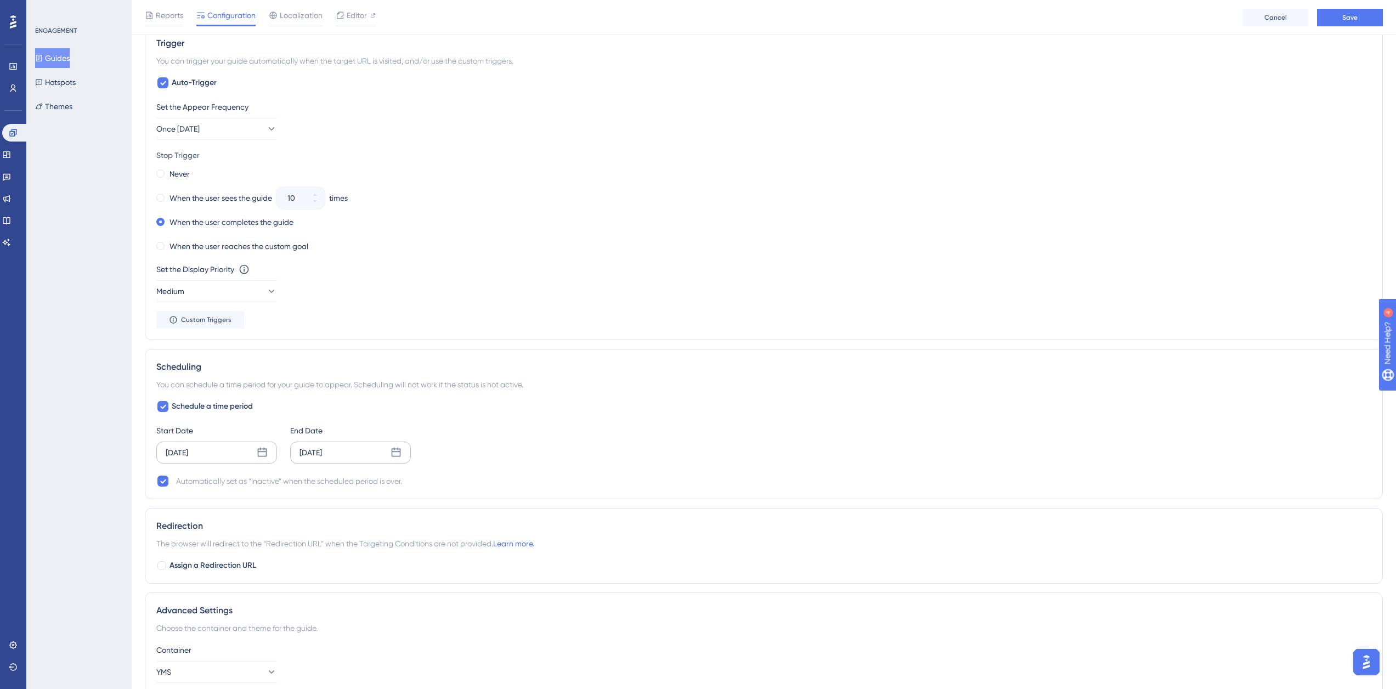
click at [392, 450] on icon at bounding box center [396, 452] width 9 height 9
click at [395, 482] on icon at bounding box center [398, 484] width 8 height 10
click at [270, 586] on button "16" at bounding box center [270, 585] width 19 height 19
click at [388, 666] on button "Apply" at bounding box center [373, 669] width 55 height 18
click at [389, 451] on div "Sep 16 2025" at bounding box center [350, 453] width 121 height 22
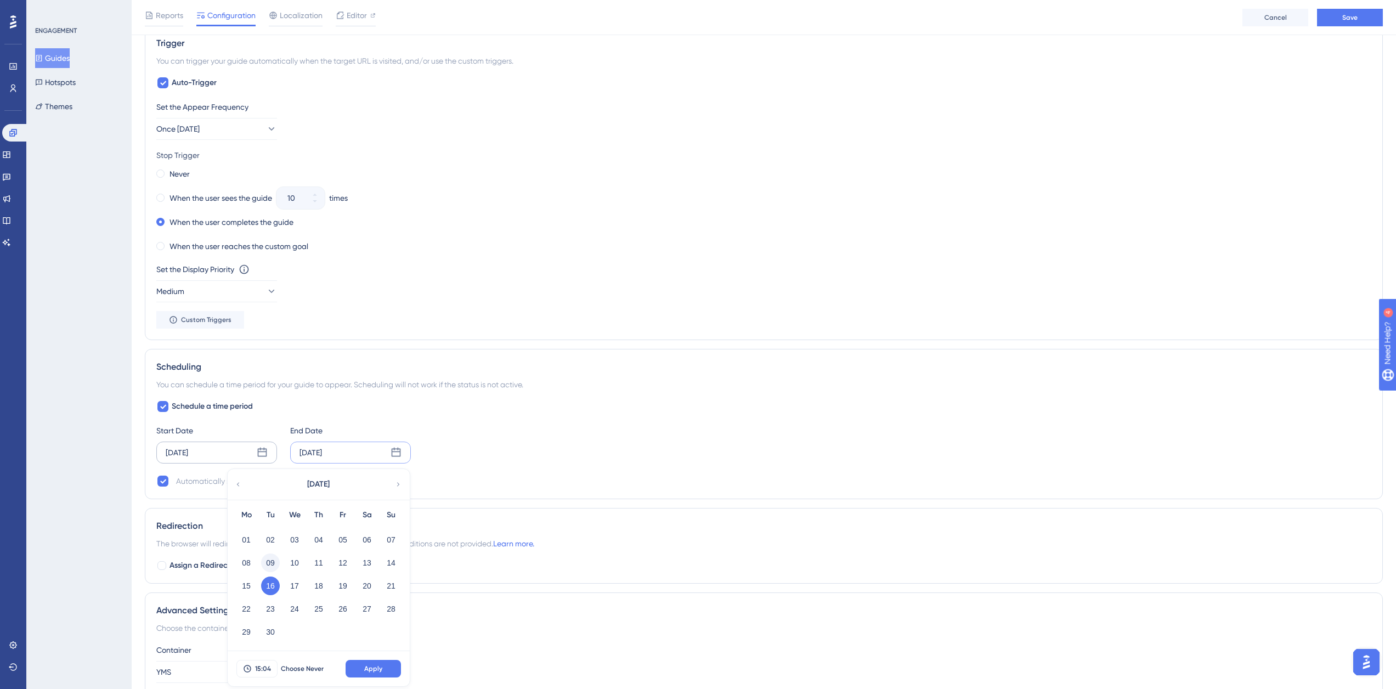
click at [271, 563] on button "09" at bounding box center [270, 562] width 19 height 19
click at [384, 666] on button "Apply" at bounding box center [373, 669] width 55 height 18
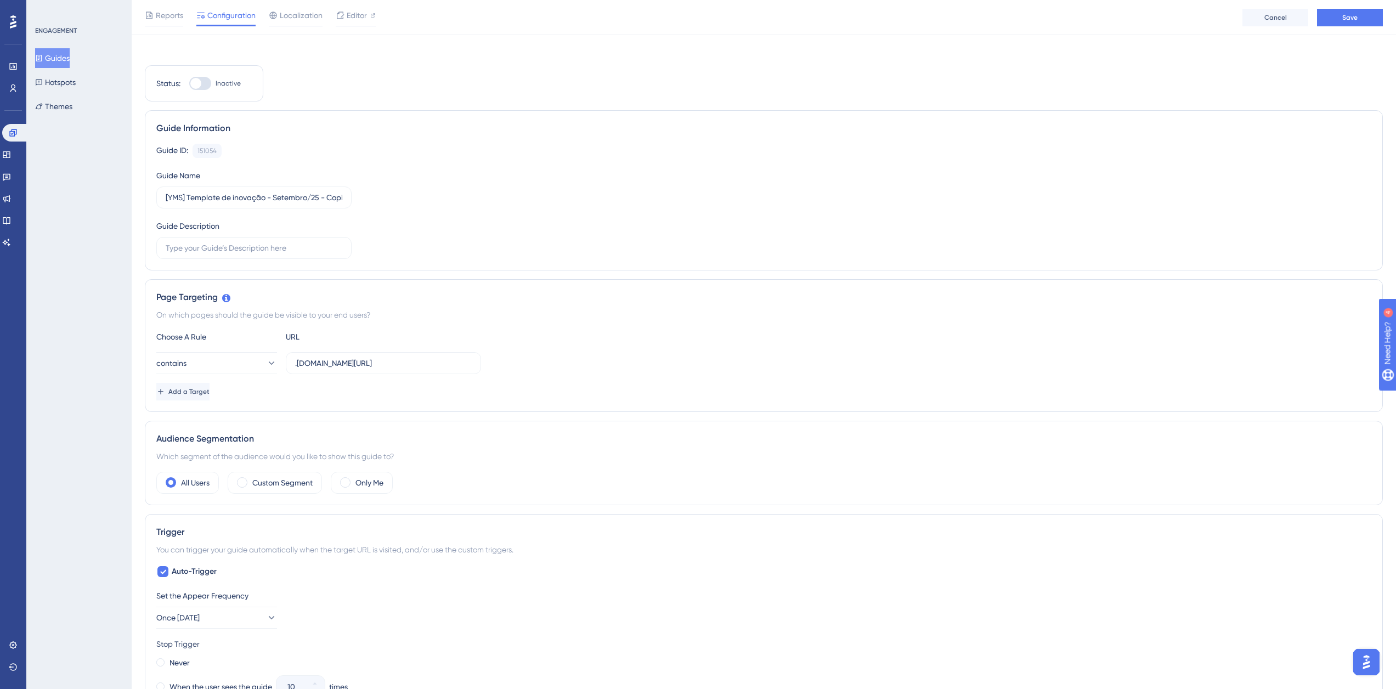
scroll to position [0, 0]
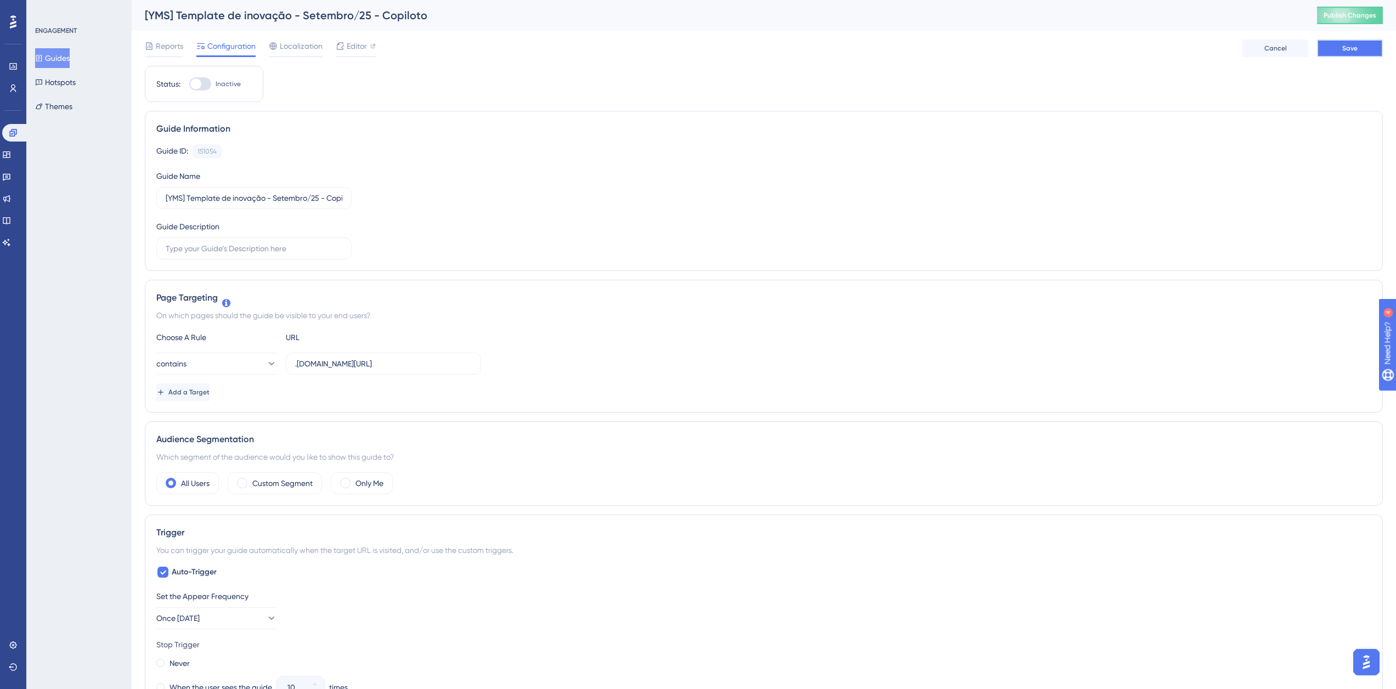
click at [1328, 47] on button "Save" at bounding box center [1350, 48] width 66 height 18
click at [1345, 19] on span "Publish Changes" at bounding box center [1349, 15] width 53 height 9
click at [337, 20] on icon at bounding box center [340, 20] width 11 height 11
click at [51, 63] on button "Guides" at bounding box center [52, 58] width 35 height 20
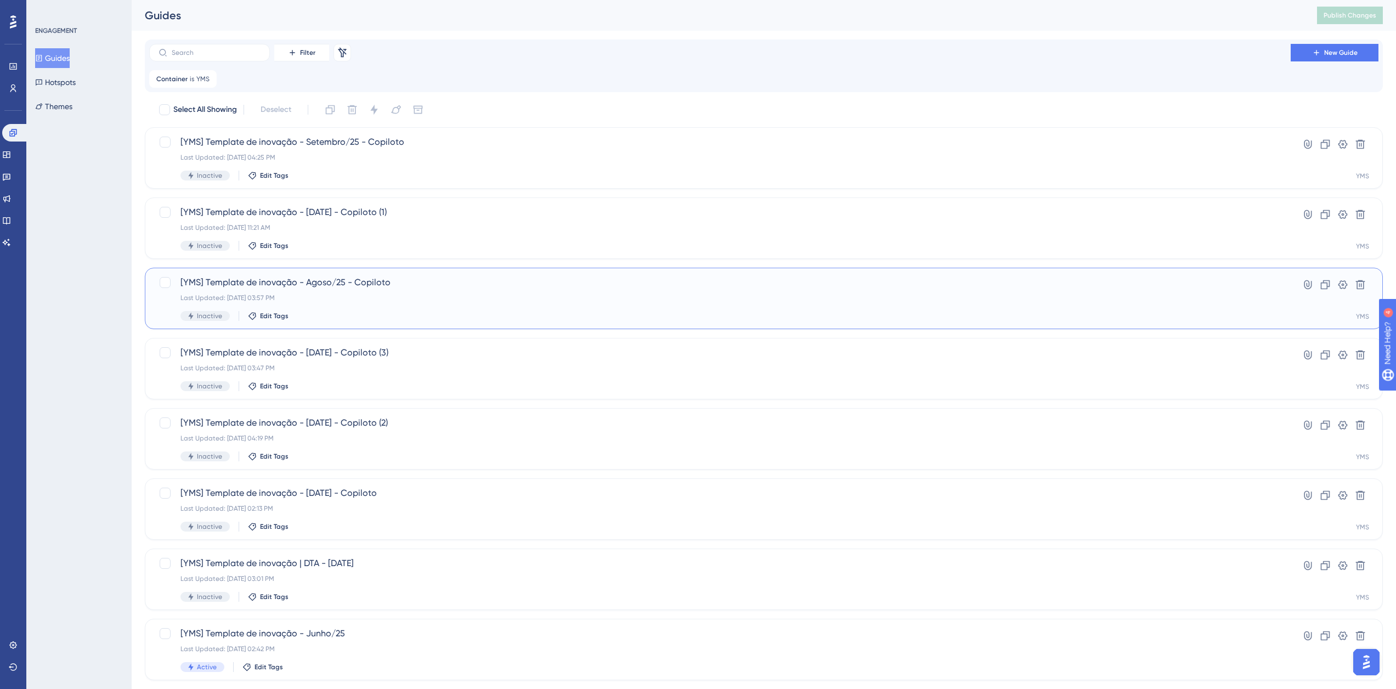
click at [365, 288] on span "[YMS] Template de inovação - Agoso/25 - Copiloto" at bounding box center [719, 282] width 1079 height 13
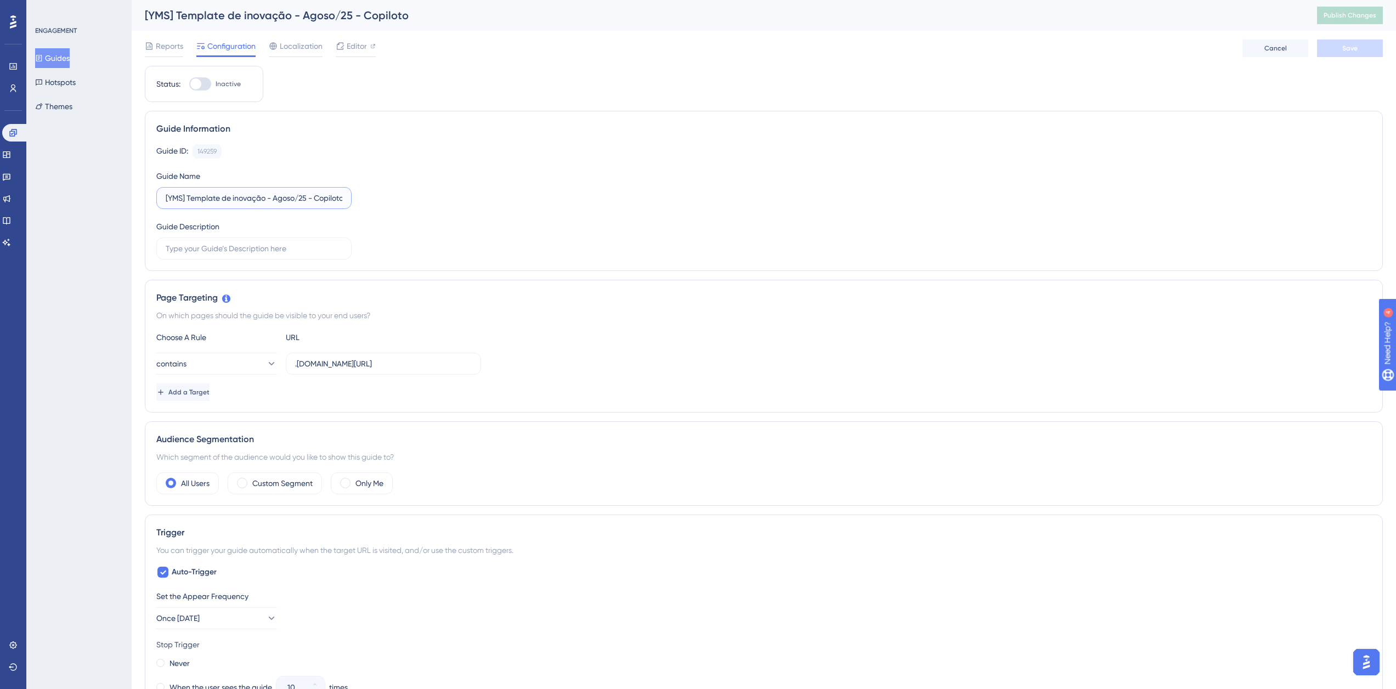
click at [291, 196] on input "[YMS] Template de inovação - Agoso/25 - Copiloto" at bounding box center [254, 198] width 177 height 12
type input "[YMS] Template de inovação - Agosto/25 - Copiloto"
click at [1335, 54] on button "Save" at bounding box center [1350, 48] width 66 height 18
click at [1343, 16] on span "Publish Changes" at bounding box center [1349, 15] width 53 height 9
click at [343, 21] on icon at bounding box center [340, 20] width 11 height 11
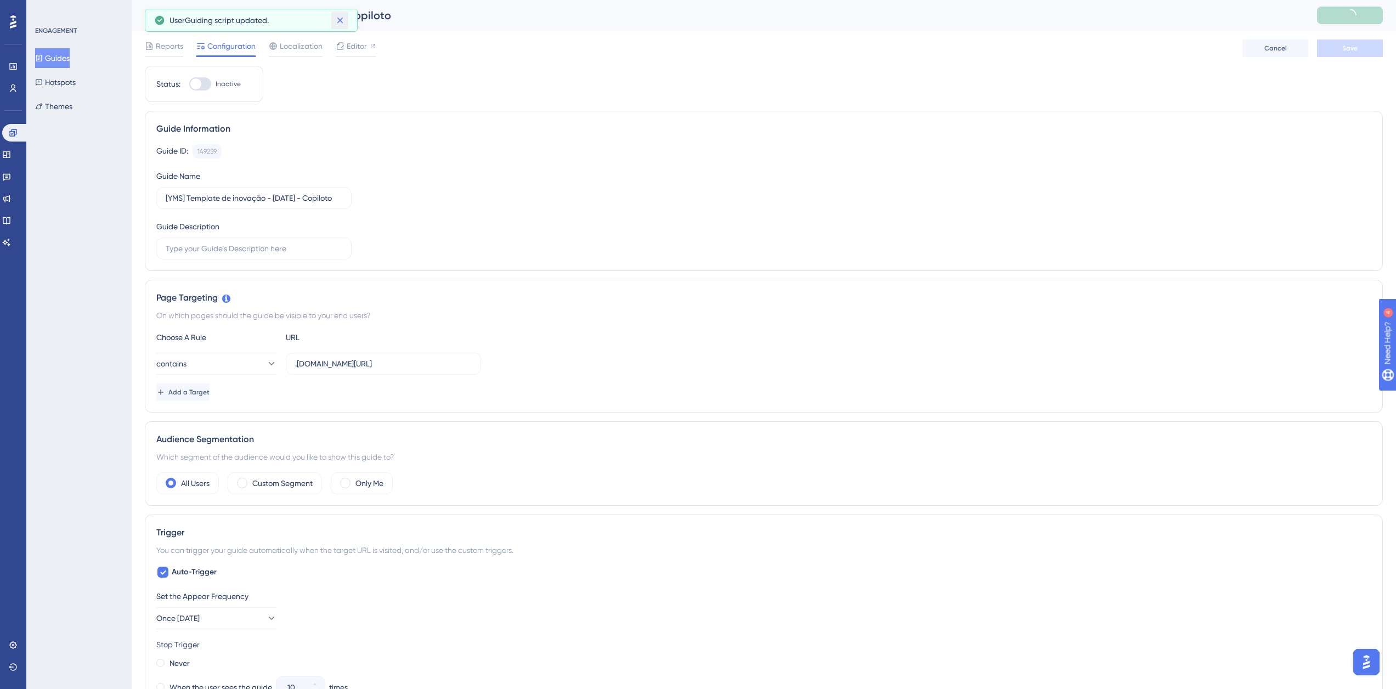
click at [343, 21] on icon at bounding box center [340, 20] width 11 height 11
click at [57, 59] on button "Guides" at bounding box center [52, 58] width 35 height 20
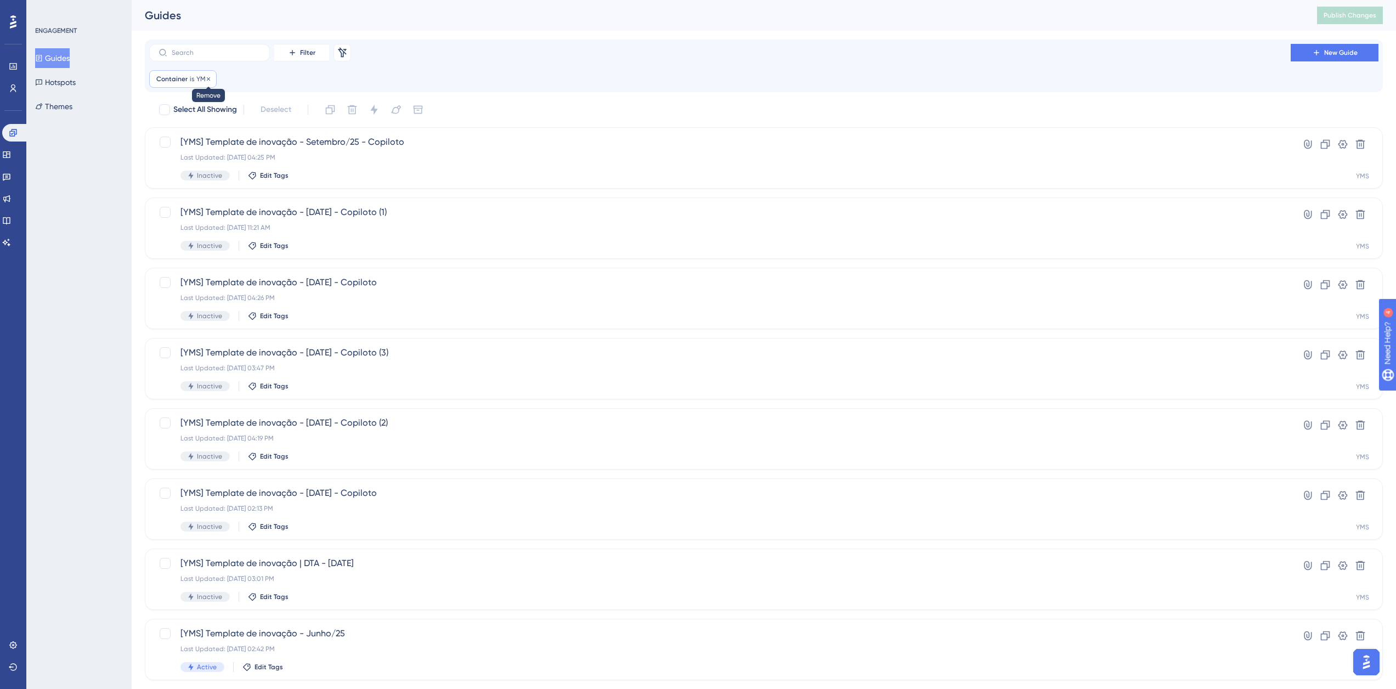
click at [207, 79] on icon at bounding box center [208, 78] width 3 height 3
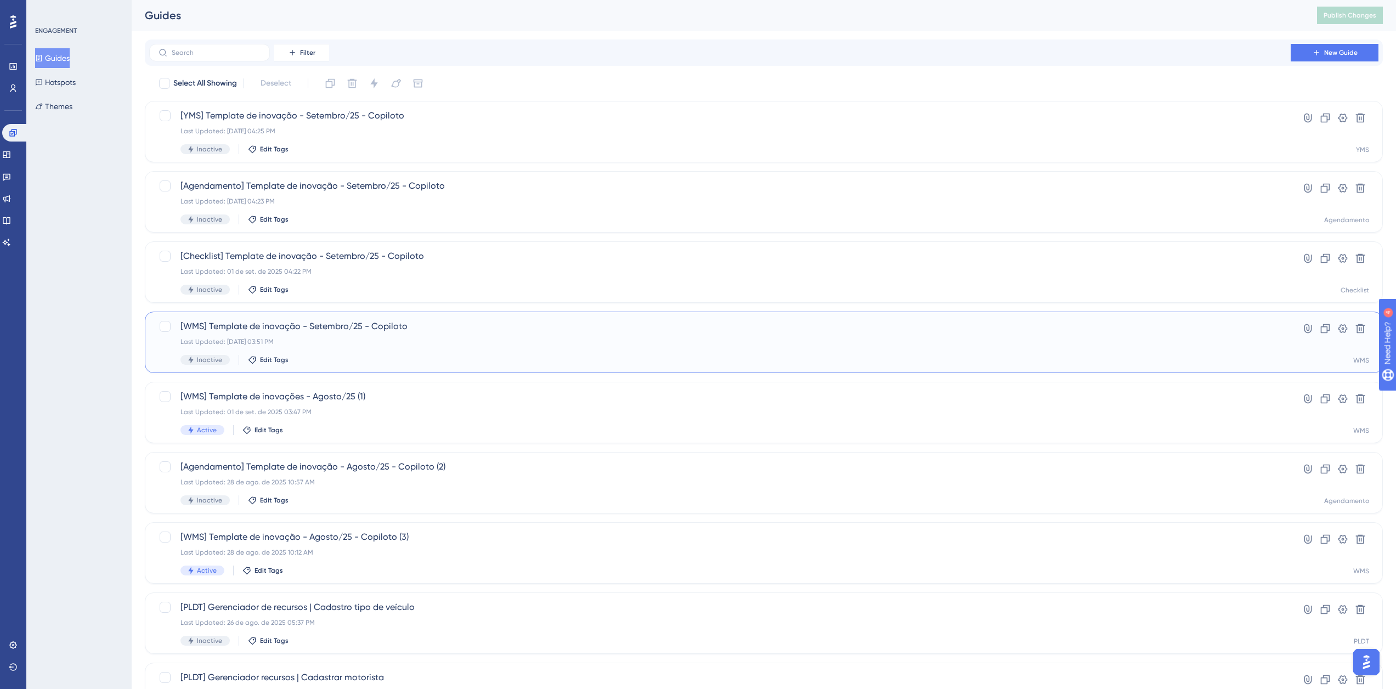
click at [378, 331] on span "[WMS] Template de inovação - Setembro/25 - Copiloto" at bounding box center [719, 326] width 1079 height 13
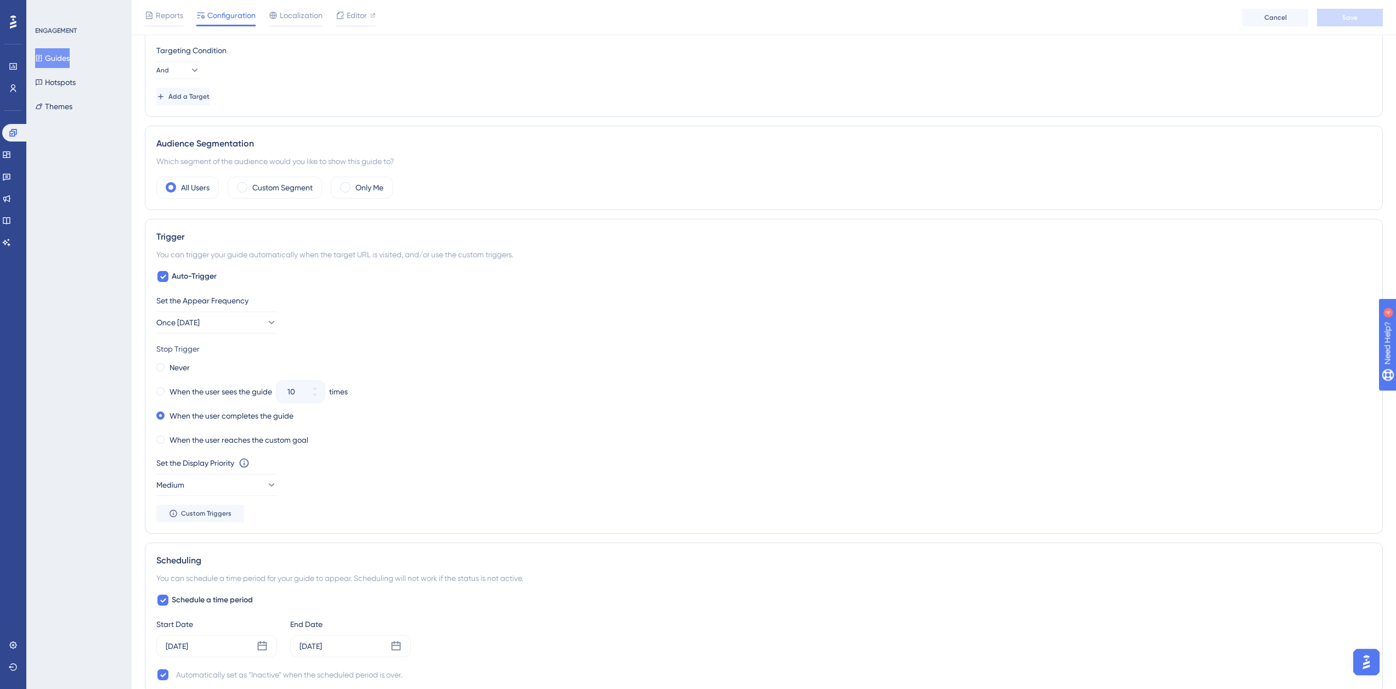
scroll to position [603, 0]
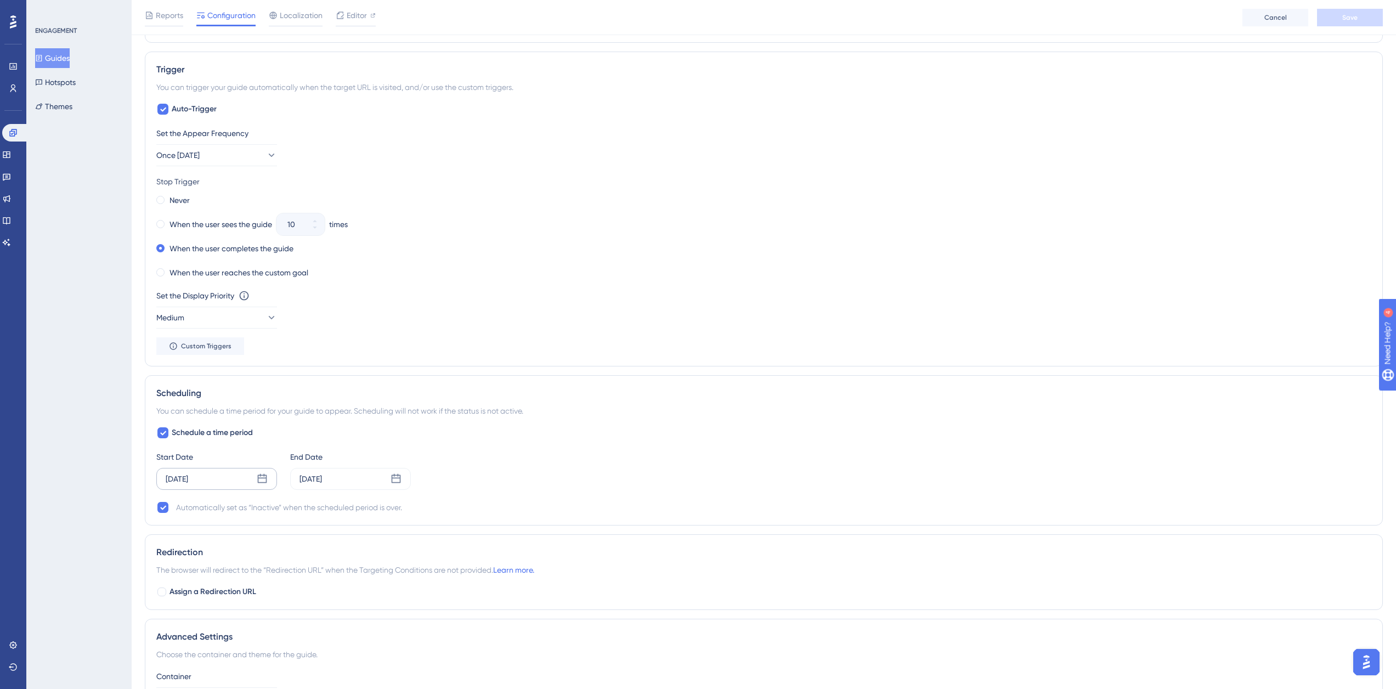
click at [255, 485] on div "Aug 28 2025" at bounding box center [216, 479] width 121 height 22
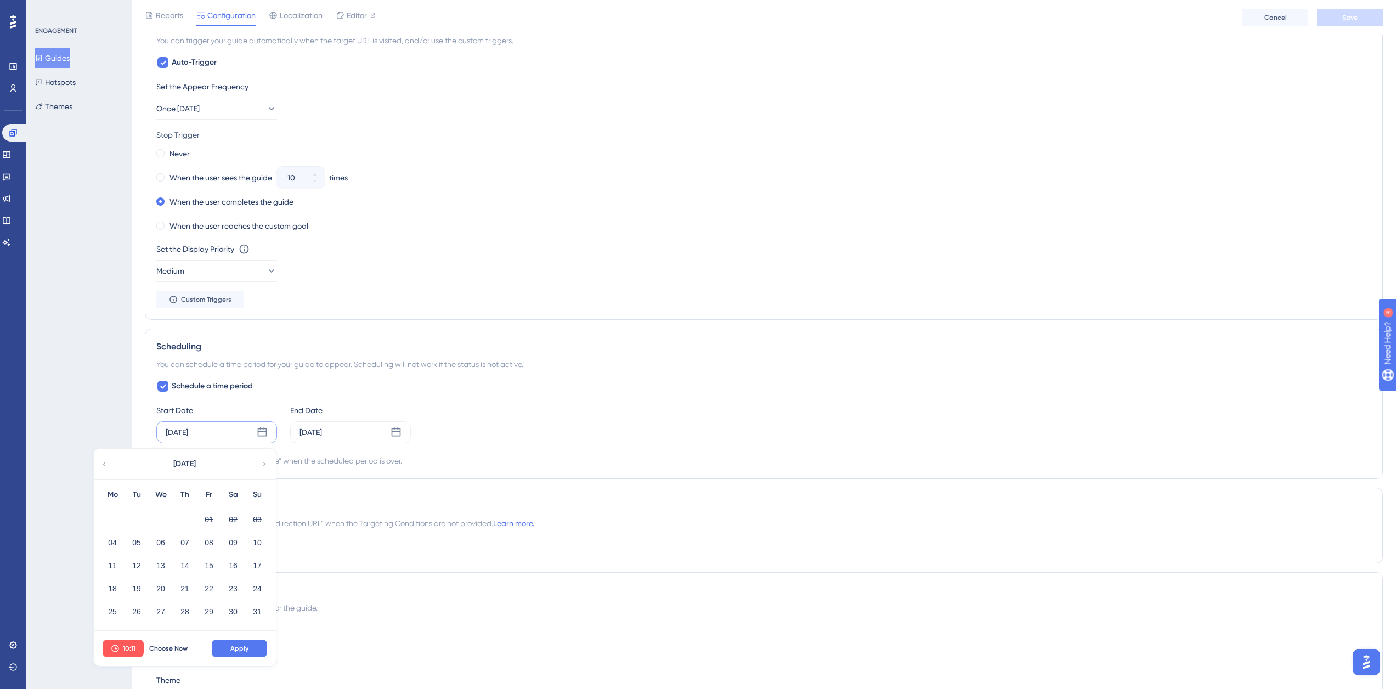
scroll to position [713, 0]
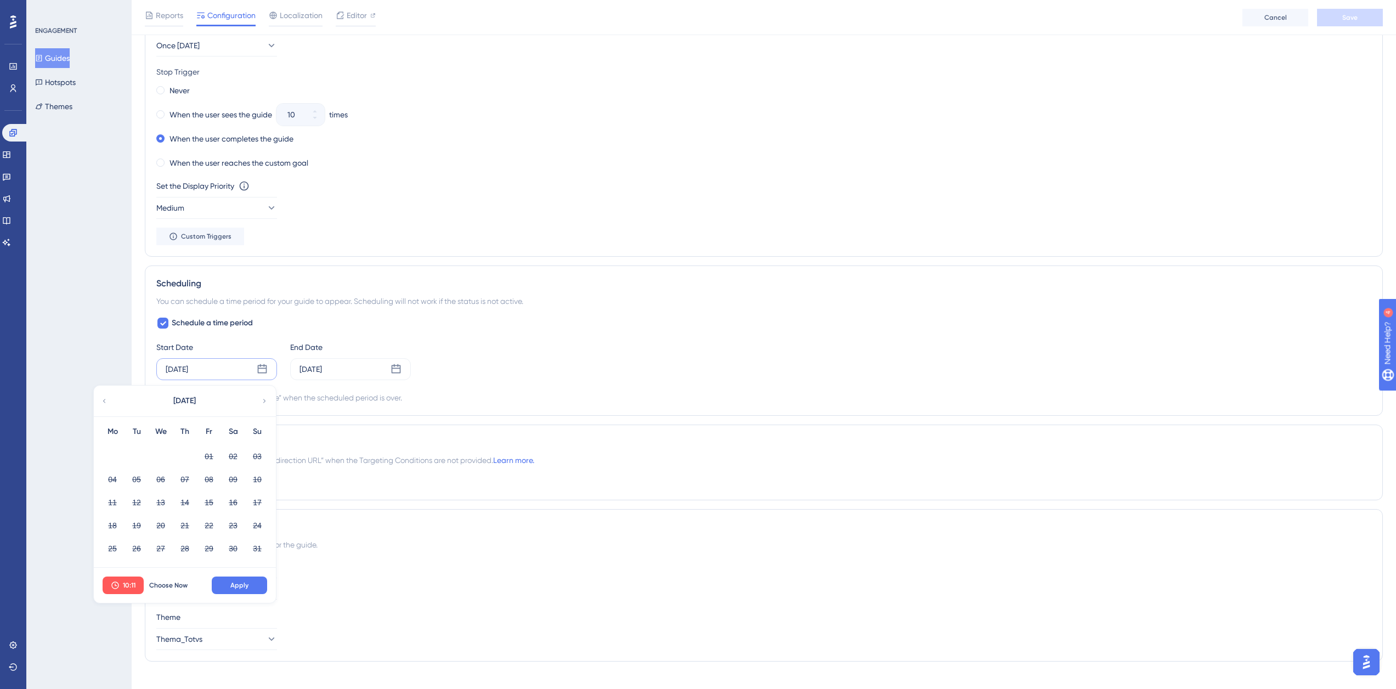
click at [262, 399] on icon at bounding box center [265, 401] width 8 height 10
click at [171, 580] on button "Choose Now" at bounding box center [168, 585] width 49 height 18
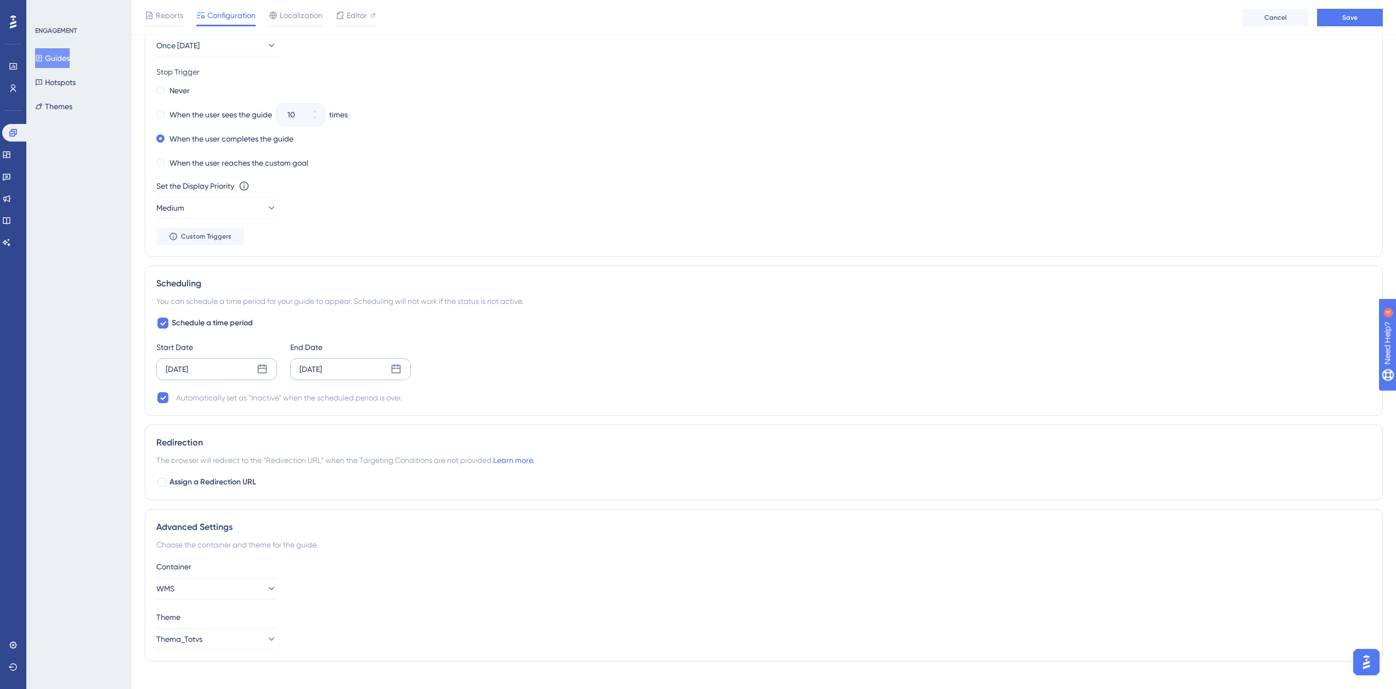
click at [392, 369] on icon at bounding box center [396, 368] width 9 height 9
click at [292, 587] on span "Choose Never" at bounding box center [302, 585] width 43 height 9
click at [393, 372] on icon at bounding box center [396, 368] width 9 height 9
click at [275, 477] on button "09" at bounding box center [270, 479] width 19 height 19
click at [363, 580] on button "Apply" at bounding box center [373, 585] width 55 height 18
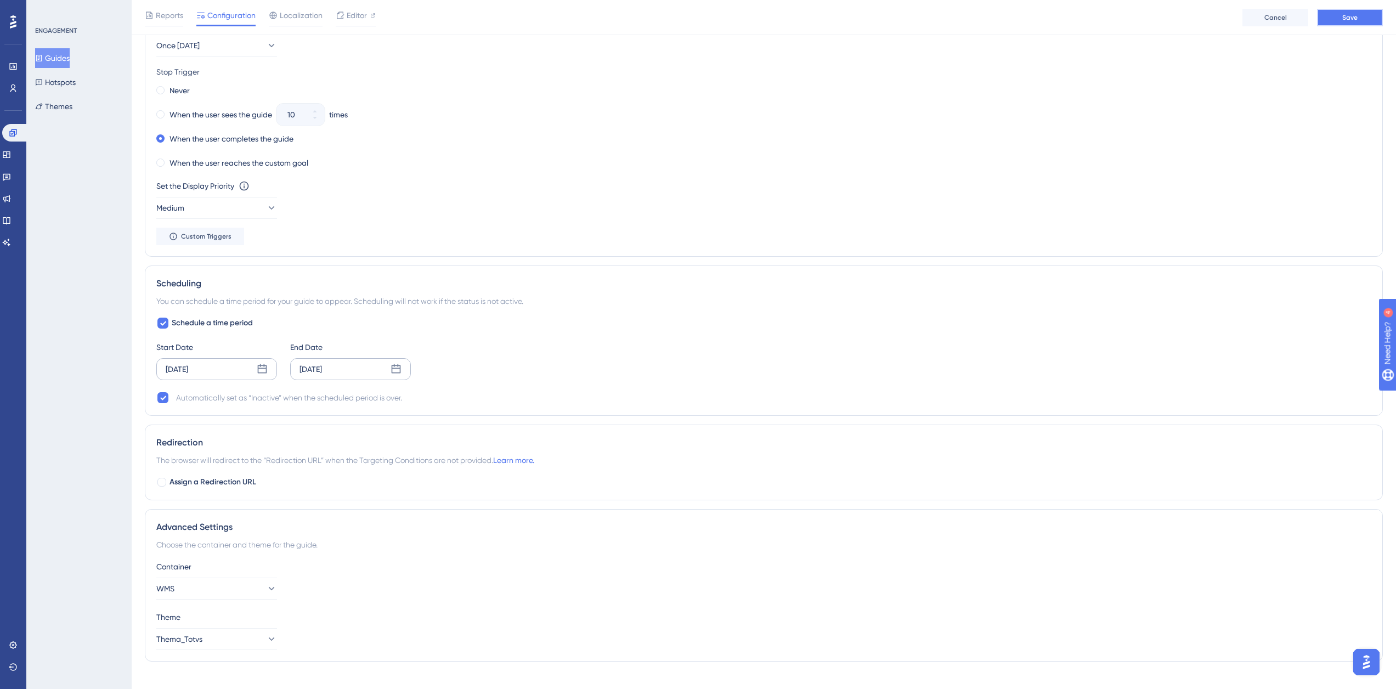
click at [1361, 18] on button "Save" at bounding box center [1350, 18] width 66 height 18
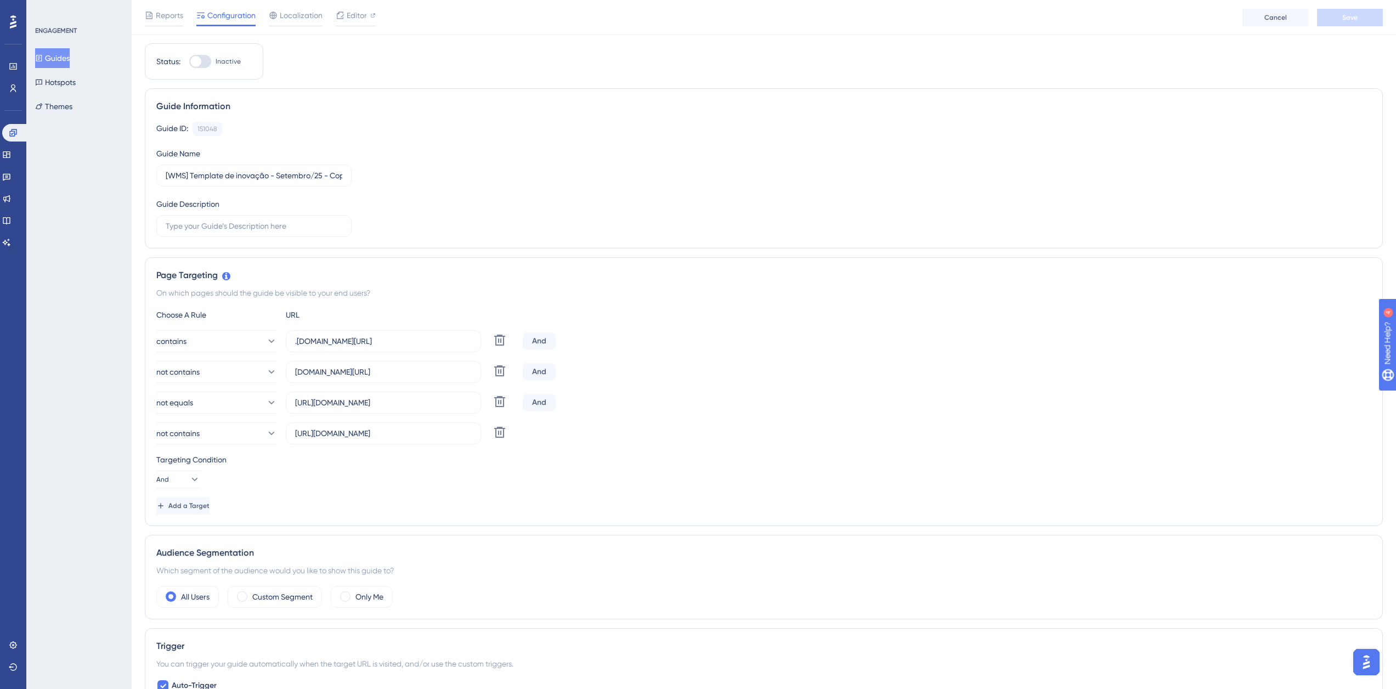
scroll to position [0, 0]
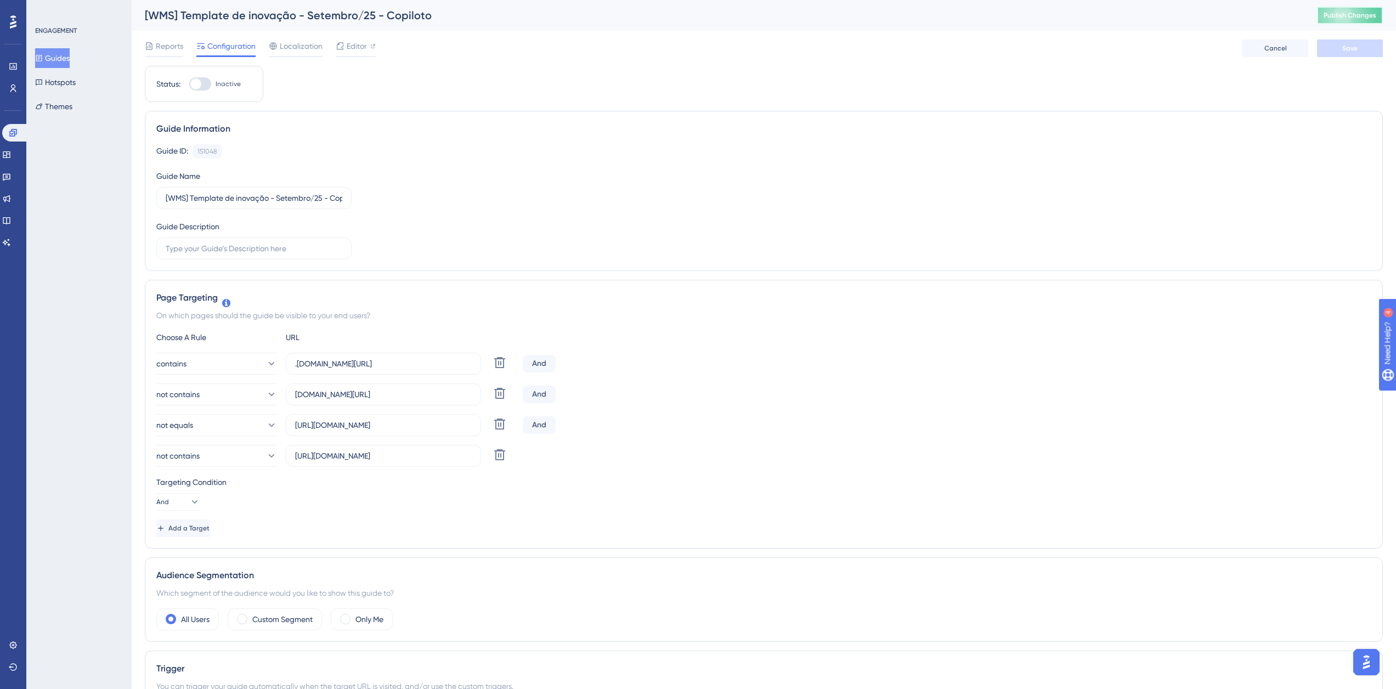
click at [1343, 18] on span "Publish Changes" at bounding box center [1349, 15] width 53 height 9
click at [58, 50] on button "Guides" at bounding box center [52, 58] width 35 height 20
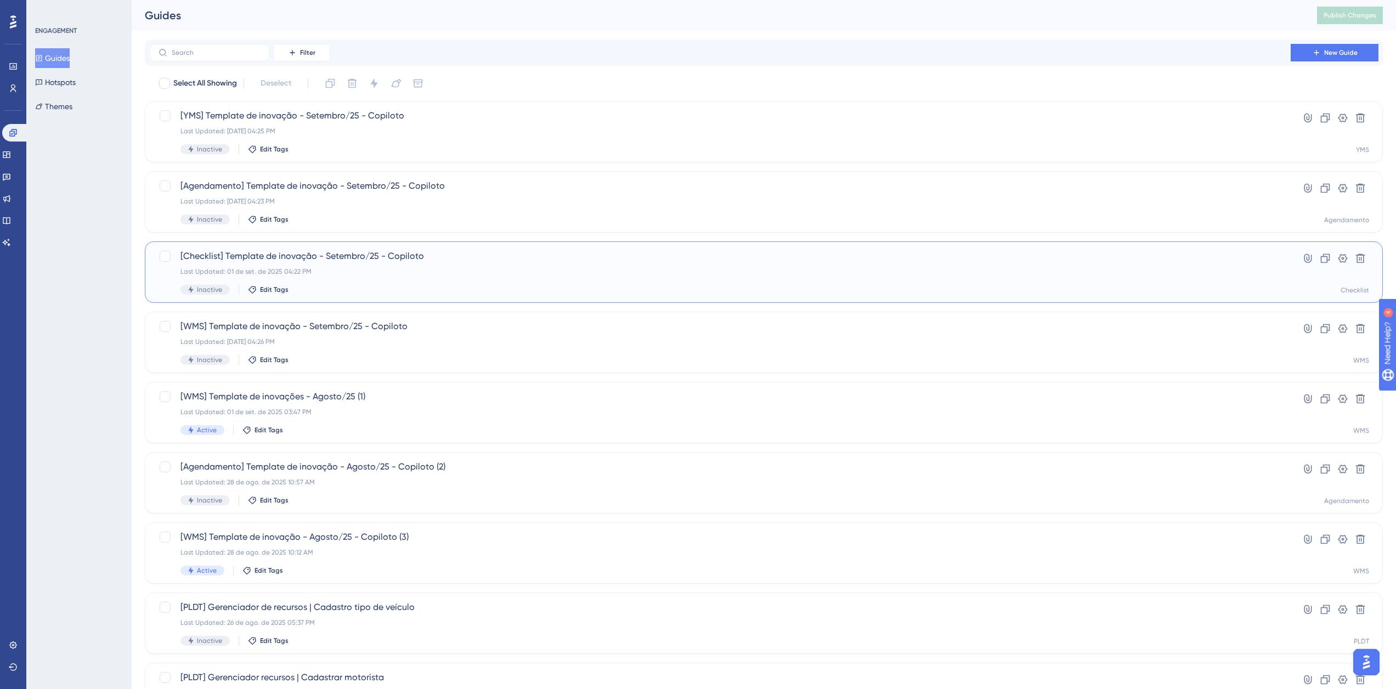
click at [380, 278] on div "[Checklist] Template de inovação - Setembro/25 - Copiloto Last Updated: 01 de s…" at bounding box center [719, 272] width 1079 height 45
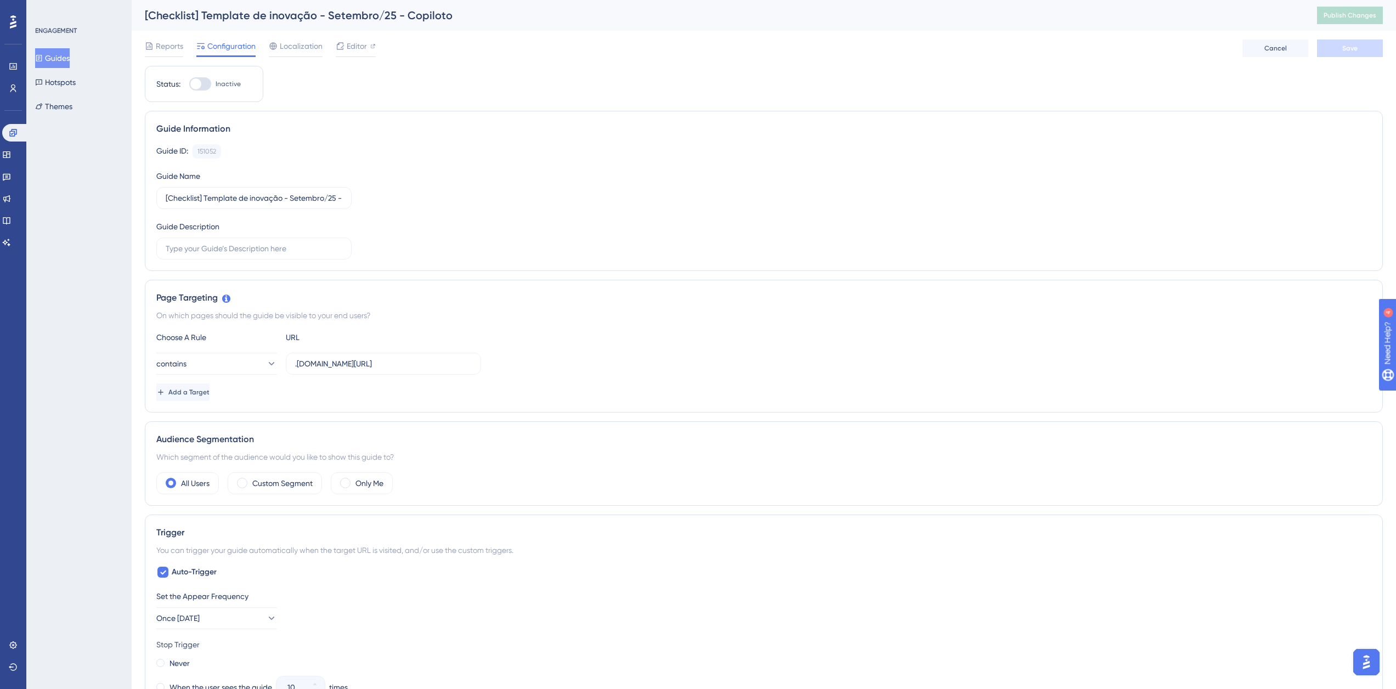
click at [66, 57] on button "Guides" at bounding box center [52, 58] width 35 height 20
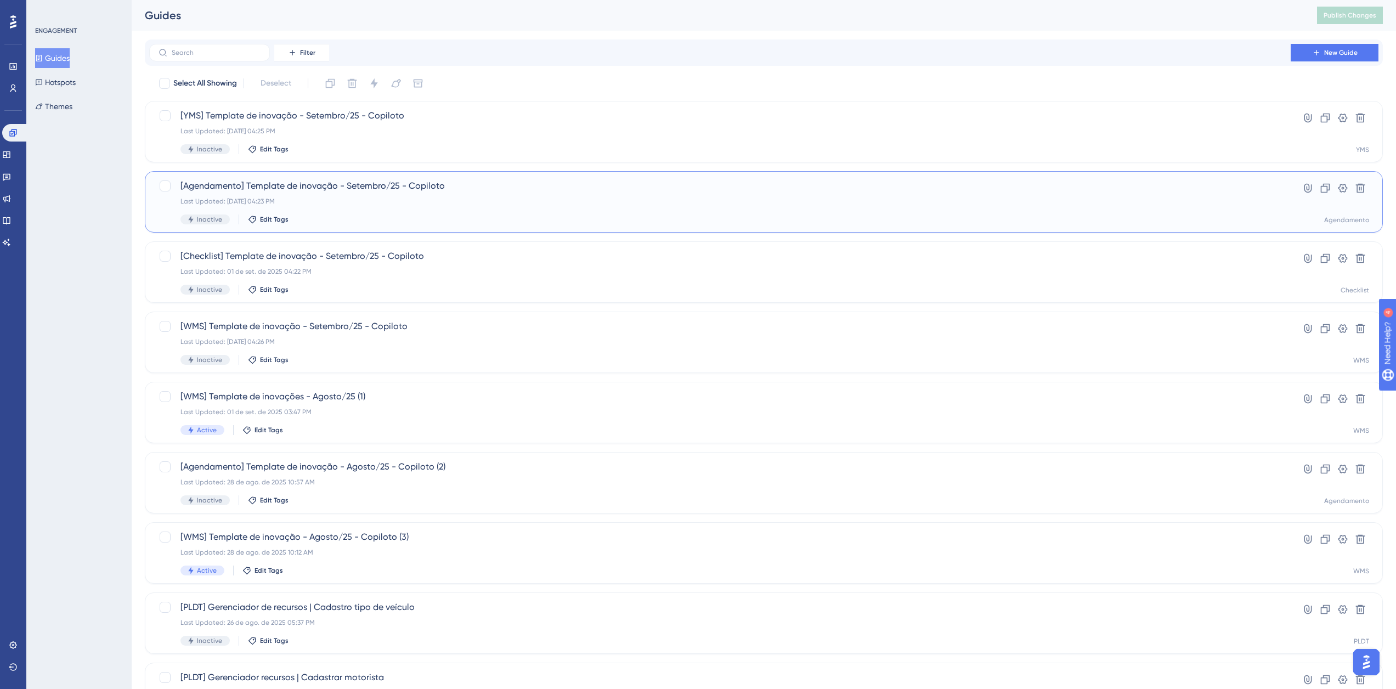
click at [444, 196] on div "[Agendamento] Template de inovação - Setembro/25 - Copiloto Last Updated: 01 de…" at bounding box center [719, 201] width 1079 height 45
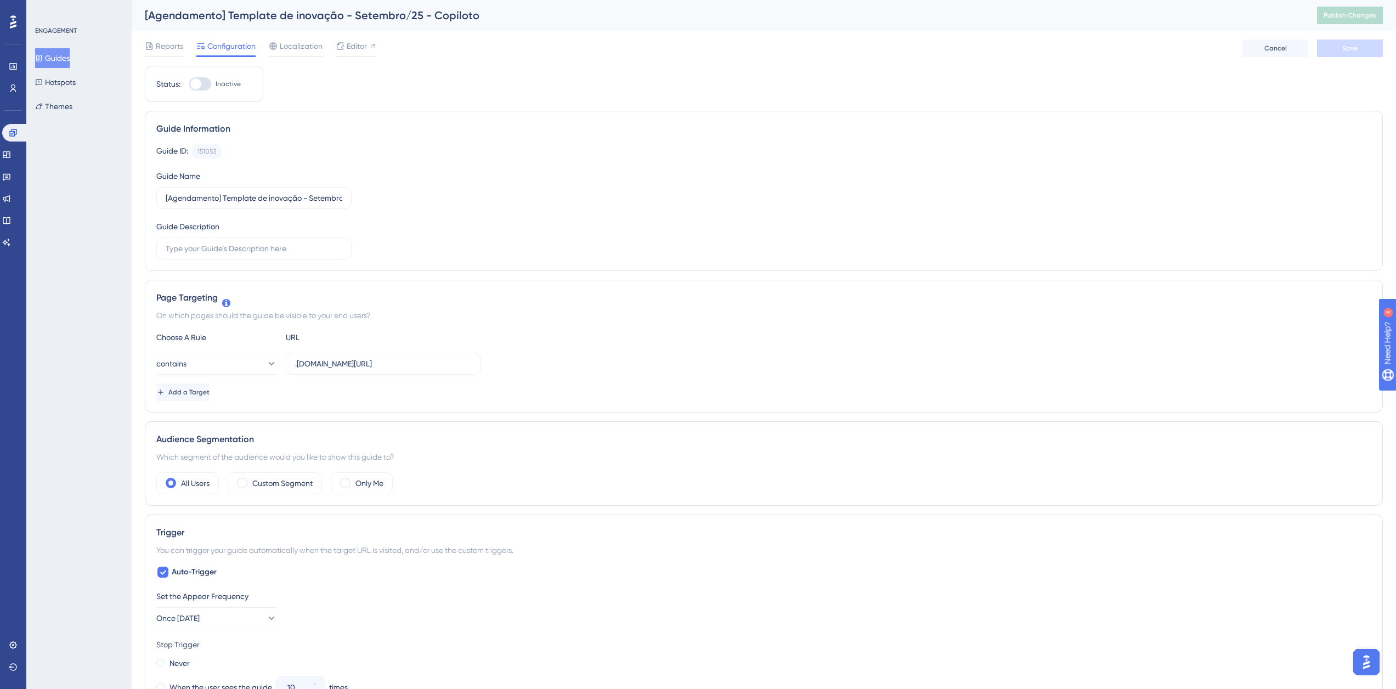
click at [66, 60] on button "Guides" at bounding box center [52, 58] width 35 height 20
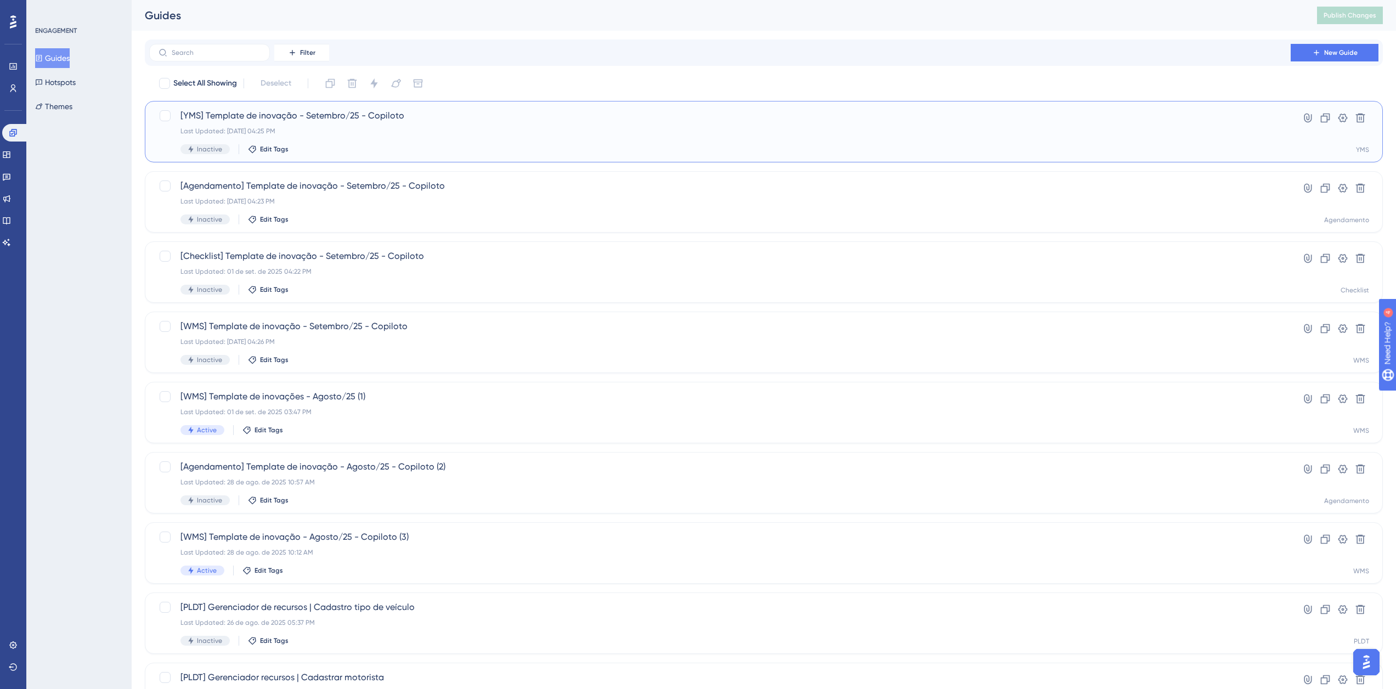
click at [319, 124] on div "[YMS] Template de inovação - Setembro/25 - Copiloto Last Updated: 01 de set. de…" at bounding box center [719, 131] width 1079 height 45
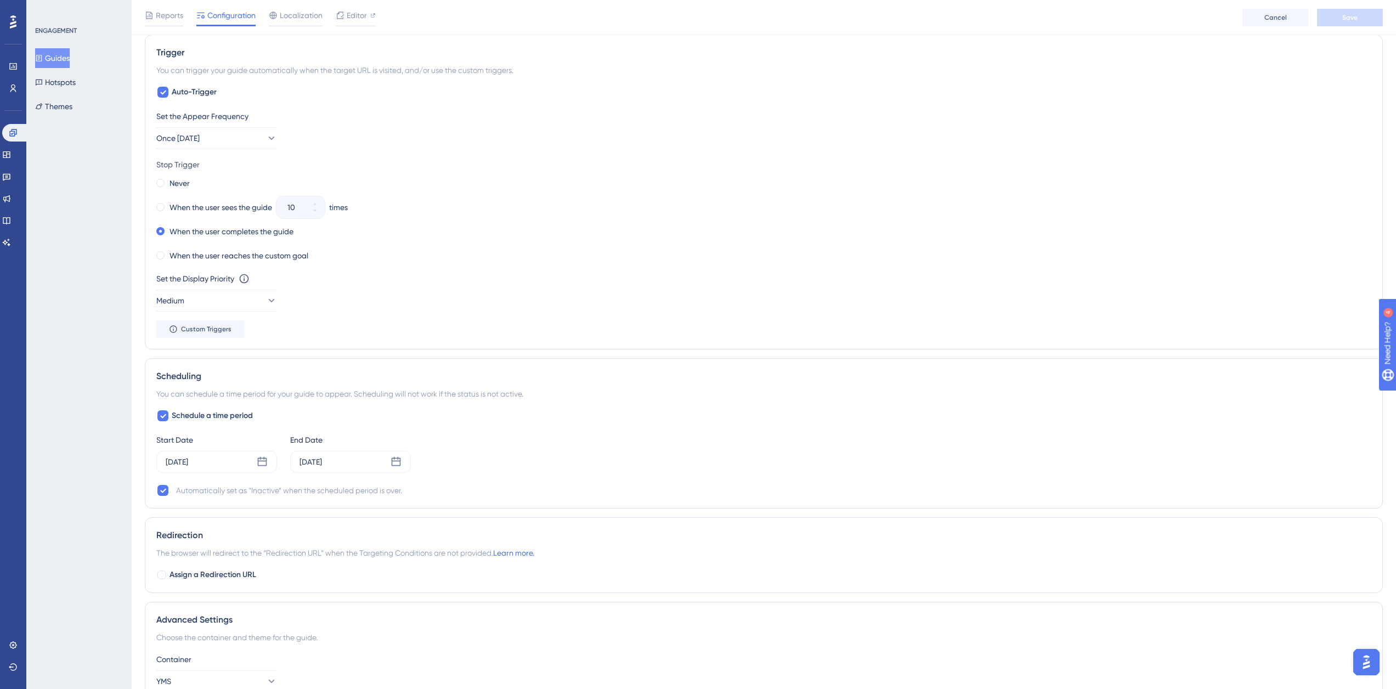
scroll to position [319, 0]
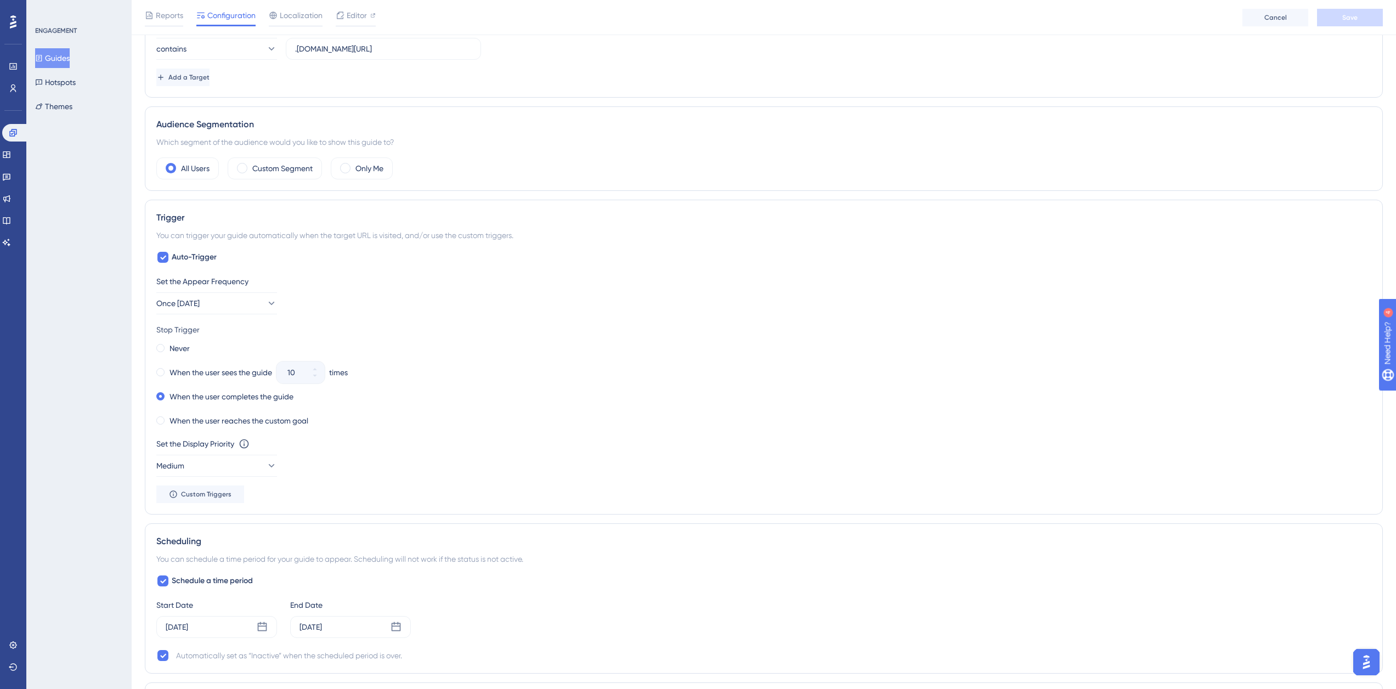
click at [49, 63] on button "Guides" at bounding box center [52, 58] width 35 height 20
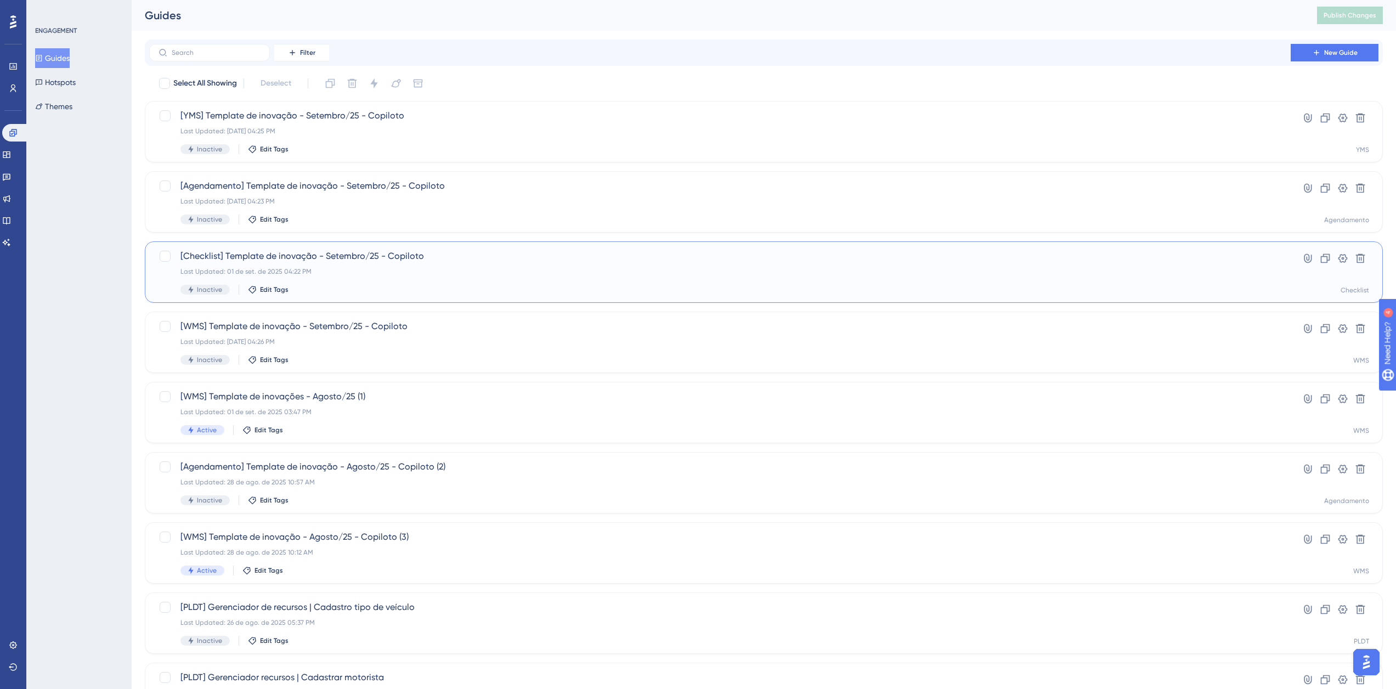
click at [339, 268] on div "Last Updated: 01 de set. de 2025 04:22 PM" at bounding box center [719, 271] width 1079 height 9
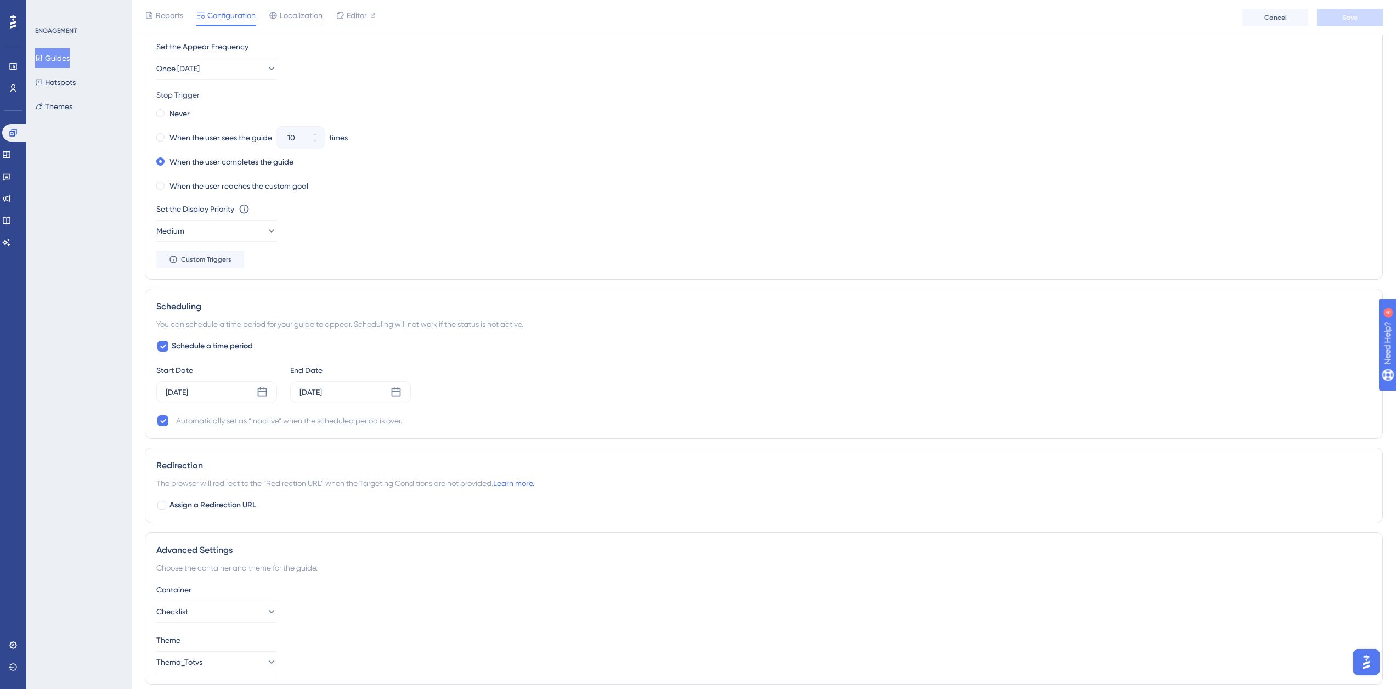
scroll to position [593, 0]
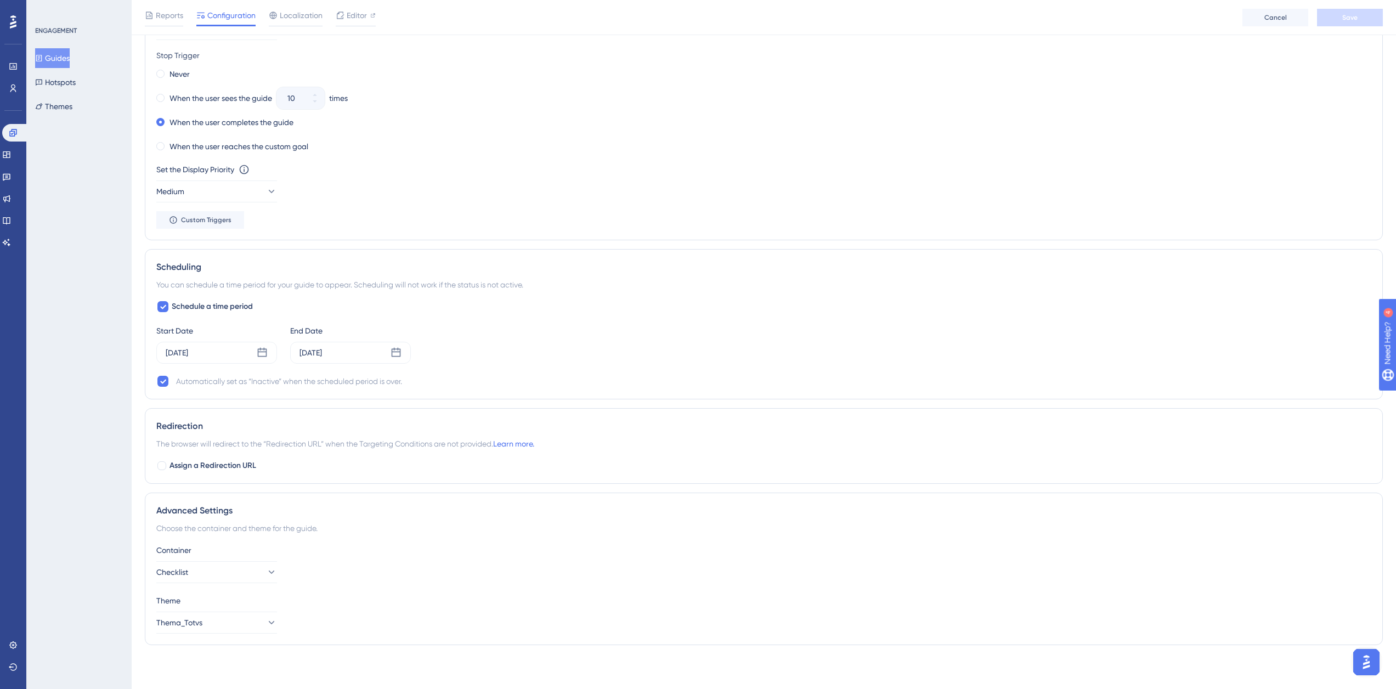
click at [58, 56] on button "Guides" at bounding box center [52, 58] width 35 height 20
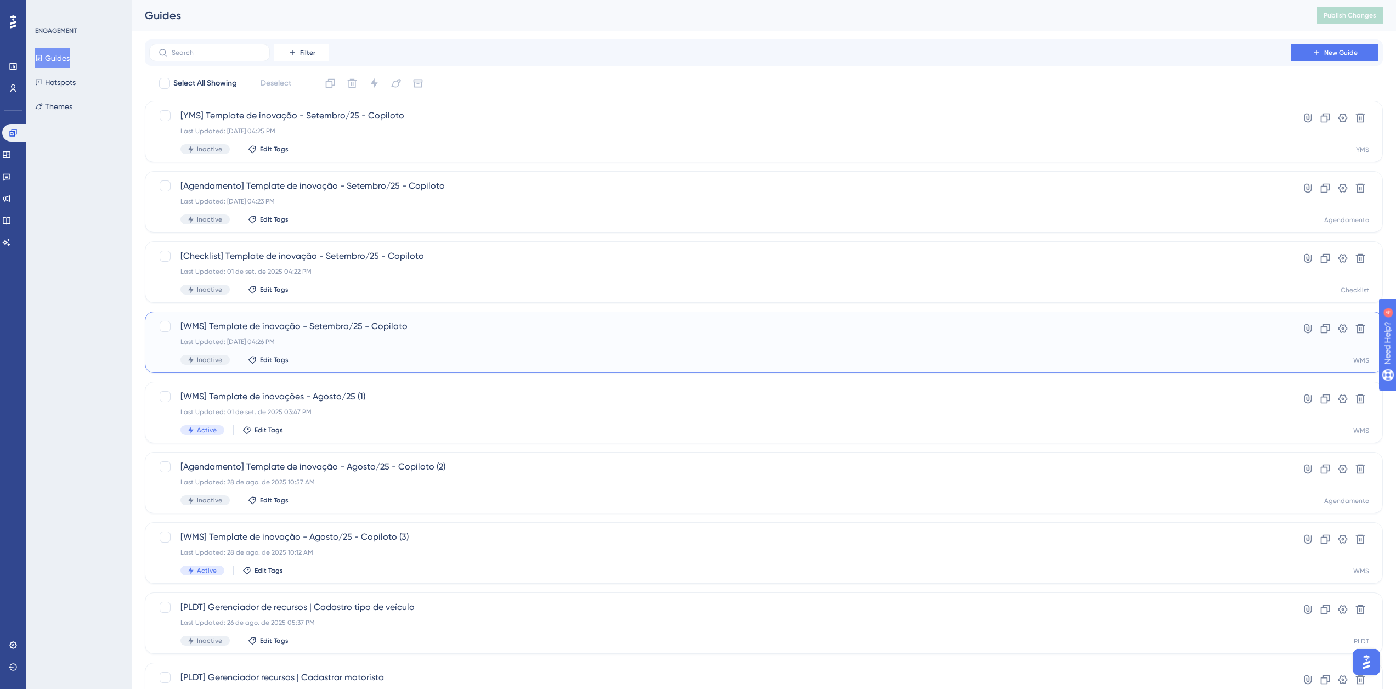
click at [338, 323] on span "[WMS] Template de inovação - Setembro/25 - Copiloto" at bounding box center [719, 326] width 1079 height 13
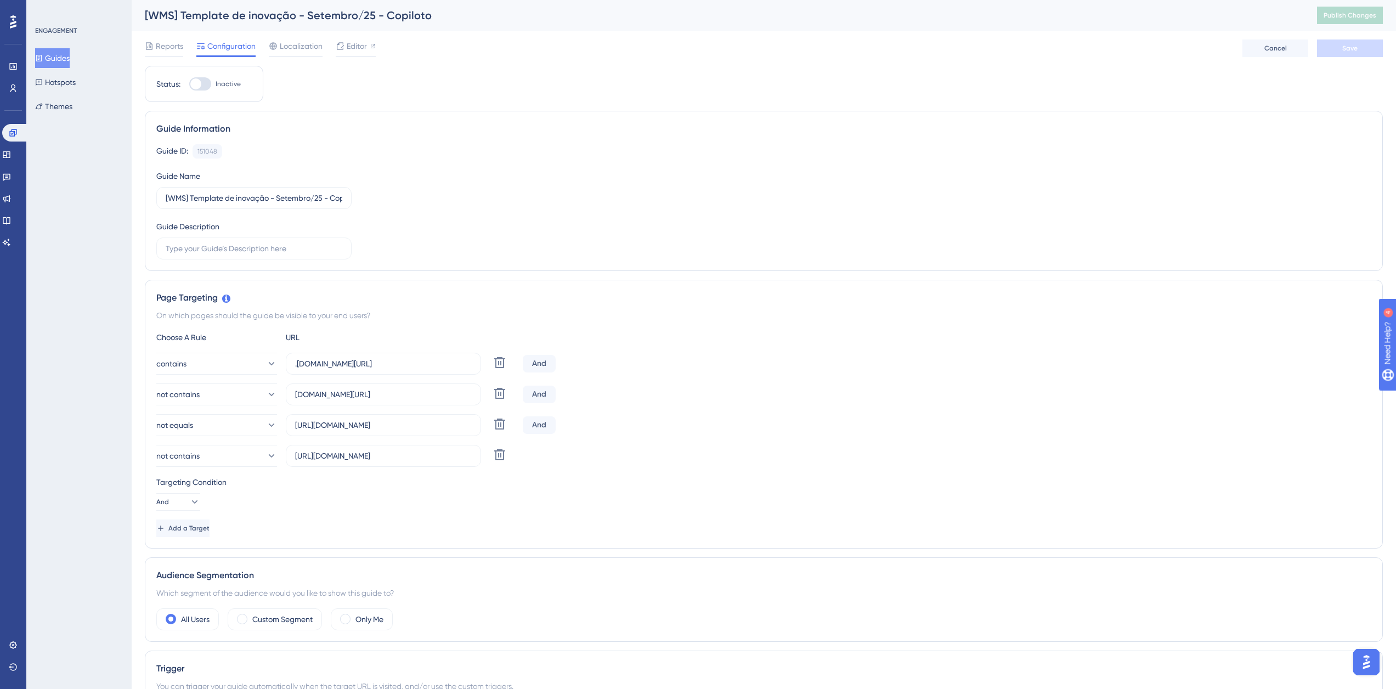
click at [201, 80] on div at bounding box center [200, 83] width 22 height 13
click at [189, 84] on input "Inactive" at bounding box center [189, 84] width 1 height 1
checkbox input "true"
click at [1349, 53] on button "Save" at bounding box center [1350, 48] width 66 height 18
click at [69, 53] on button "Guides" at bounding box center [52, 58] width 35 height 20
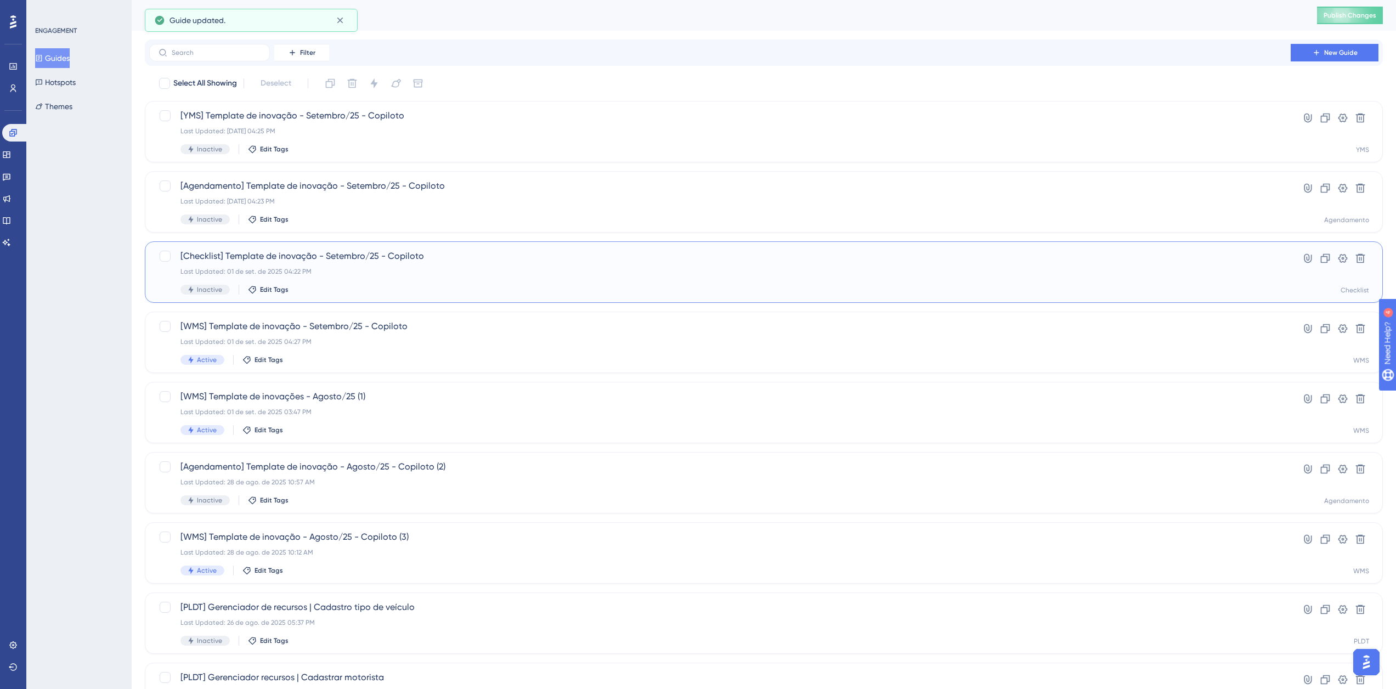
click at [373, 257] on span "[Checklist] Template de inovação - Setembro/25 - Copiloto" at bounding box center [719, 256] width 1079 height 13
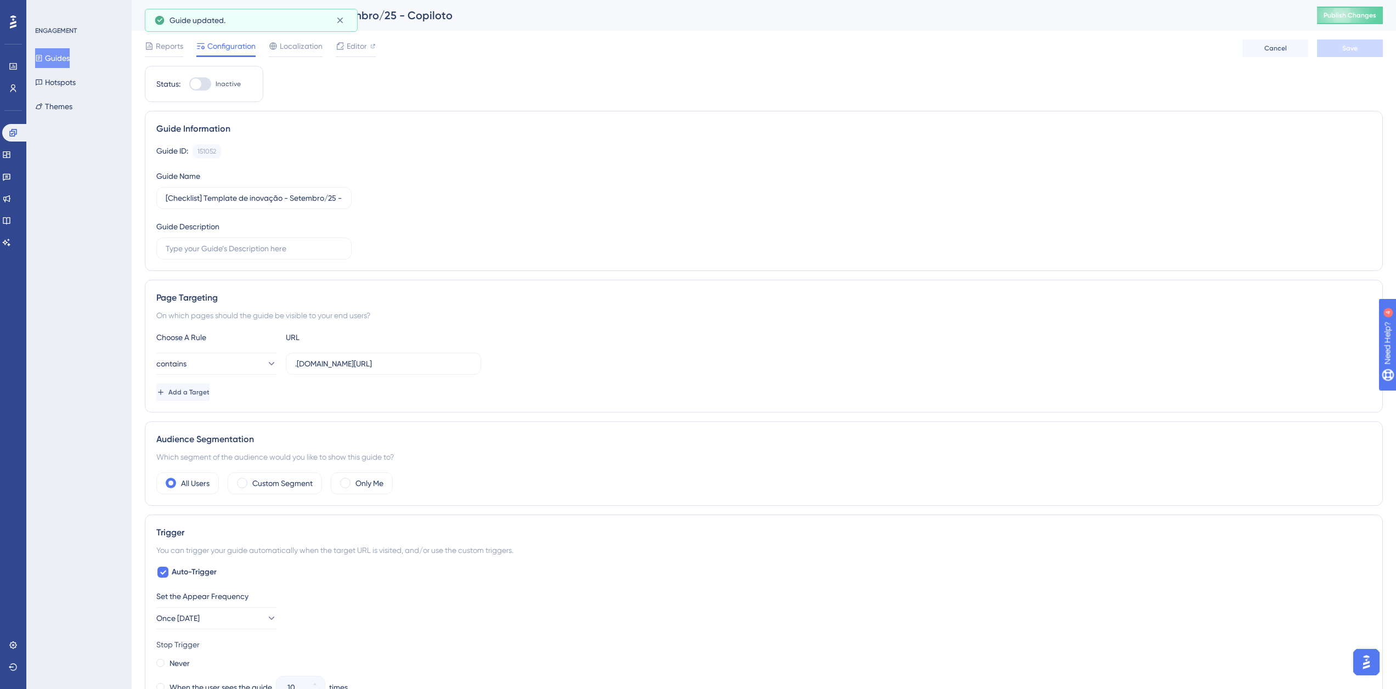
click at [228, 82] on span "Inactive" at bounding box center [228, 84] width 25 height 9
click at [189, 84] on input "Inactive" at bounding box center [189, 84] width 1 height 1
checkbox input "true"
click at [1316, 60] on div "Reports Configuration Localization Editor Cancel Save" at bounding box center [764, 48] width 1238 height 35
click at [1328, 52] on button "Save" at bounding box center [1350, 48] width 66 height 18
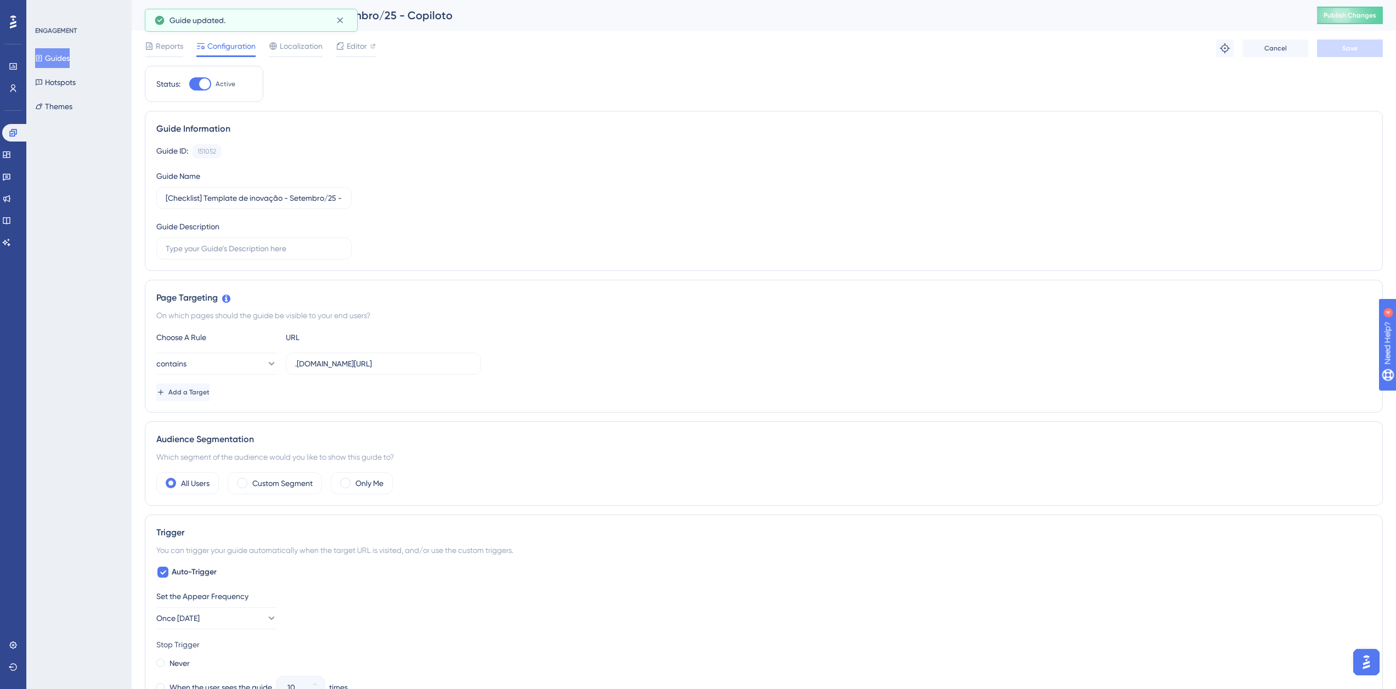
click at [70, 57] on button "Guides" at bounding box center [52, 58] width 35 height 20
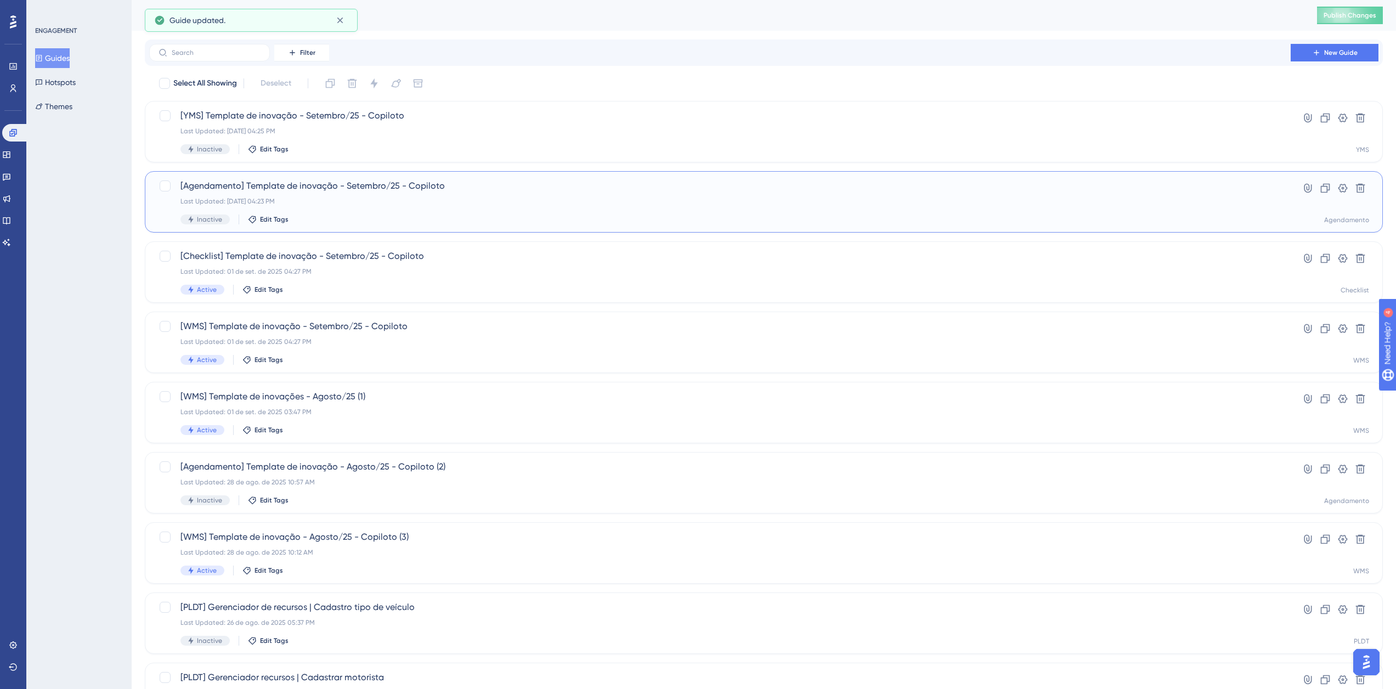
click at [313, 208] on div "[Agendamento] Template de inovação - Setembro/25 - Copiloto Last Updated: 01 de…" at bounding box center [719, 201] width 1079 height 45
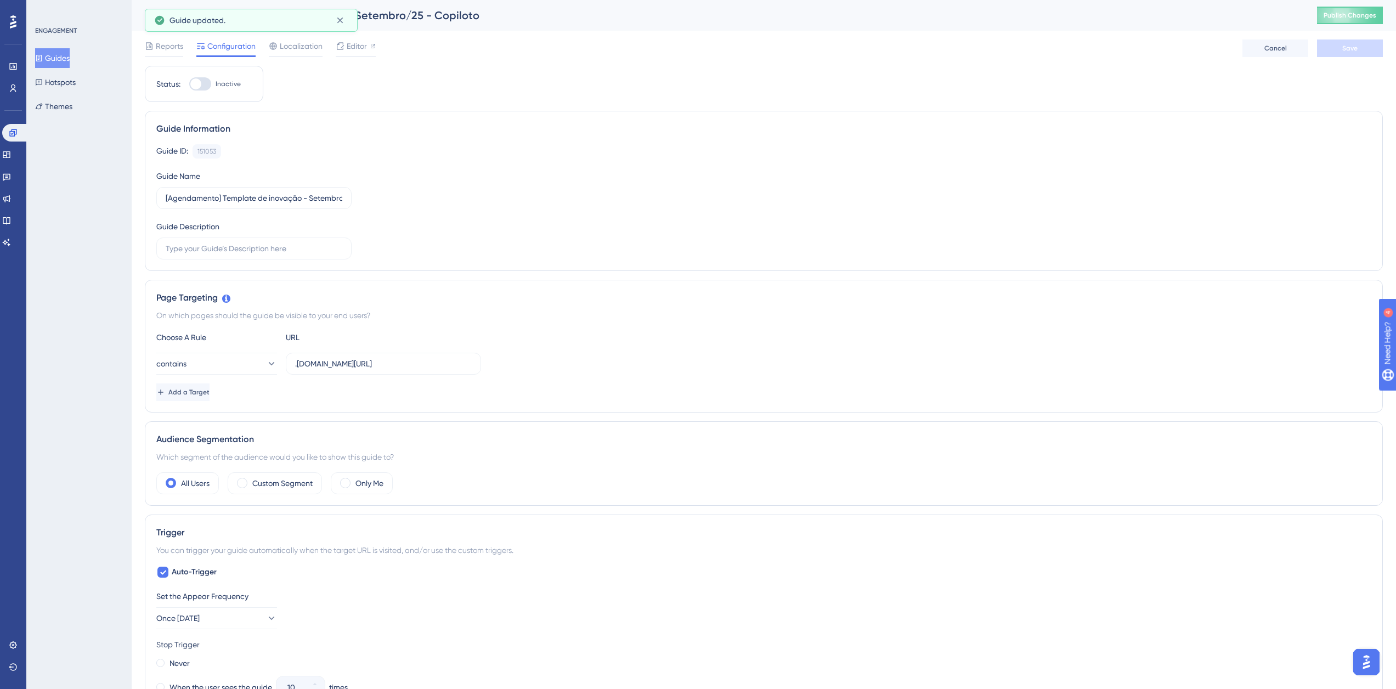
click at [231, 87] on span "Inactive" at bounding box center [228, 84] width 25 height 9
click at [189, 84] on input "Inactive" at bounding box center [189, 84] width 1 height 1
checkbox input "true"
click at [1338, 52] on button "Save" at bounding box center [1350, 48] width 66 height 18
click at [66, 48] on div "ENGAGEMENT Guides Hotspots Themes" at bounding box center [79, 71] width 89 height 90
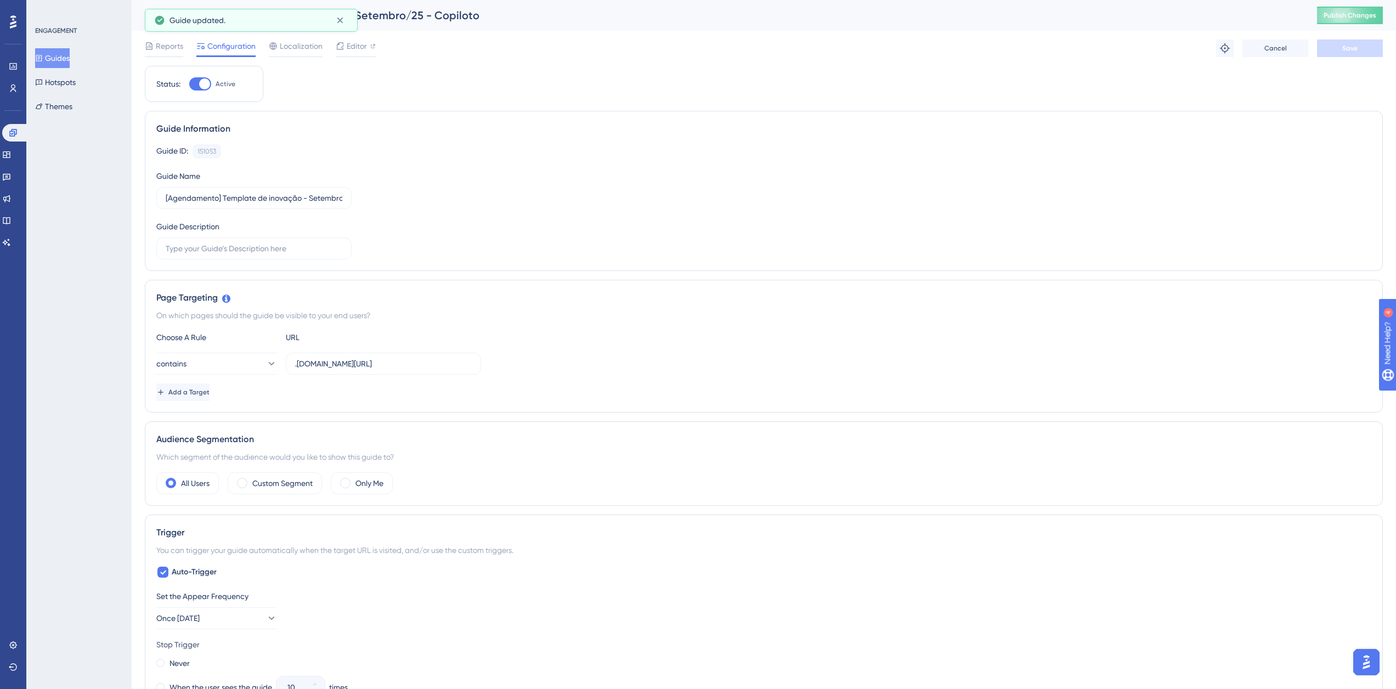
click at [67, 54] on button "Guides" at bounding box center [52, 58] width 35 height 20
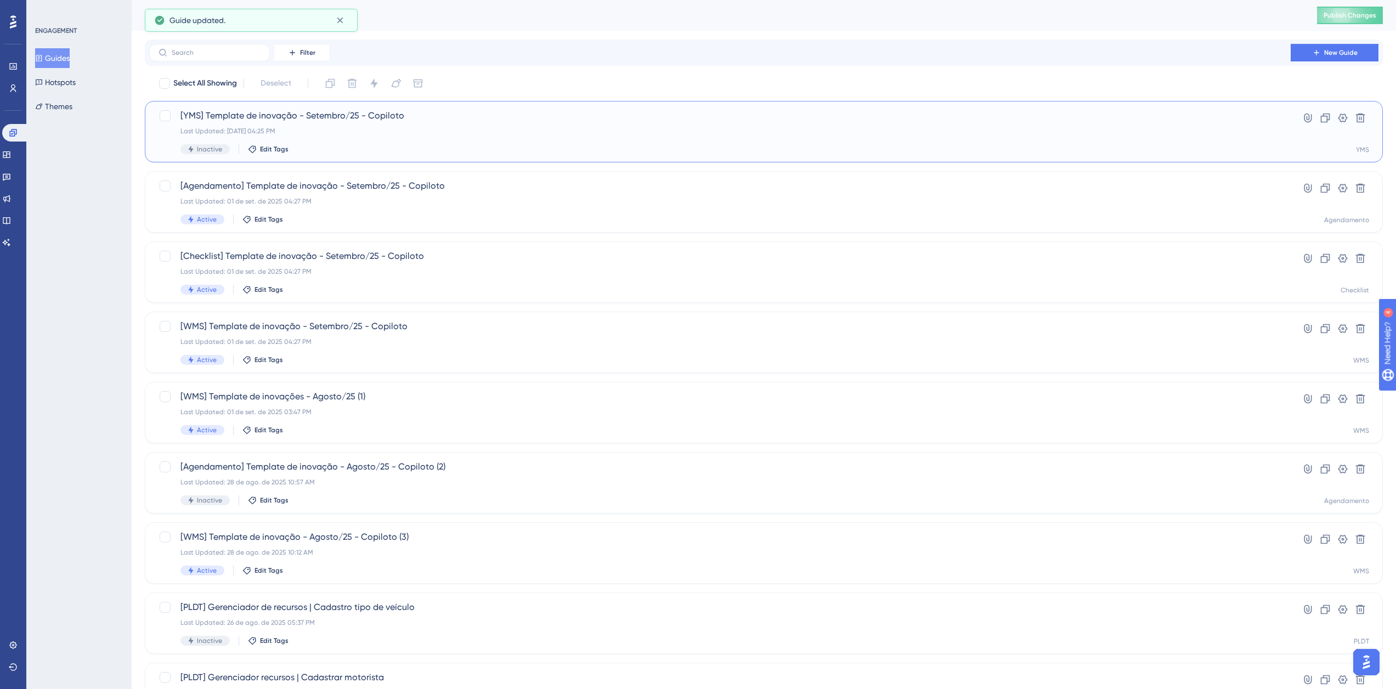
click at [411, 149] on div "Inactive Edit Tags" at bounding box center [719, 149] width 1079 height 10
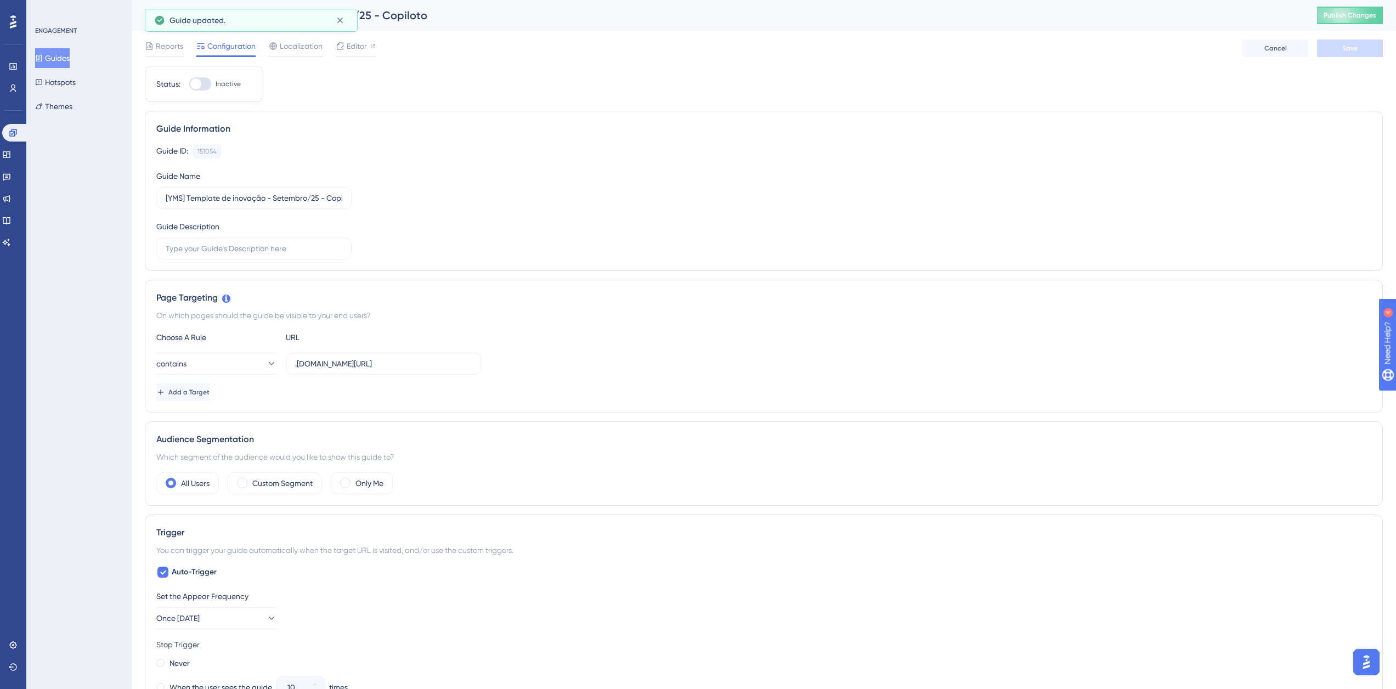
click at [214, 84] on label "Inactive" at bounding box center [215, 83] width 52 height 13
click at [189, 84] on input "Inactive" at bounding box center [189, 84] width 1 height 1
checkbox input "true"
click at [1344, 56] on button "Save" at bounding box center [1350, 48] width 66 height 18
click at [1349, 25] on div "[YMS] Template de inovação - Setembro/25 - Copiloto Publish Changes" at bounding box center [764, 15] width 1264 height 31
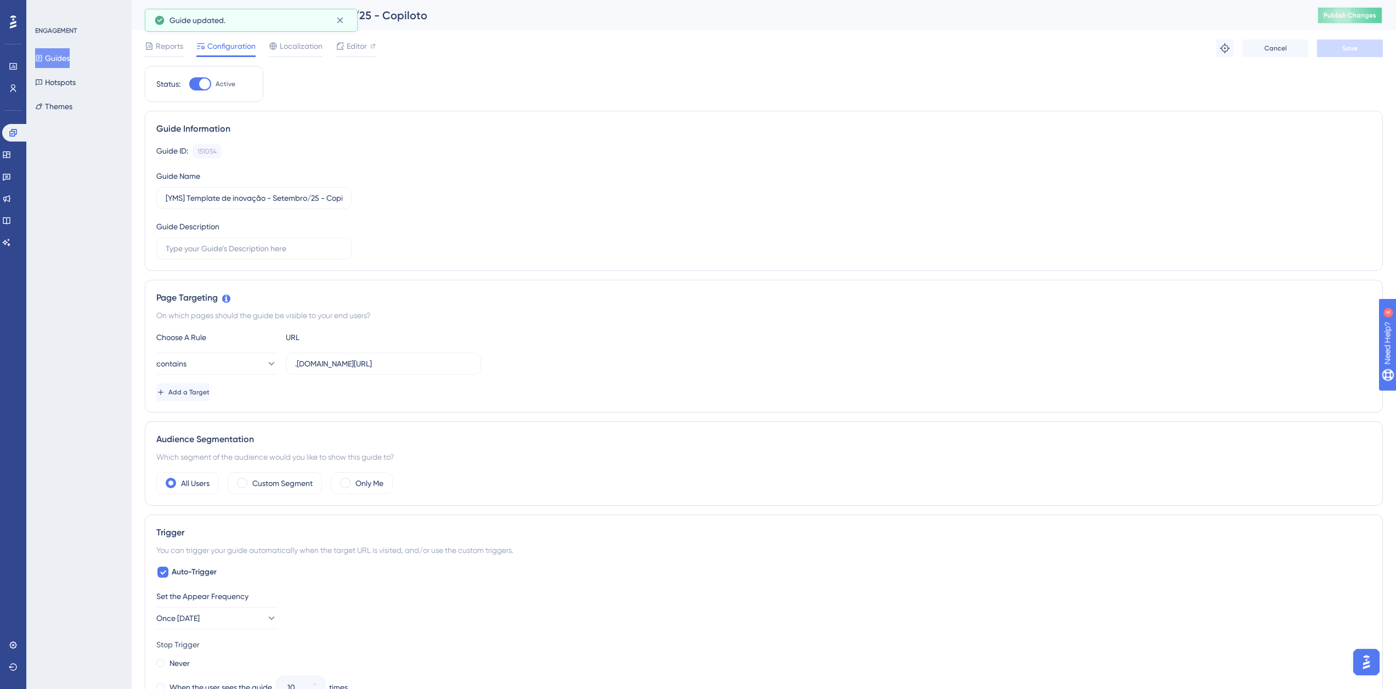
click at [1350, 19] on span "Publish Changes" at bounding box center [1349, 15] width 53 height 9
click at [42, 57] on icon at bounding box center [39, 58] width 8 height 8
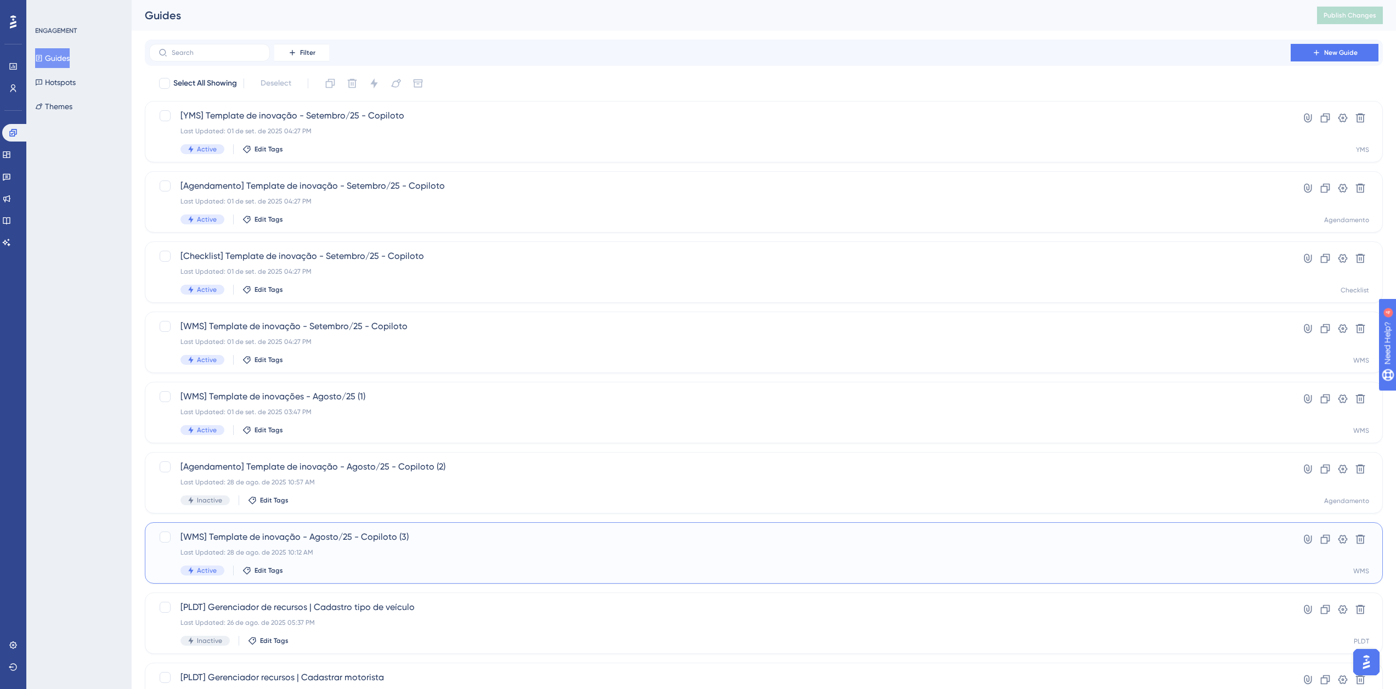
click at [451, 530] on span "[WMS] Template de inovação - Agosto/25 - Copiloto (3)" at bounding box center [719, 536] width 1079 height 13
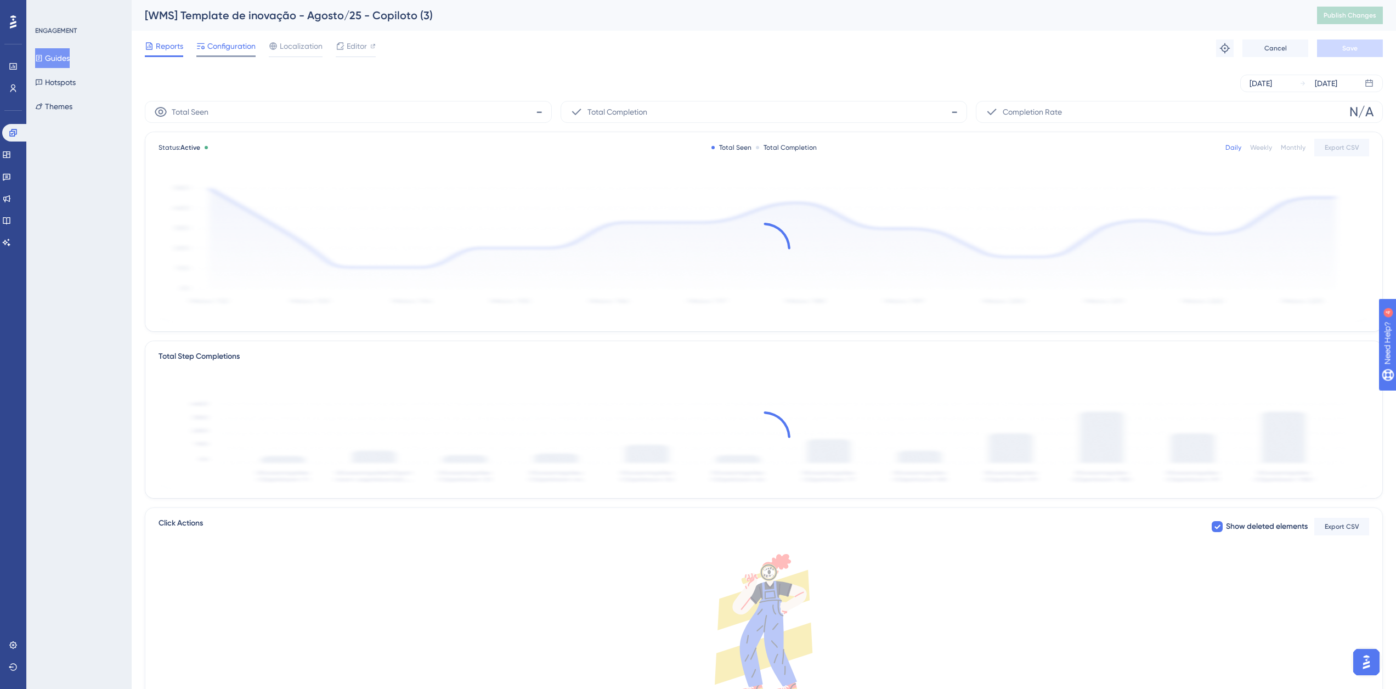
click at [224, 46] on span "Configuration" at bounding box center [231, 45] width 48 height 13
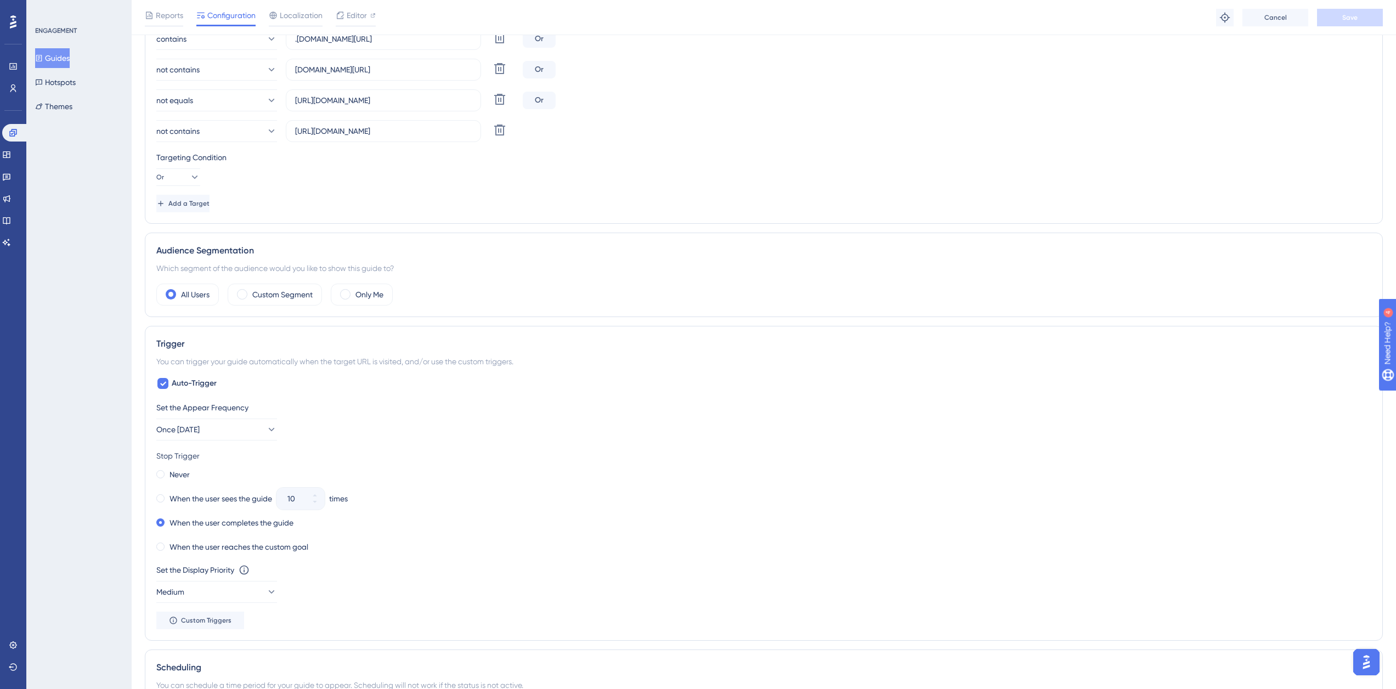
scroll to position [548, 0]
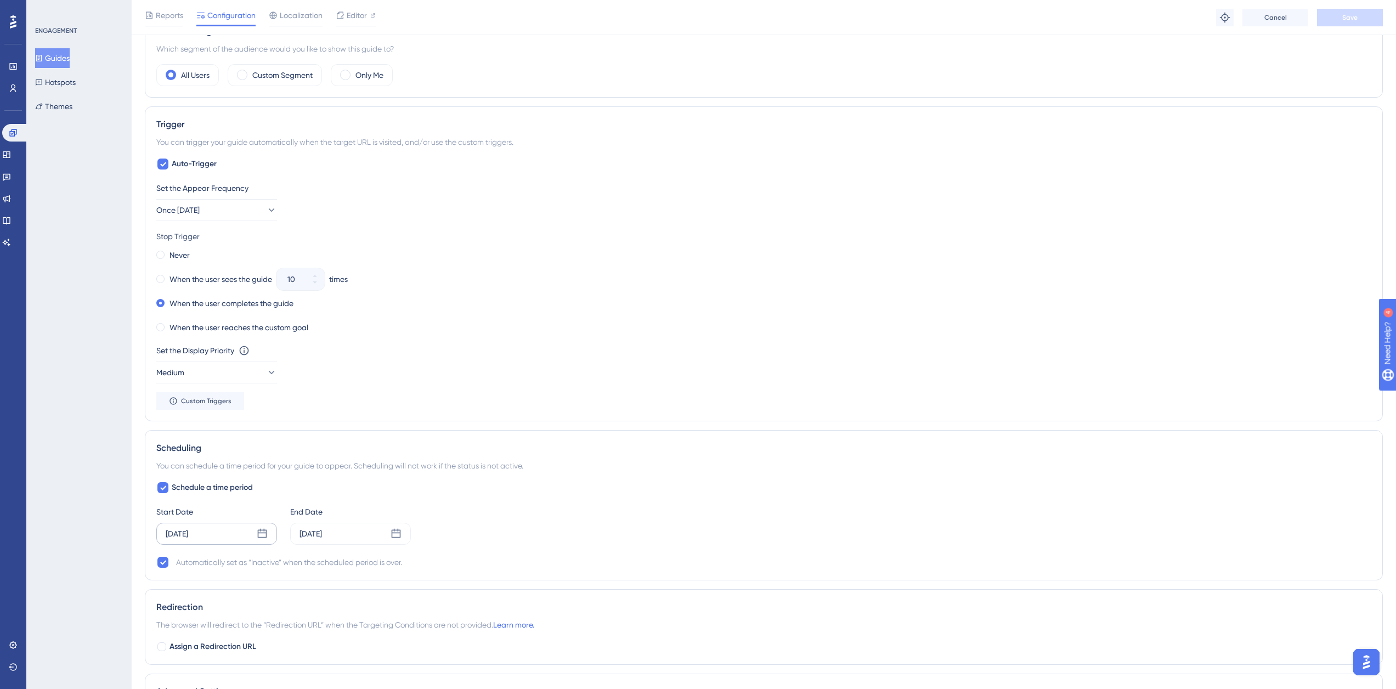
click at [210, 535] on div "Aug 28 2025" at bounding box center [216, 534] width 121 height 22
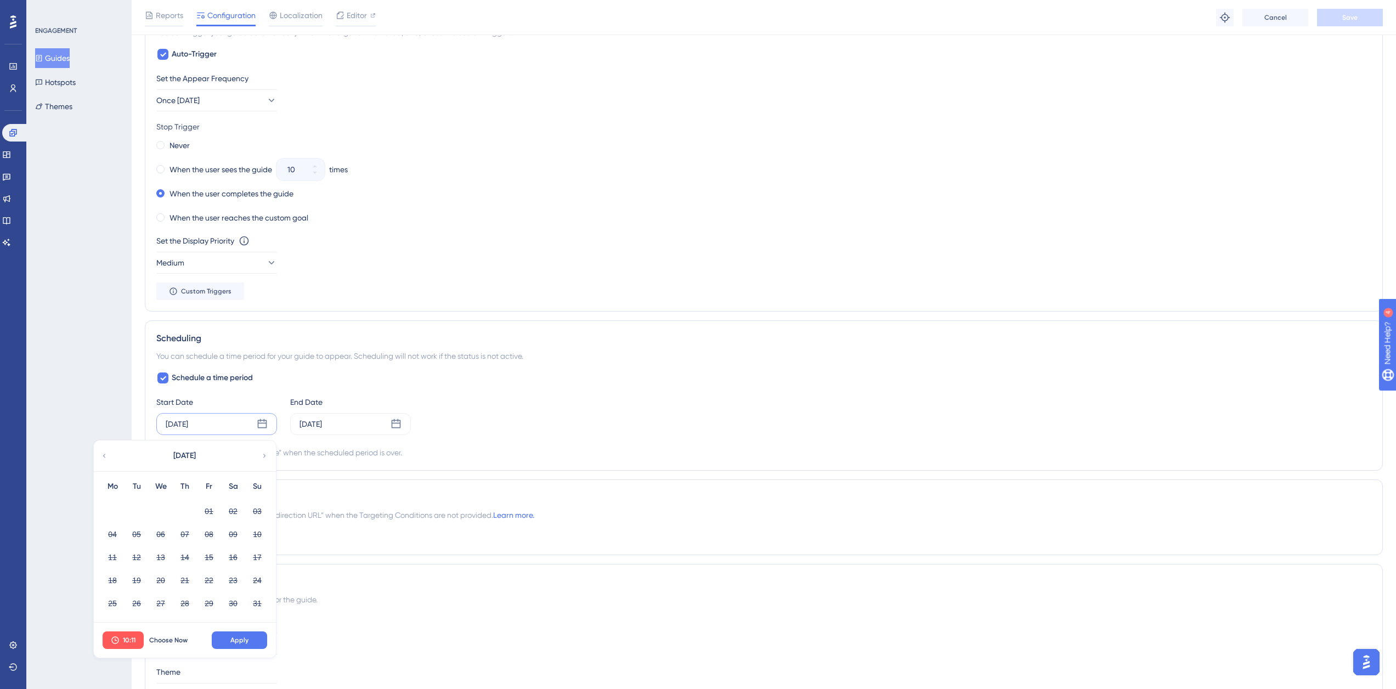
click at [488, 415] on div "Start Date Aug 28 2025 August 2025 Mo Tu We Th Fr Sa Su 01 02 03 04 05 06 07 08…" at bounding box center [763, 414] width 1215 height 39
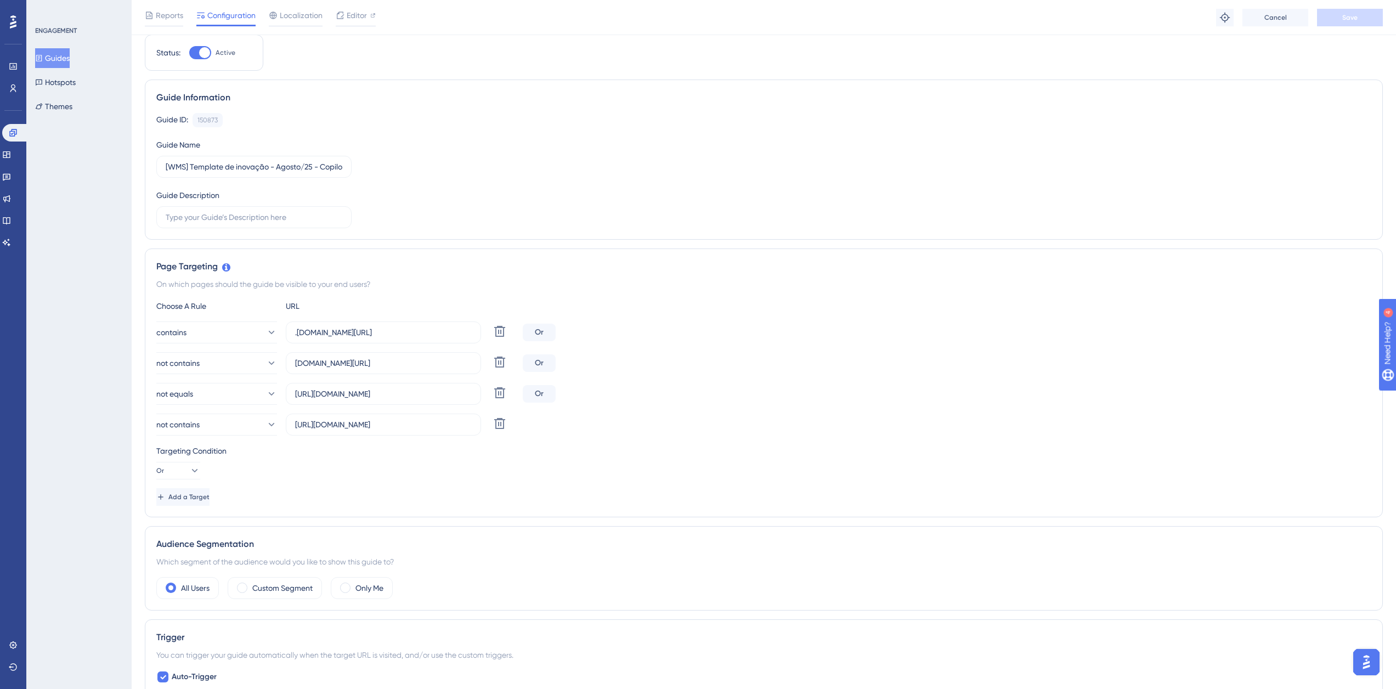
scroll to position [0, 0]
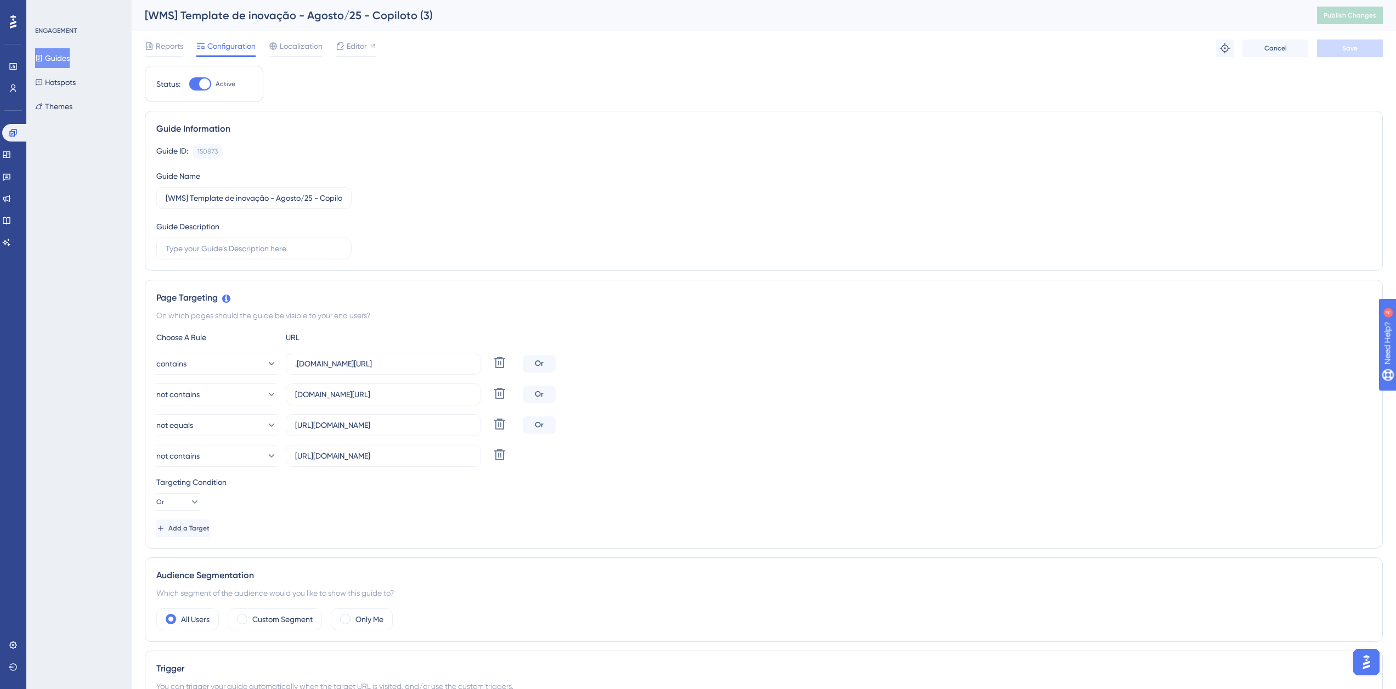
click at [40, 52] on button "Guides" at bounding box center [52, 58] width 35 height 20
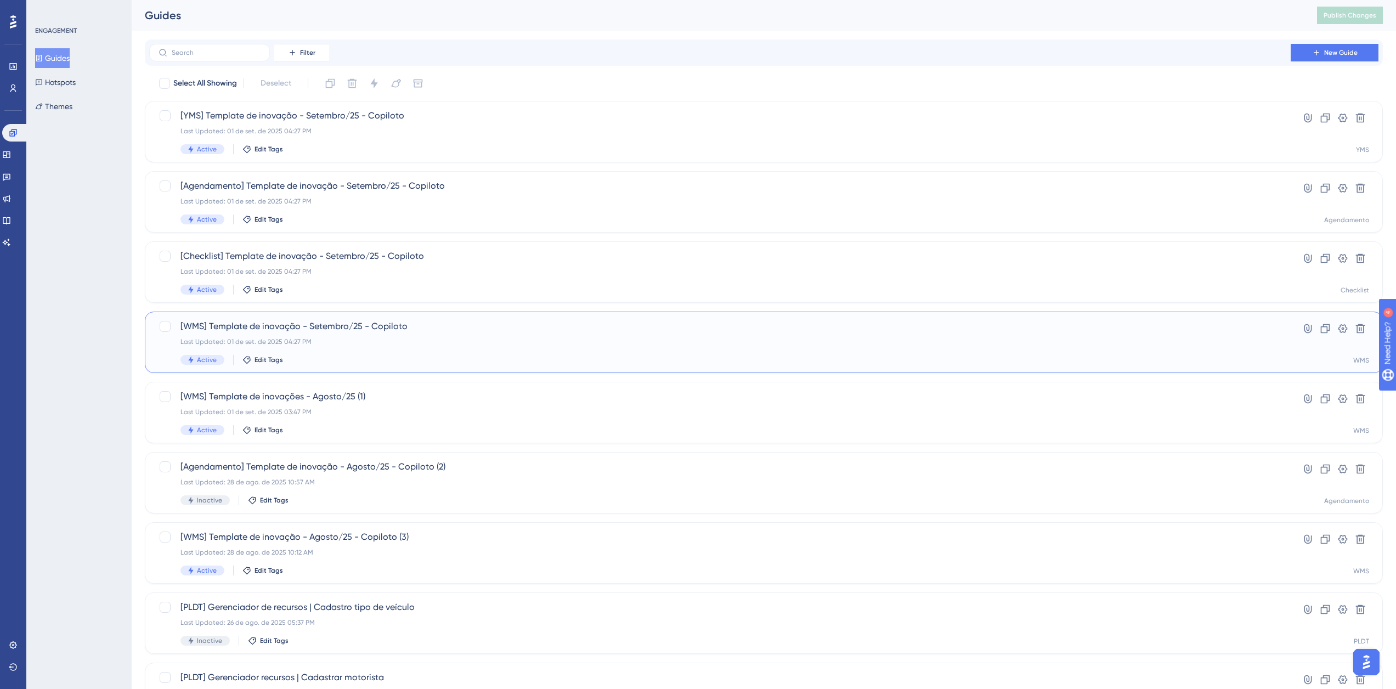
click at [497, 342] on div "Last Updated: 01 de set. de 2025 04:27 PM" at bounding box center [719, 341] width 1079 height 9
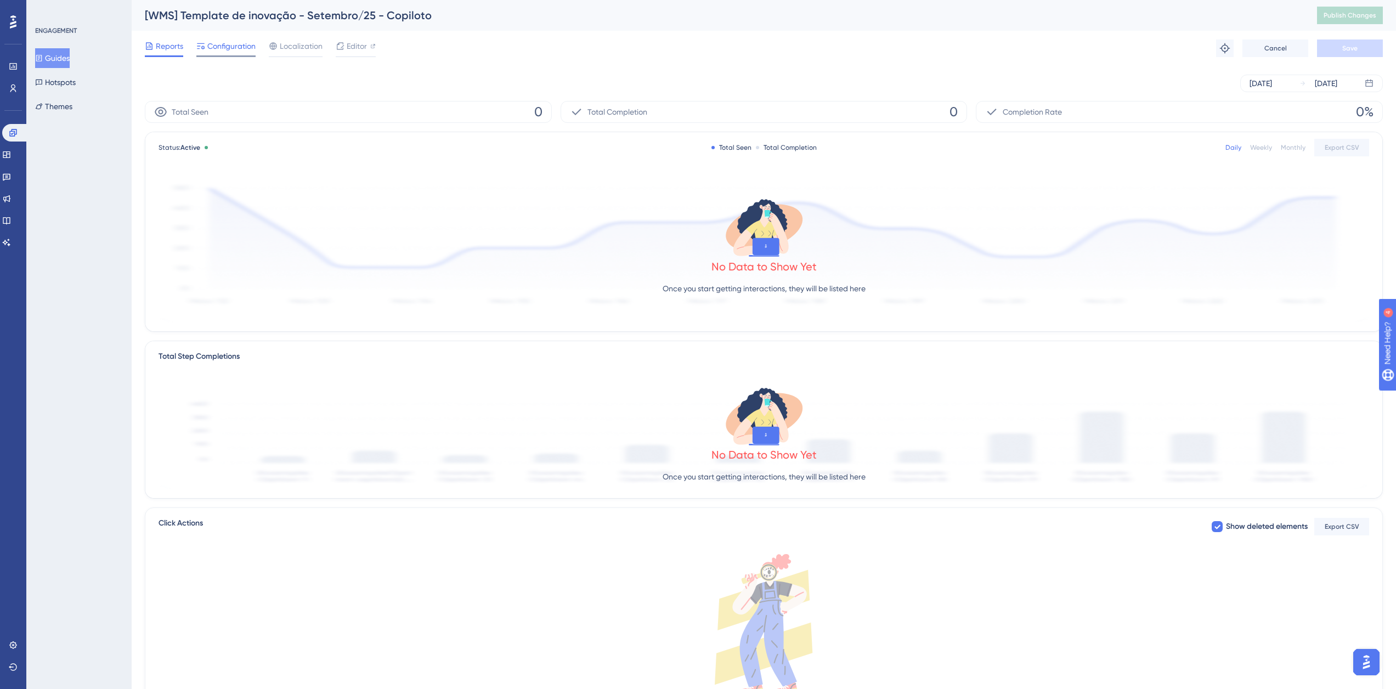
click at [241, 48] on span "Configuration" at bounding box center [231, 45] width 48 height 13
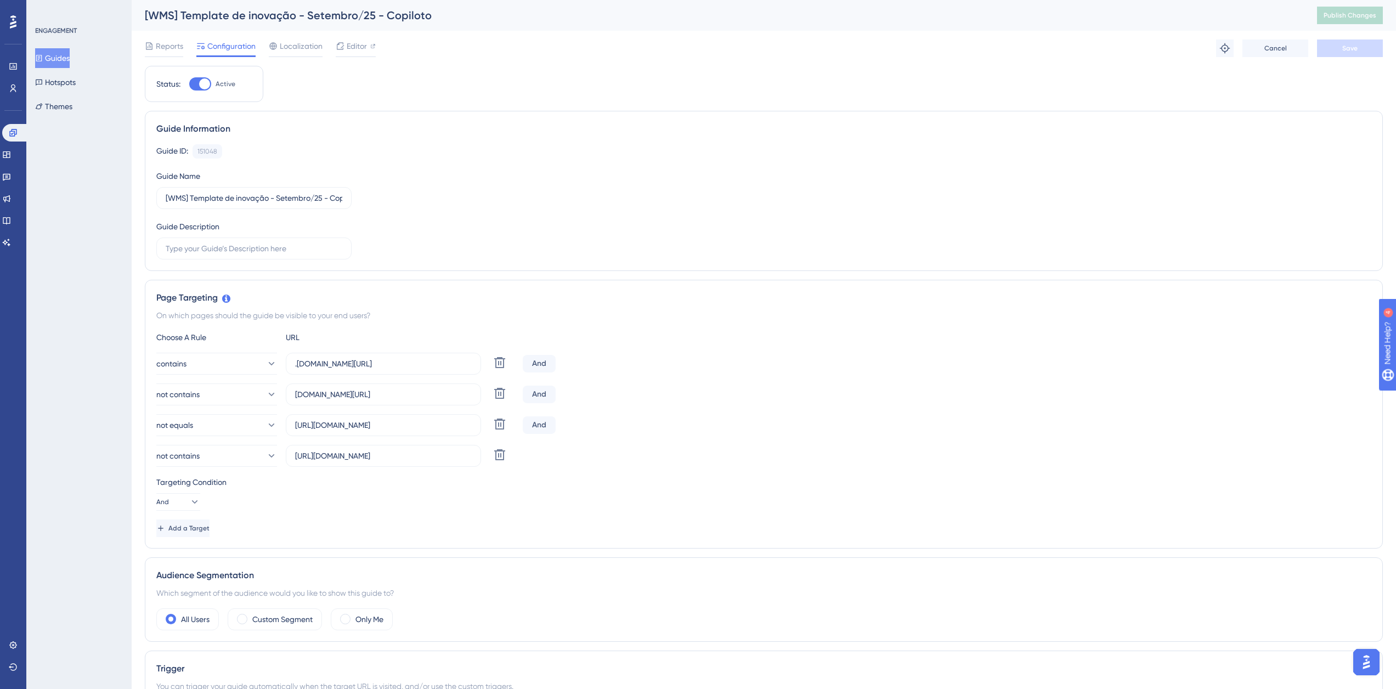
click at [49, 55] on button "Guides" at bounding box center [52, 58] width 35 height 20
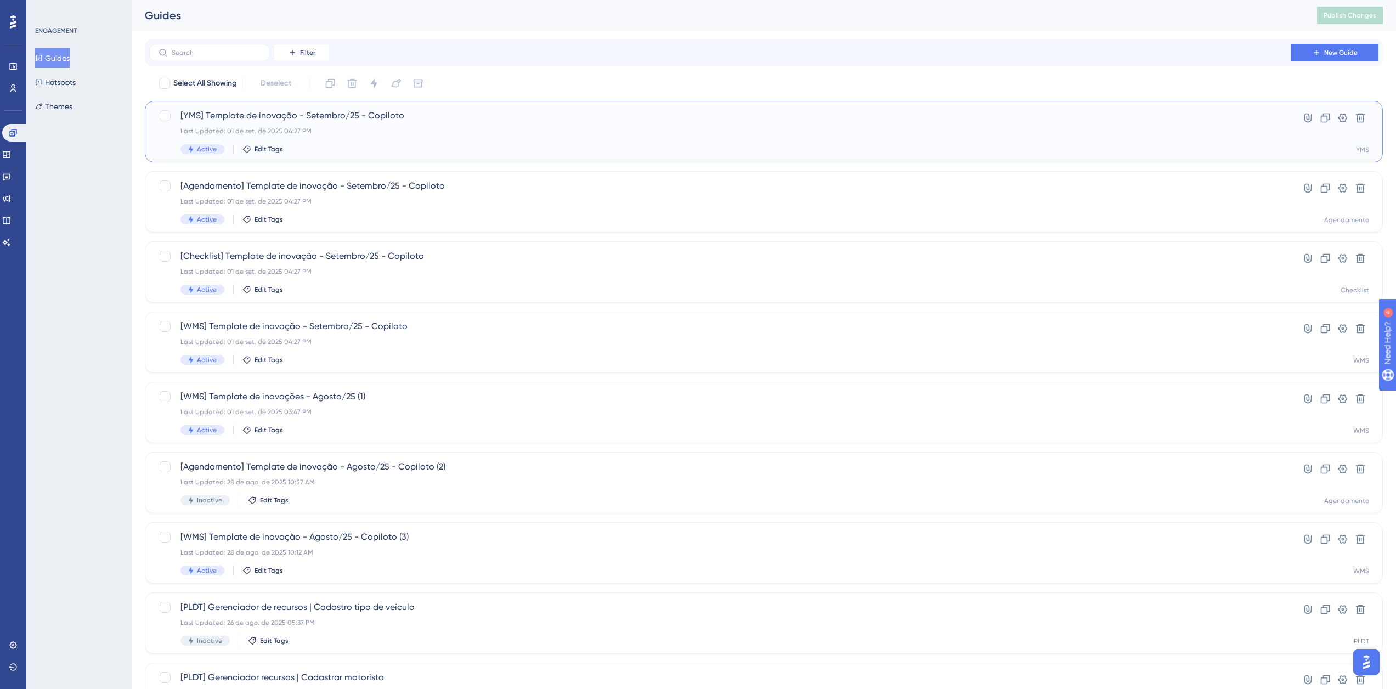
click at [203, 117] on span "[YMS] Template de inovação - Setembro/25 - Copiloto" at bounding box center [719, 115] width 1079 height 13
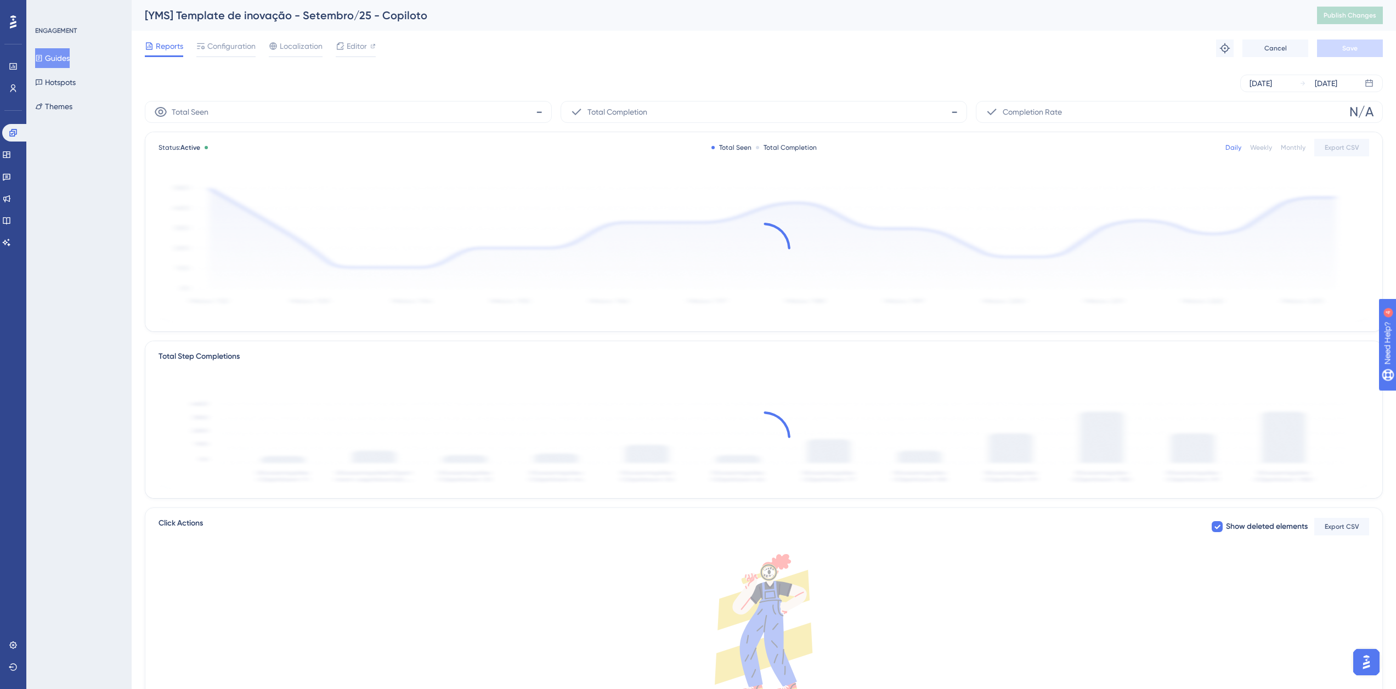
click at [228, 58] on div "Reports Configuration Localization Editor Troubleshoot Cancel Save" at bounding box center [764, 48] width 1238 height 35
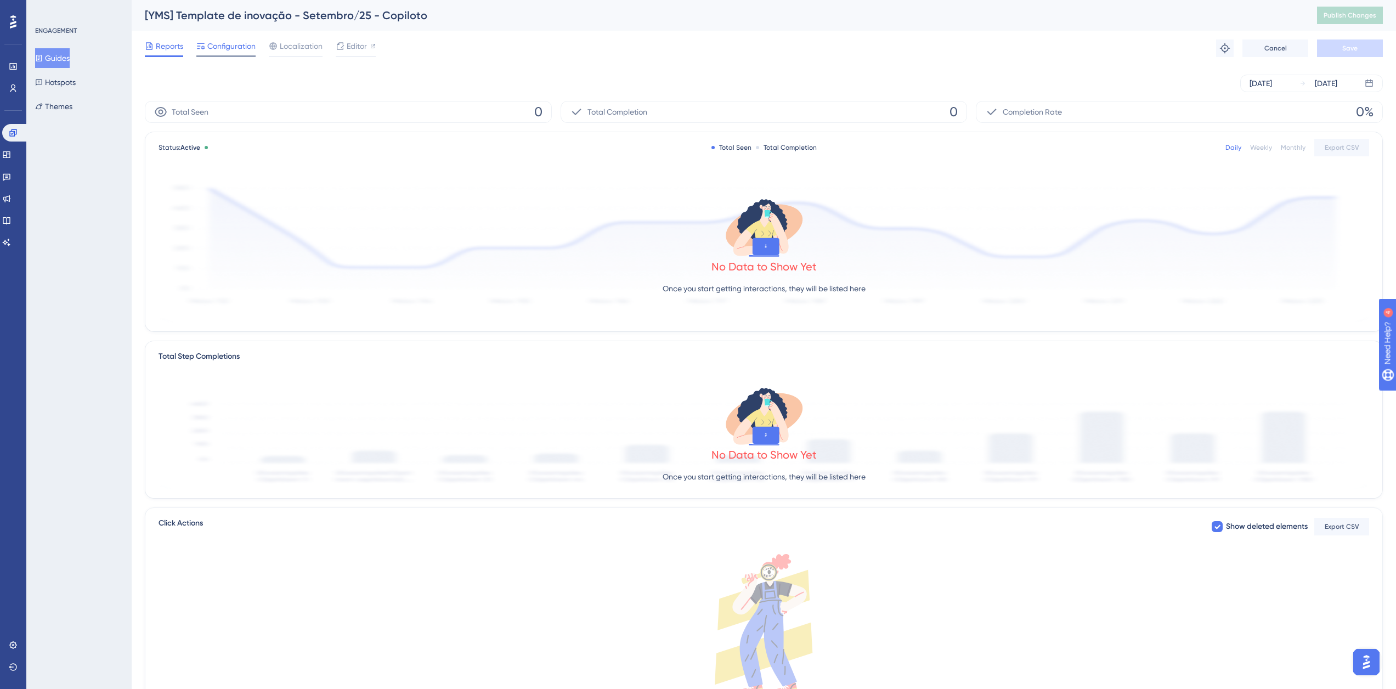
click at [228, 49] on span "Configuration" at bounding box center [231, 45] width 48 height 13
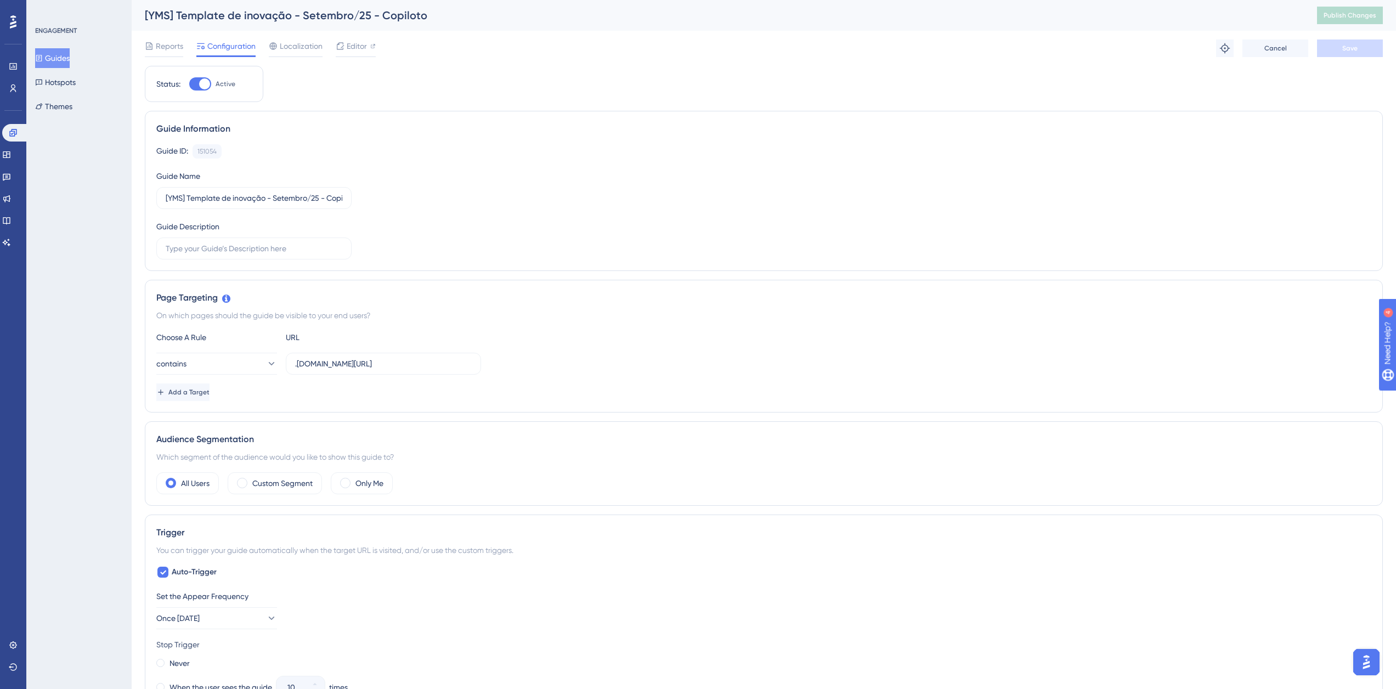
click at [67, 63] on button "Guides" at bounding box center [52, 58] width 35 height 20
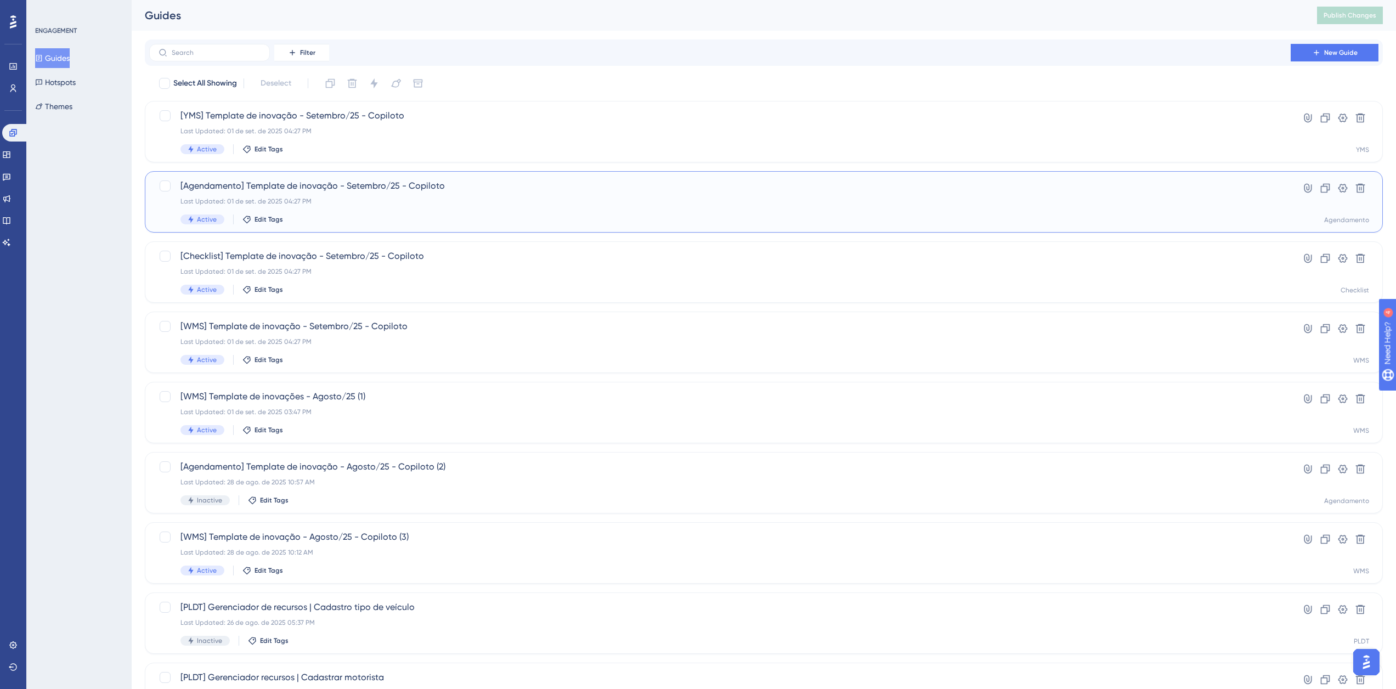
click at [295, 188] on span "[Agendamento] Template de inovação - Setembro/25 - Copiloto" at bounding box center [719, 185] width 1079 height 13
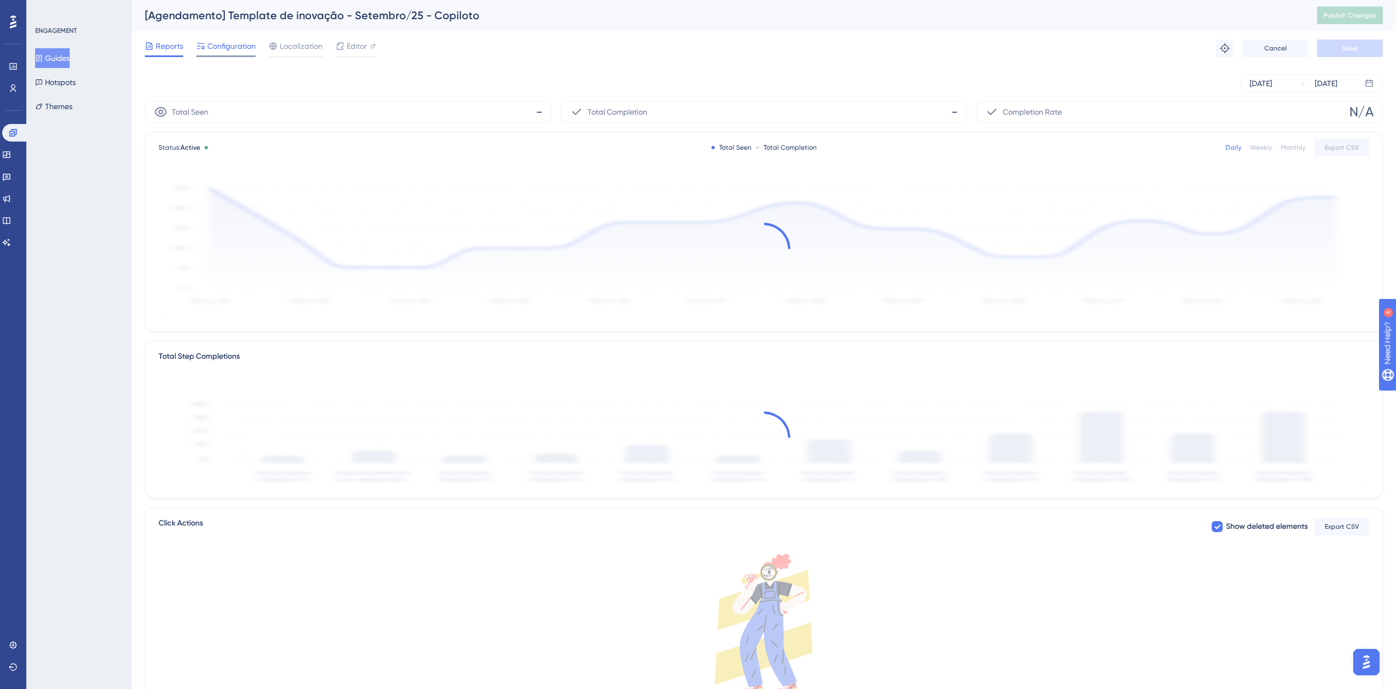
click at [225, 49] on span "Configuration" at bounding box center [231, 45] width 48 height 13
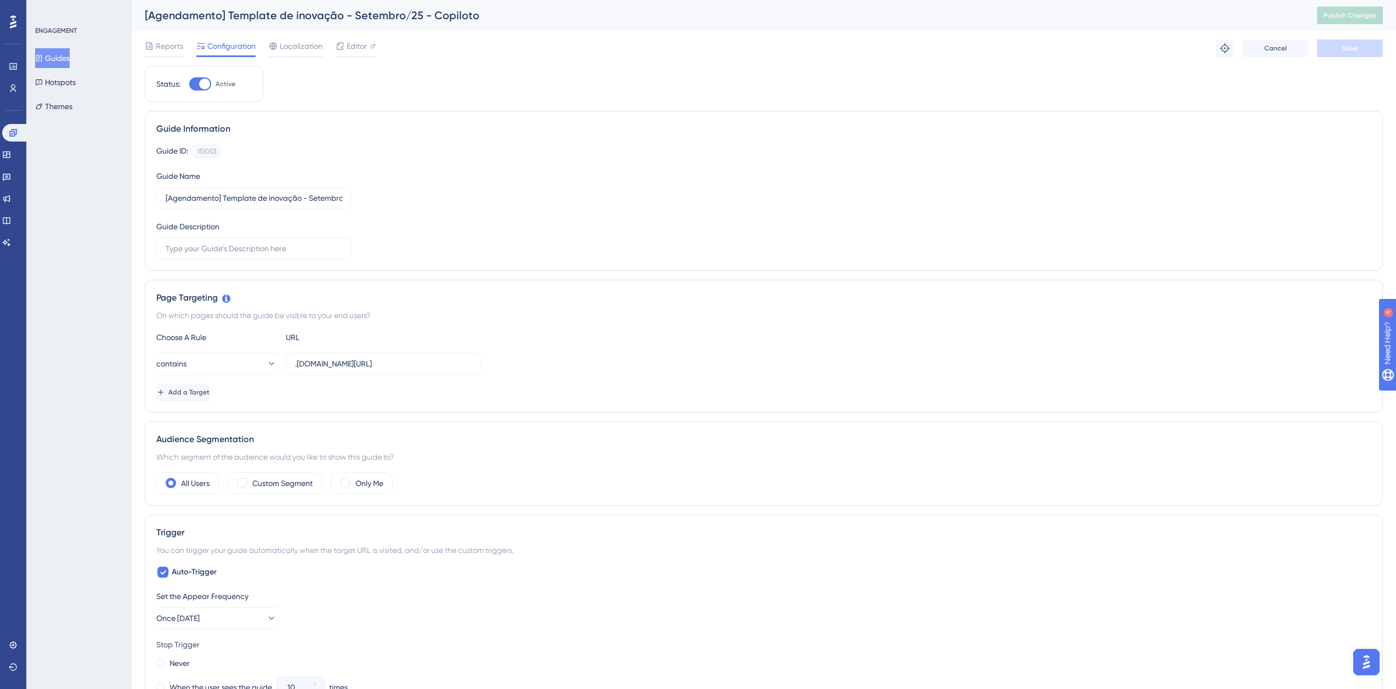
click at [62, 57] on button "Guides" at bounding box center [52, 58] width 35 height 20
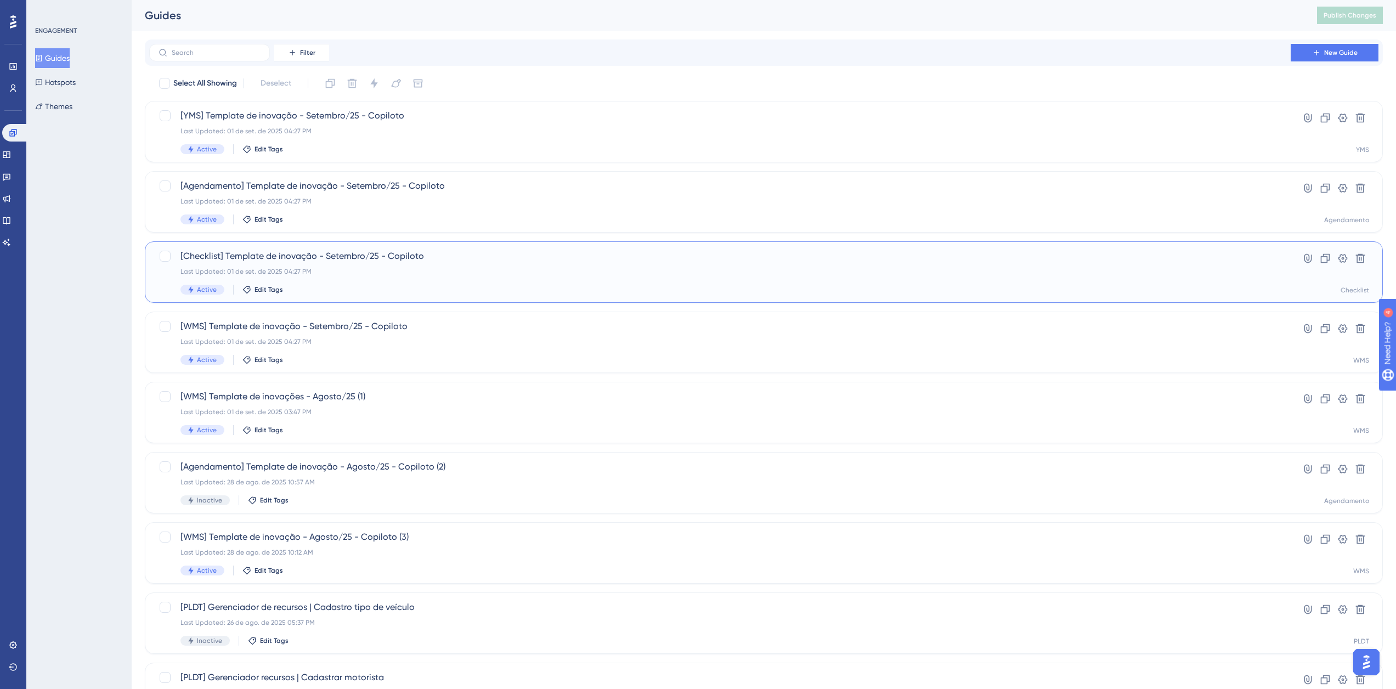
click at [281, 259] on span "[Checklist] Template de inovação - Setembro/25 - Copiloto" at bounding box center [719, 256] width 1079 height 13
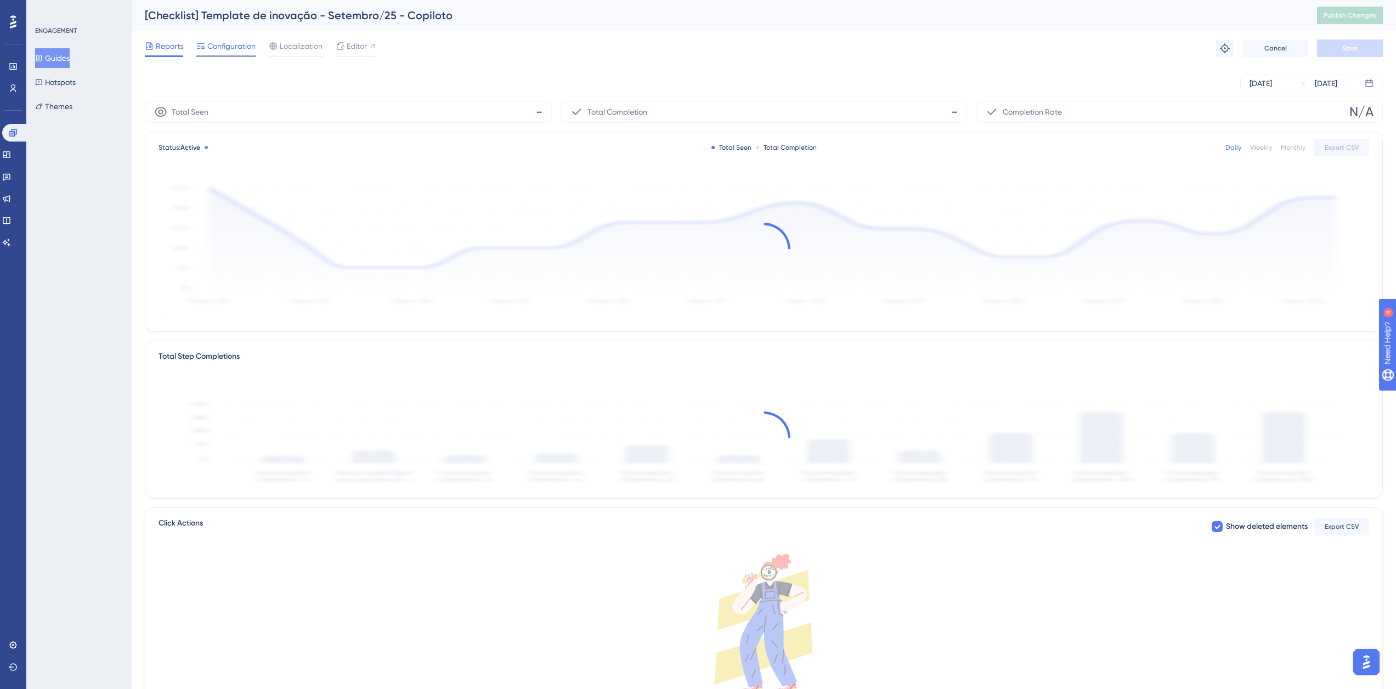
click at [223, 41] on span "Configuration" at bounding box center [231, 45] width 48 height 13
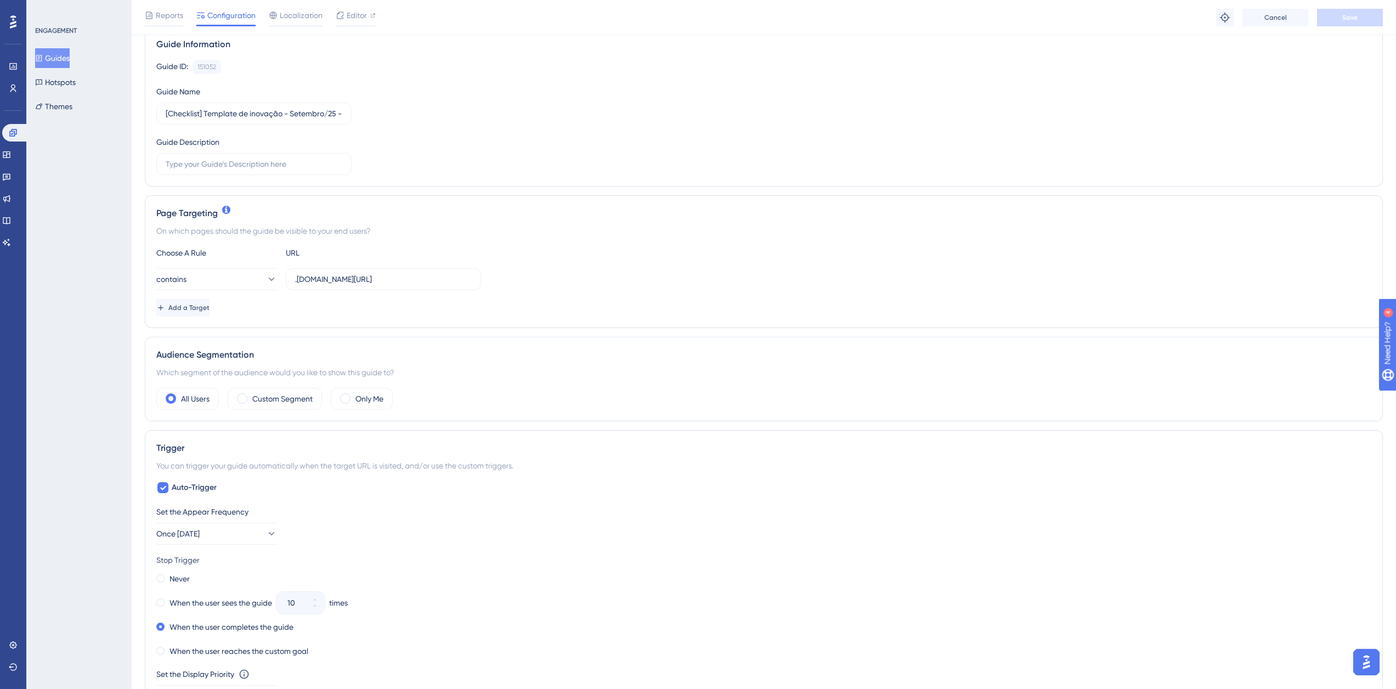
scroll to position [219, 0]
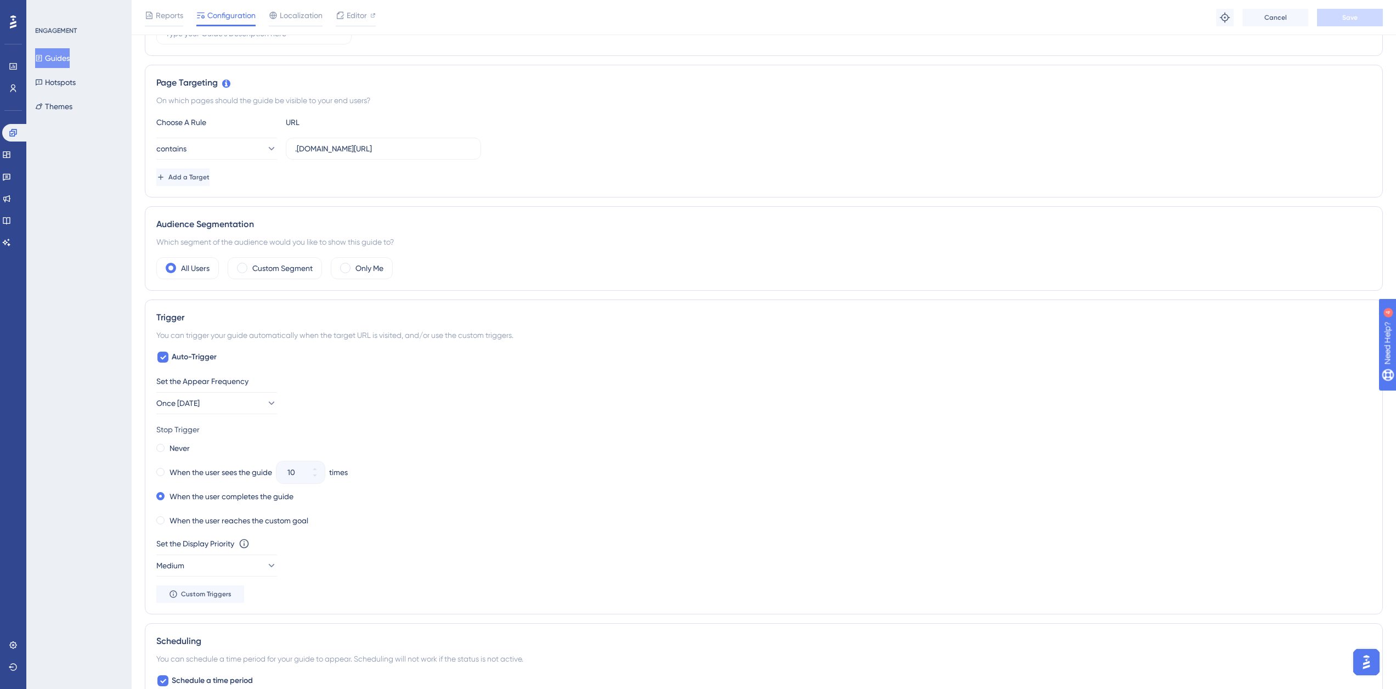
click at [57, 46] on div "ENGAGEMENT Guides Hotspots Themes" at bounding box center [79, 71] width 89 height 90
click at [72, 69] on div "Guides Hotspots Themes" at bounding box center [79, 82] width 89 height 68
click at [63, 54] on button "Guides" at bounding box center [52, 58] width 35 height 20
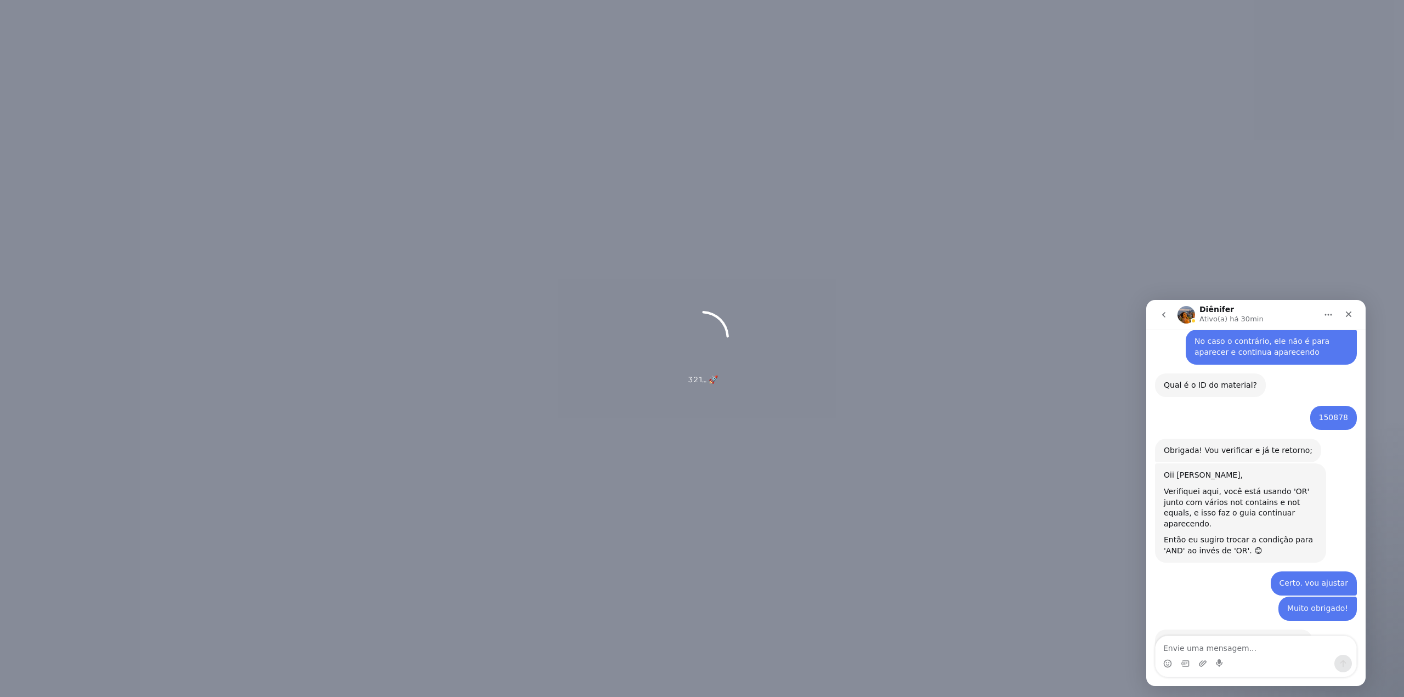
scroll to position [560, 0]
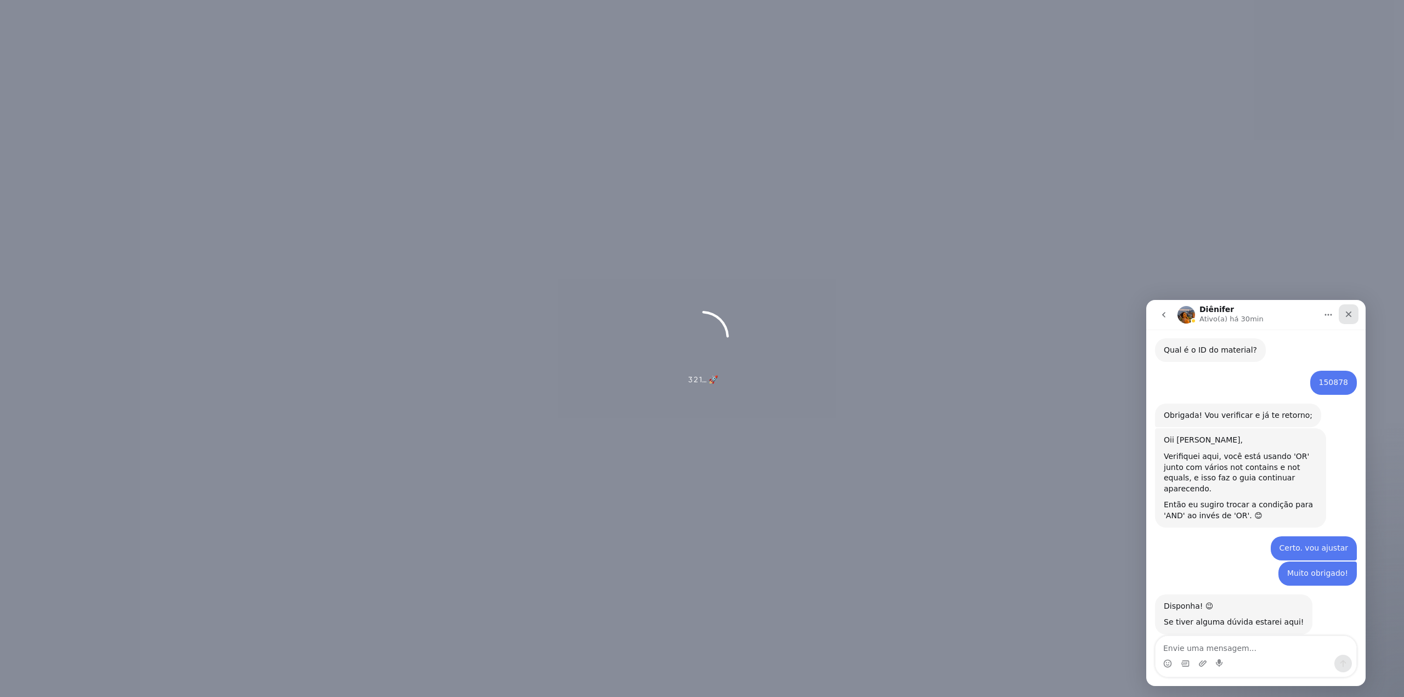
click at [1352, 314] on icon "Fechar" at bounding box center [1348, 314] width 9 height 9
